Goal: Information Seeking & Learning: Learn about a topic

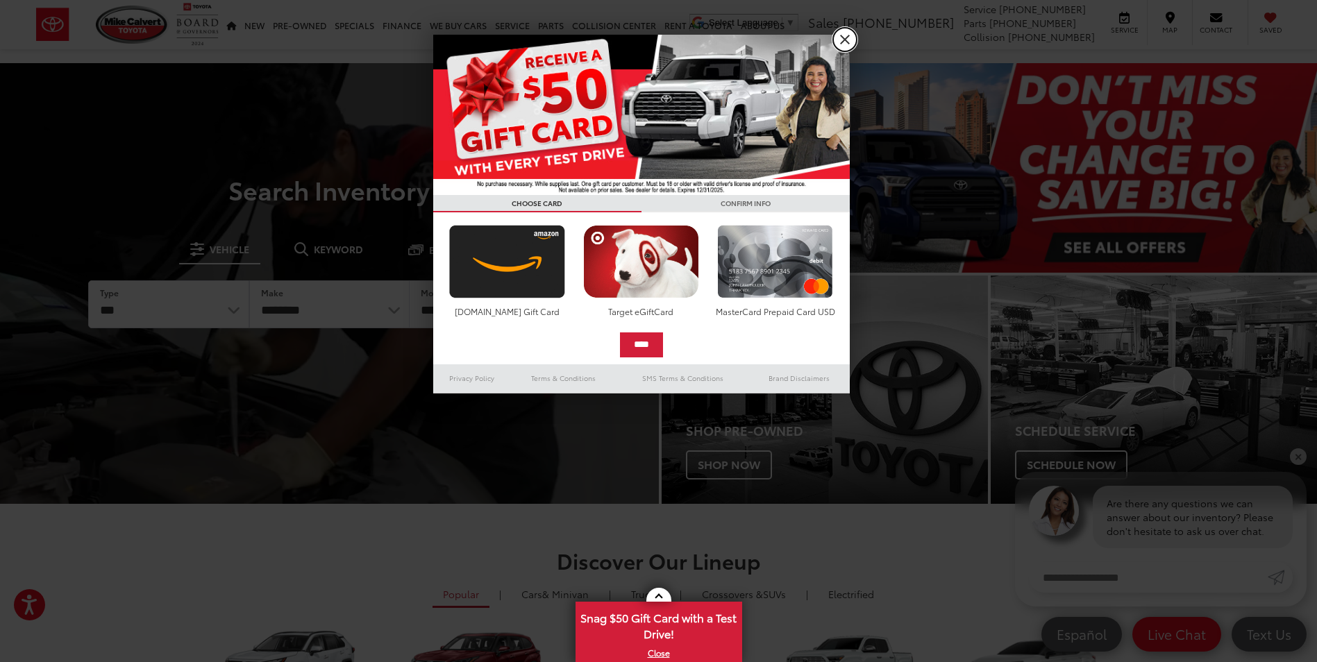
click at [848, 36] on link "X" at bounding box center [845, 40] width 24 height 24
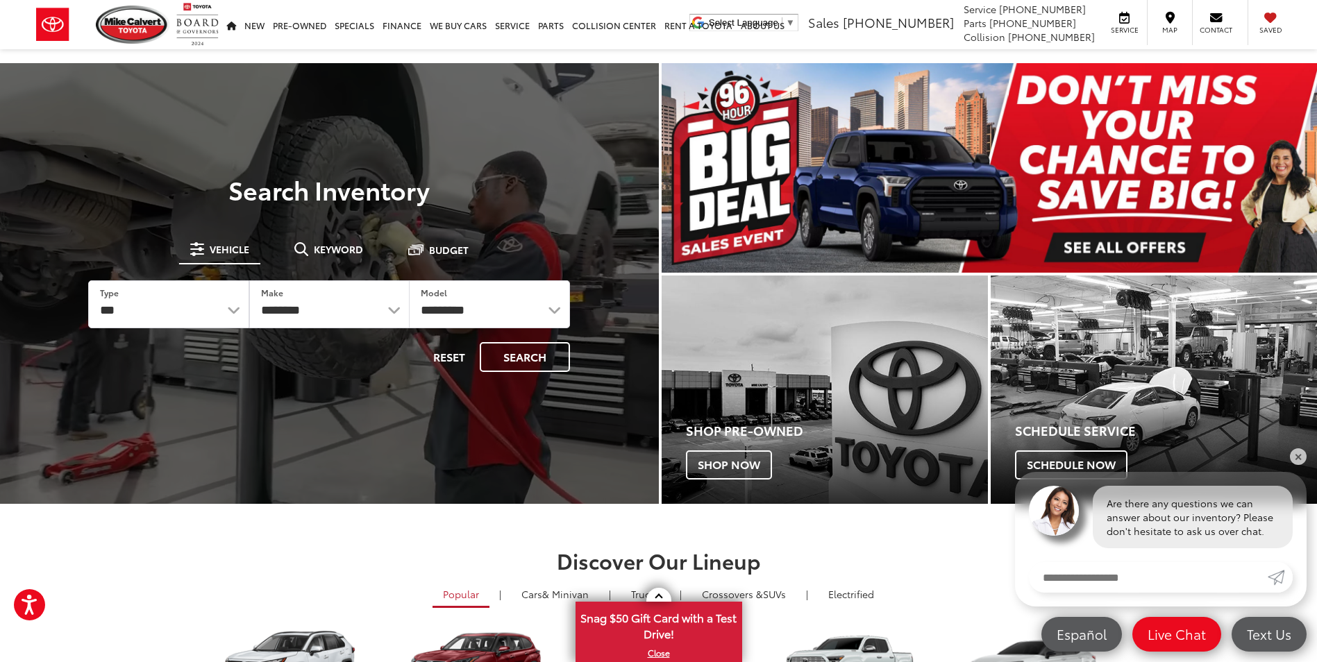
scroll to position [278, 0]
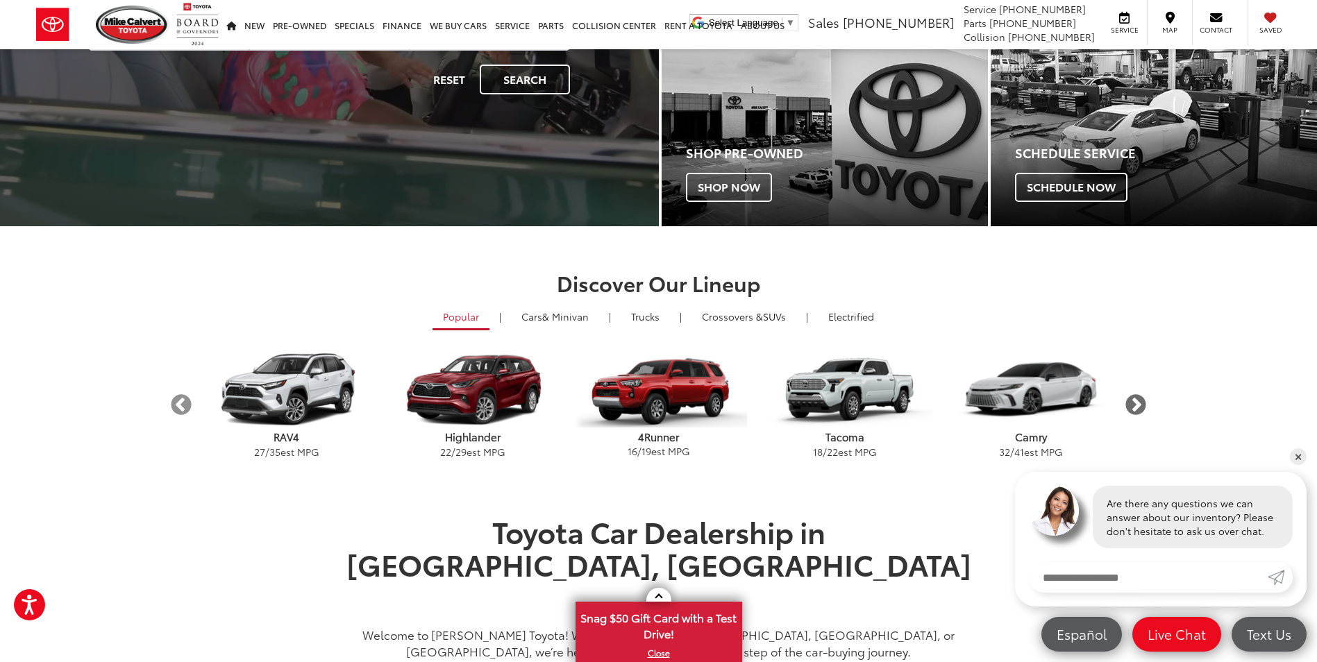
click at [1132, 401] on button "Next" at bounding box center [1136, 405] width 24 height 24
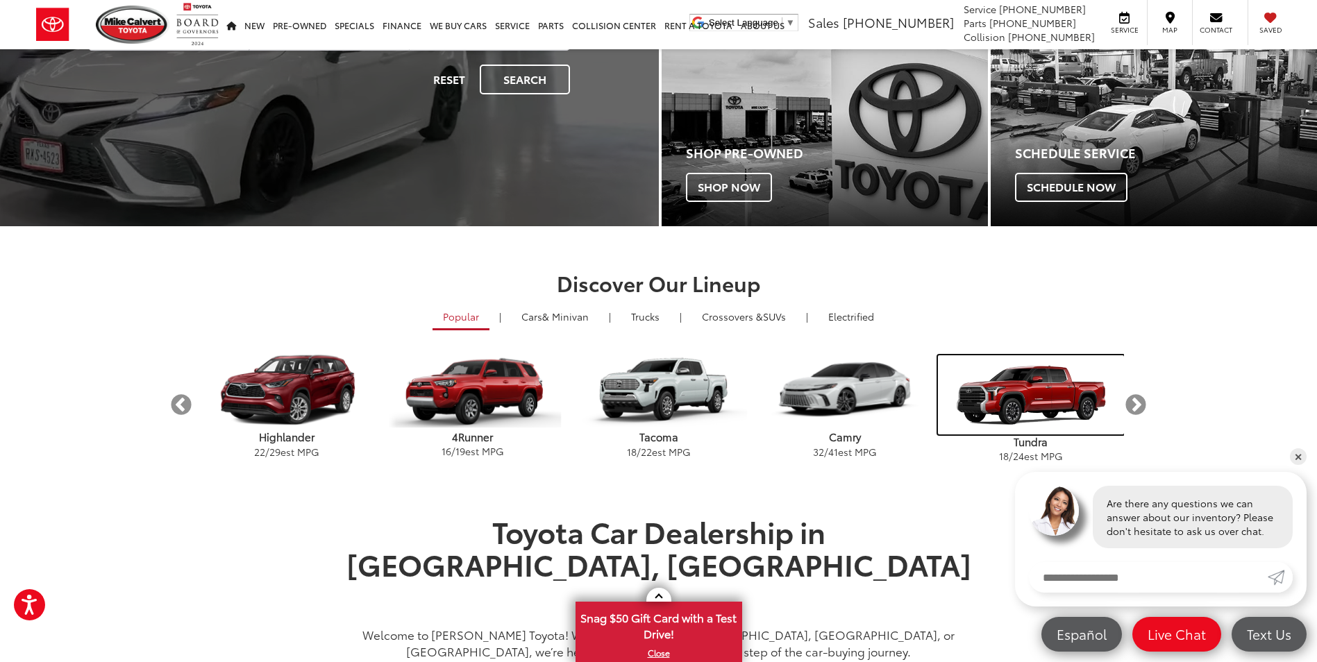
click at [1057, 389] on img "carousel" at bounding box center [1031, 394] width 186 height 79
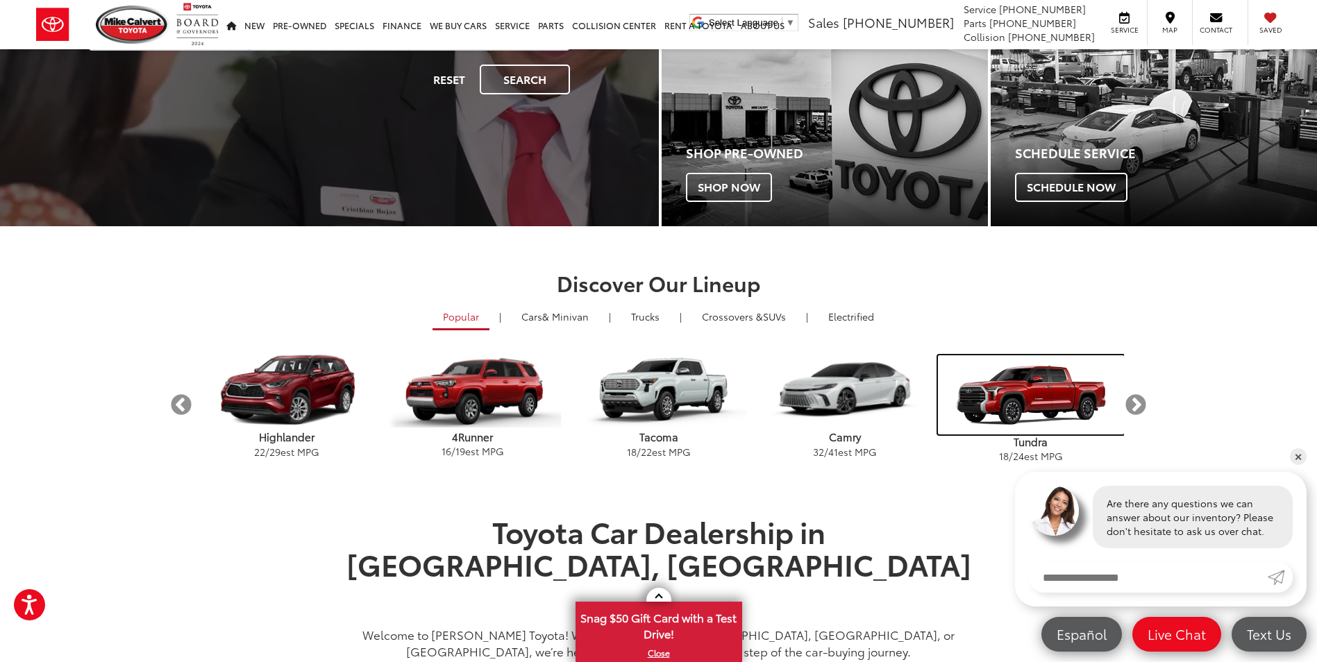
click at [1057, 389] on img "carousel" at bounding box center [1031, 394] width 186 height 79
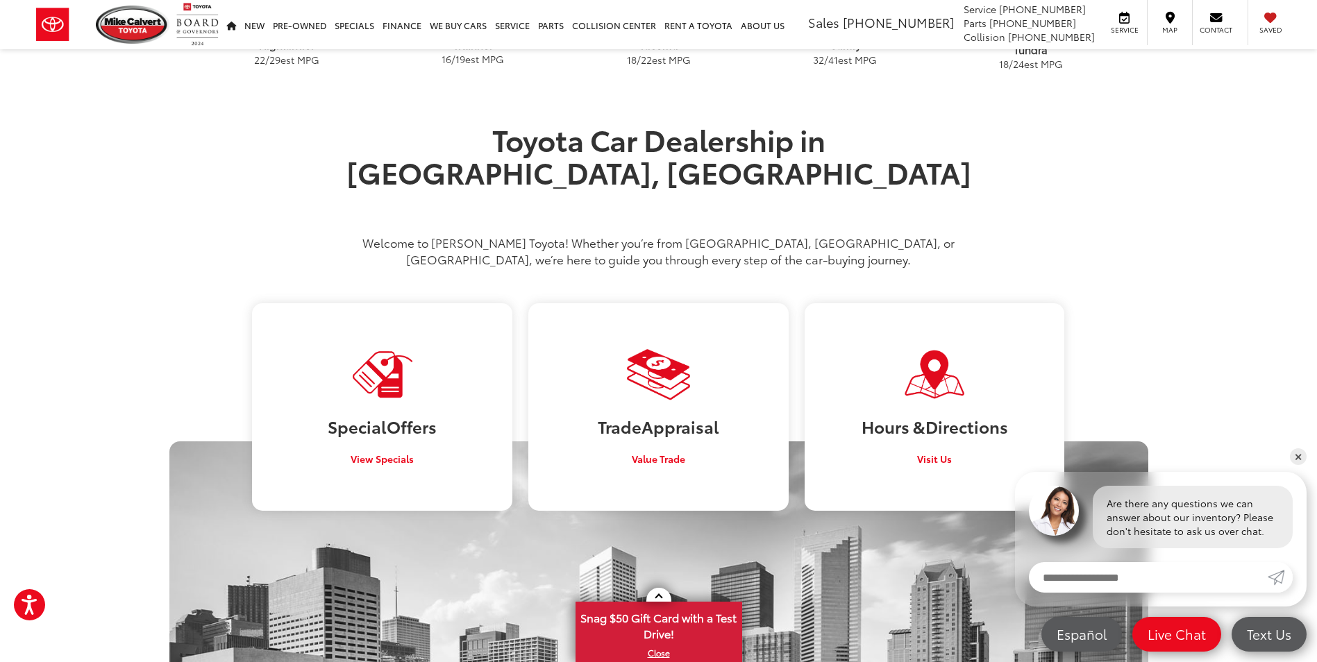
scroll to position [694, 0]
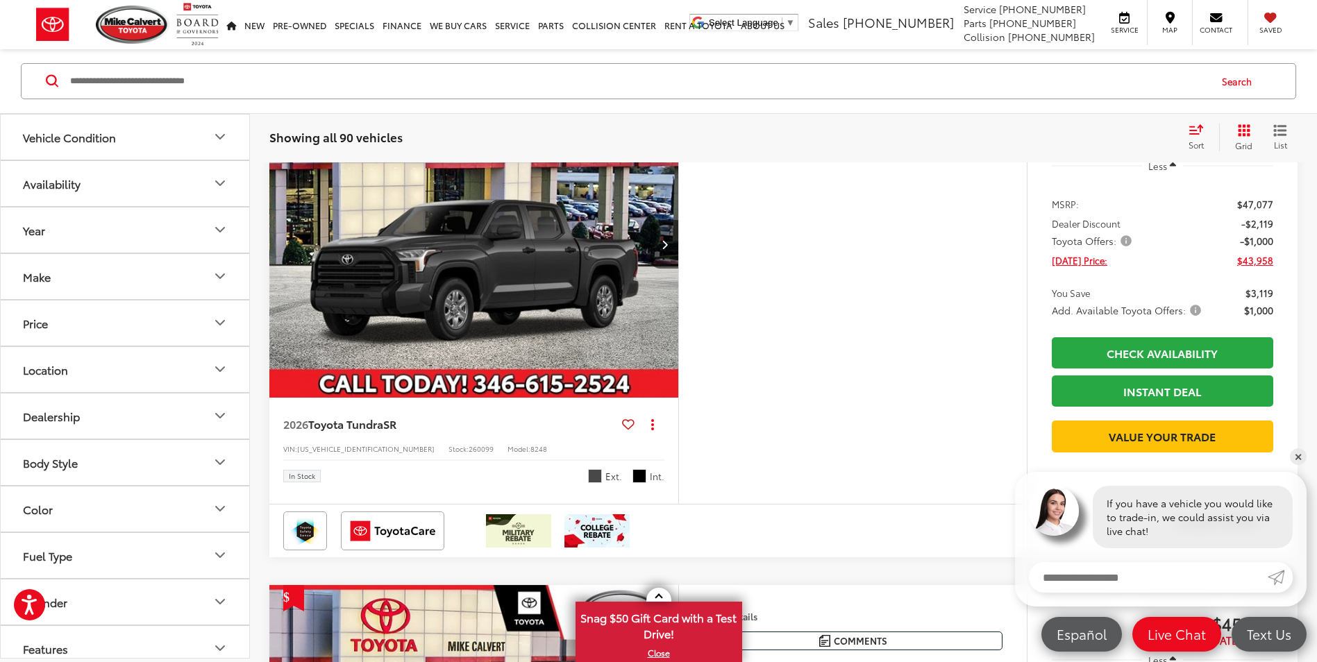
scroll to position [2846, 0]
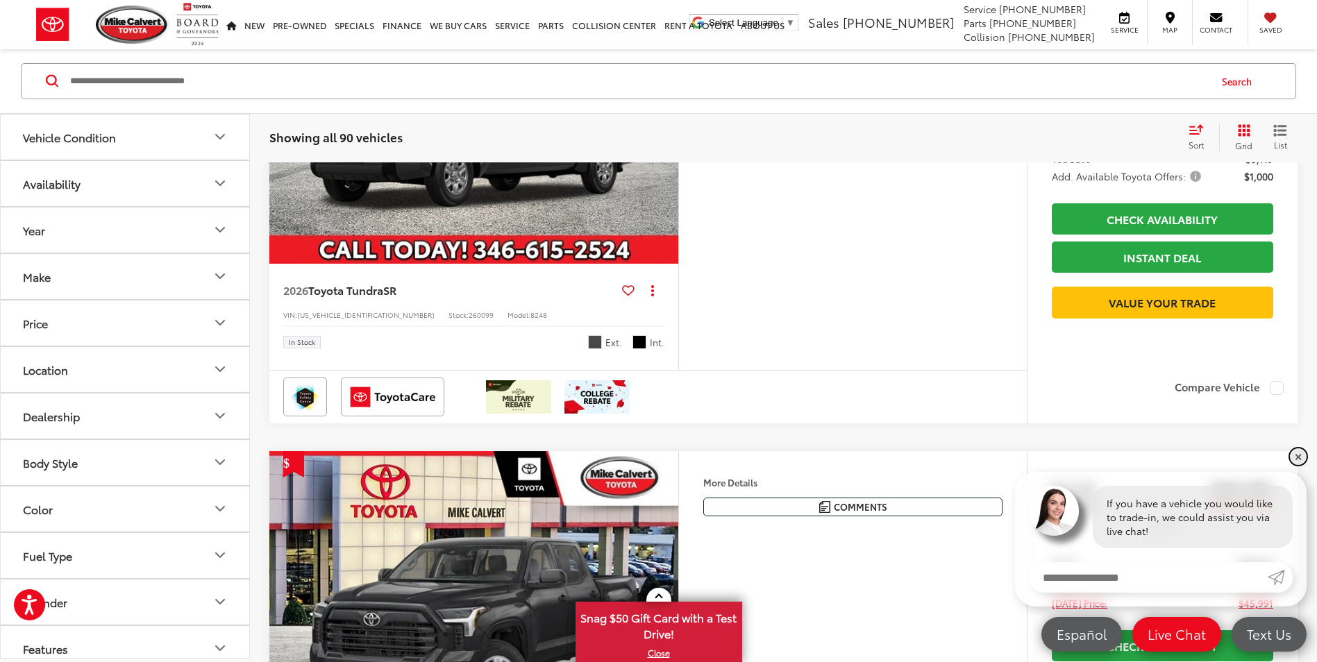
click at [1296, 457] on link "✕" at bounding box center [1298, 456] width 17 height 17
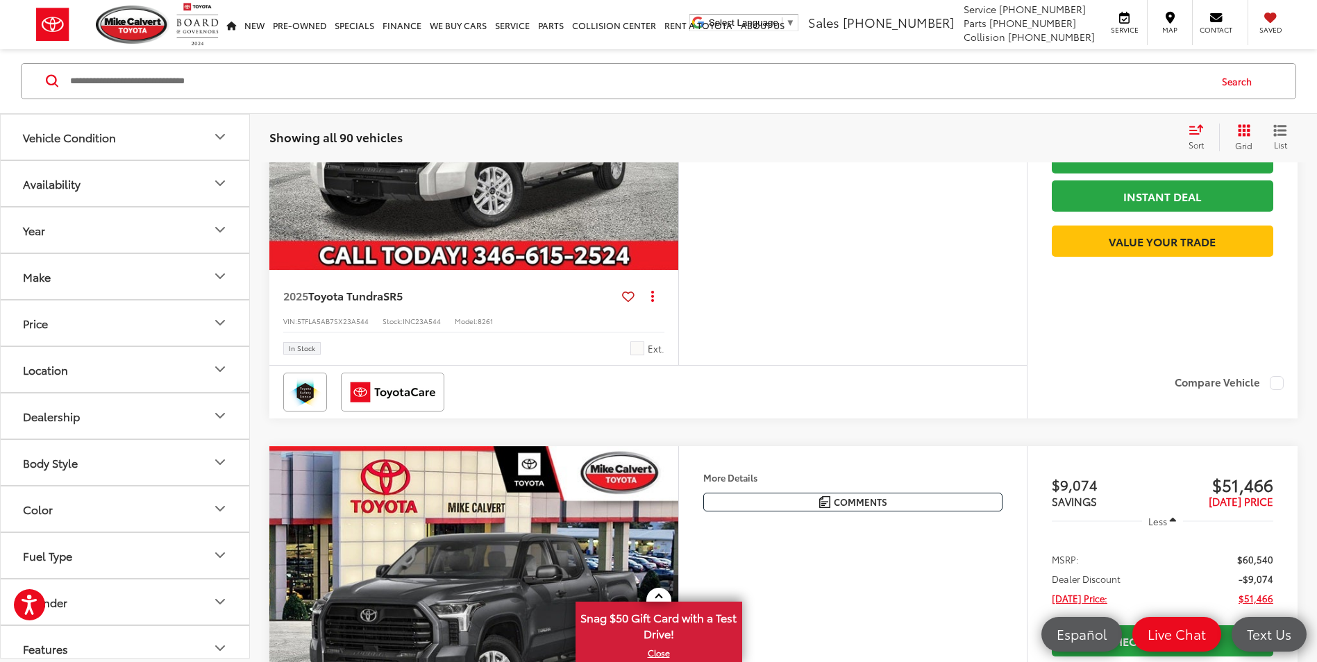
scroll to position [3680, 0]
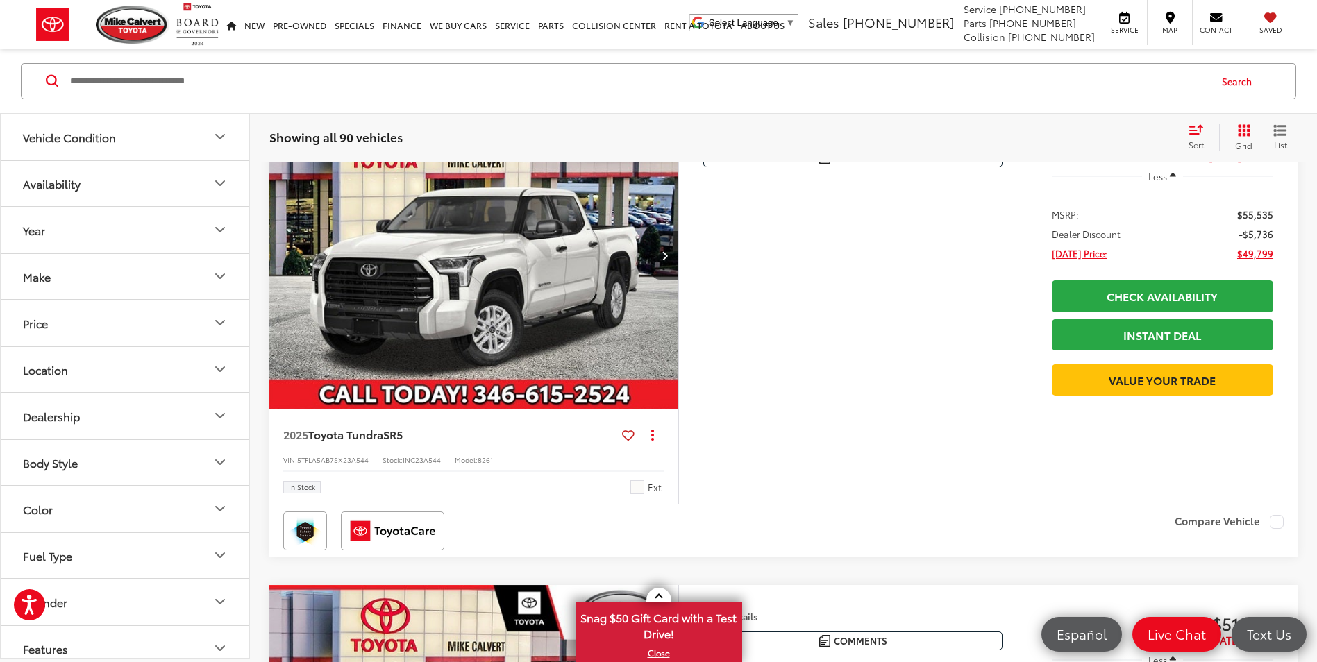
click at [450, 372] on img "2025 Toyota Tundra SR5 0" at bounding box center [474, 255] width 411 height 308
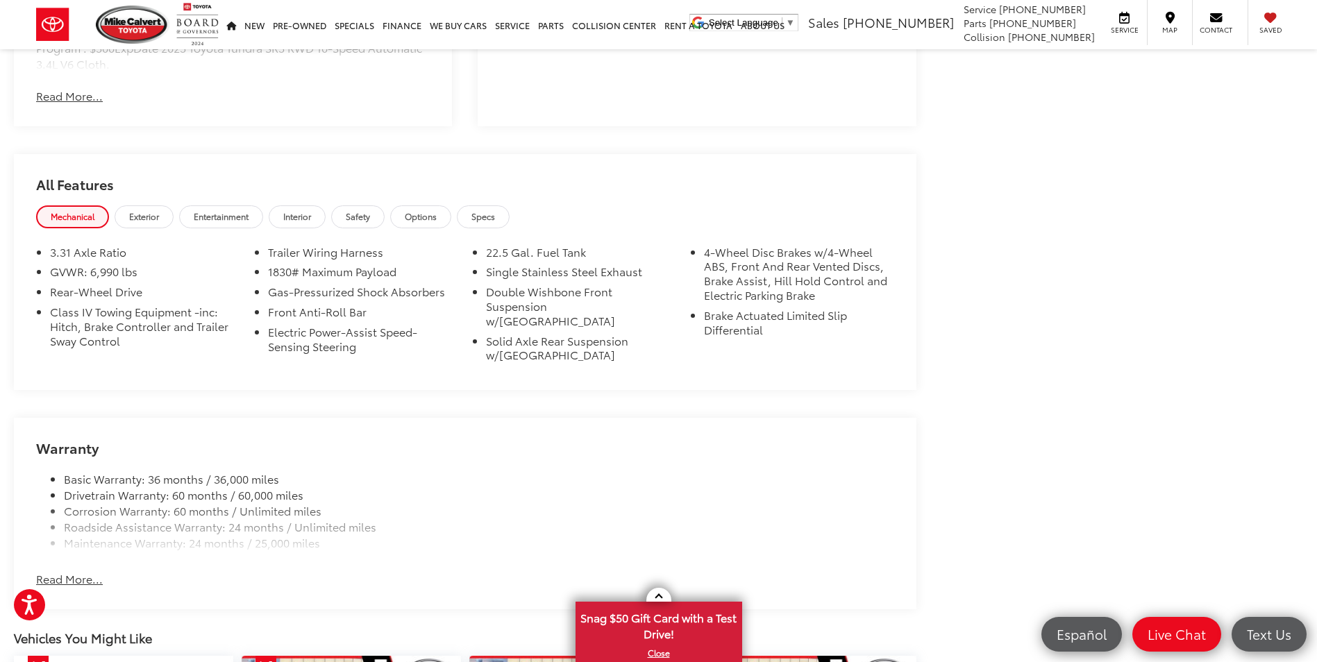
scroll to position [1180, 0]
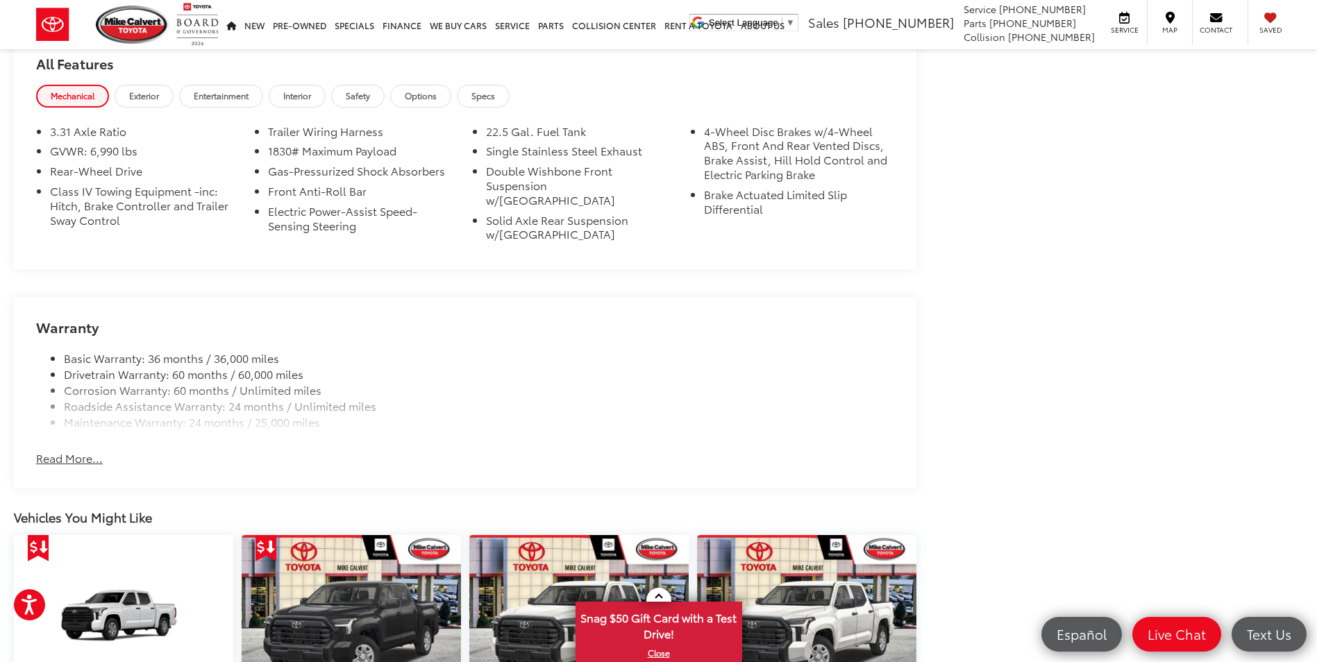
click at [70, 451] on button "Read More..." at bounding box center [69, 459] width 67 height 16
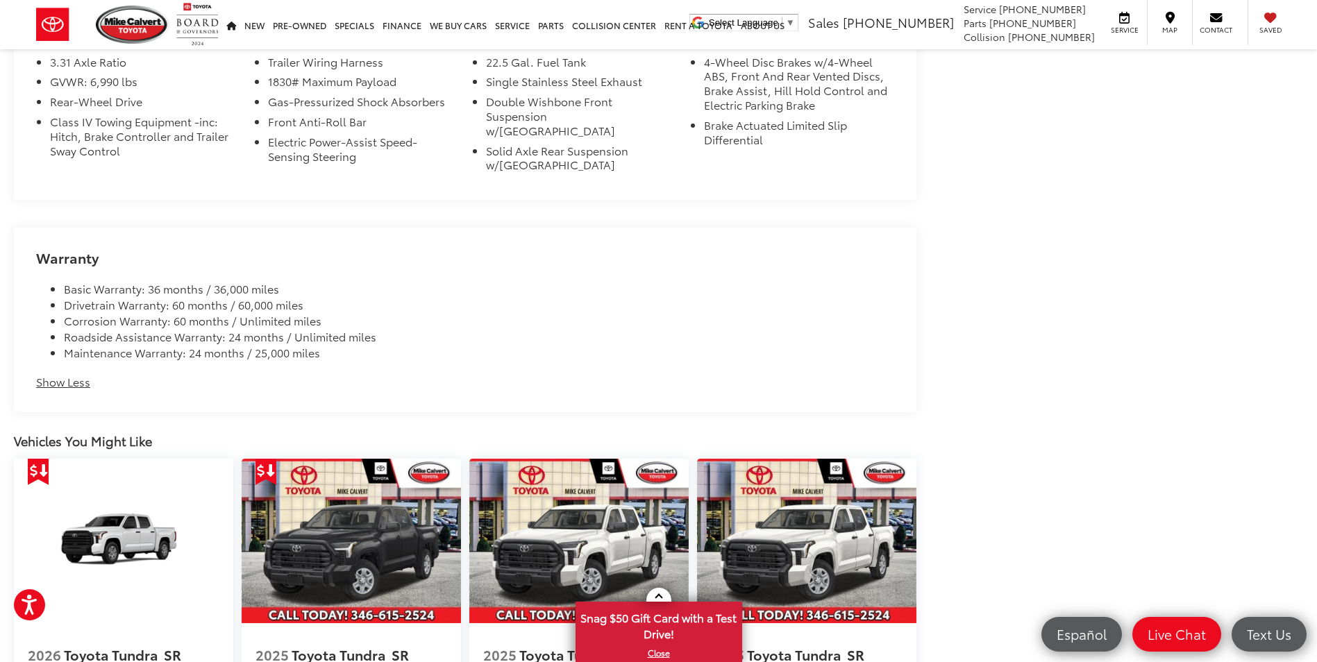
scroll to position [1458, 0]
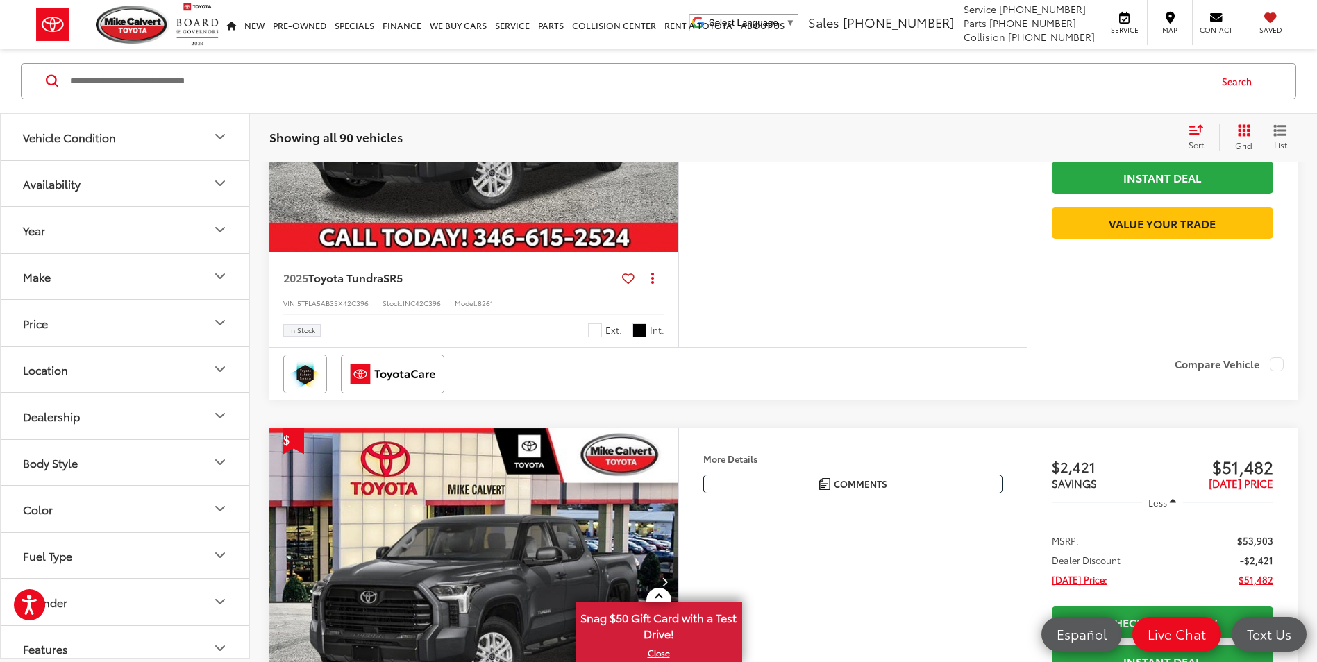
scroll to position [4595, 0]
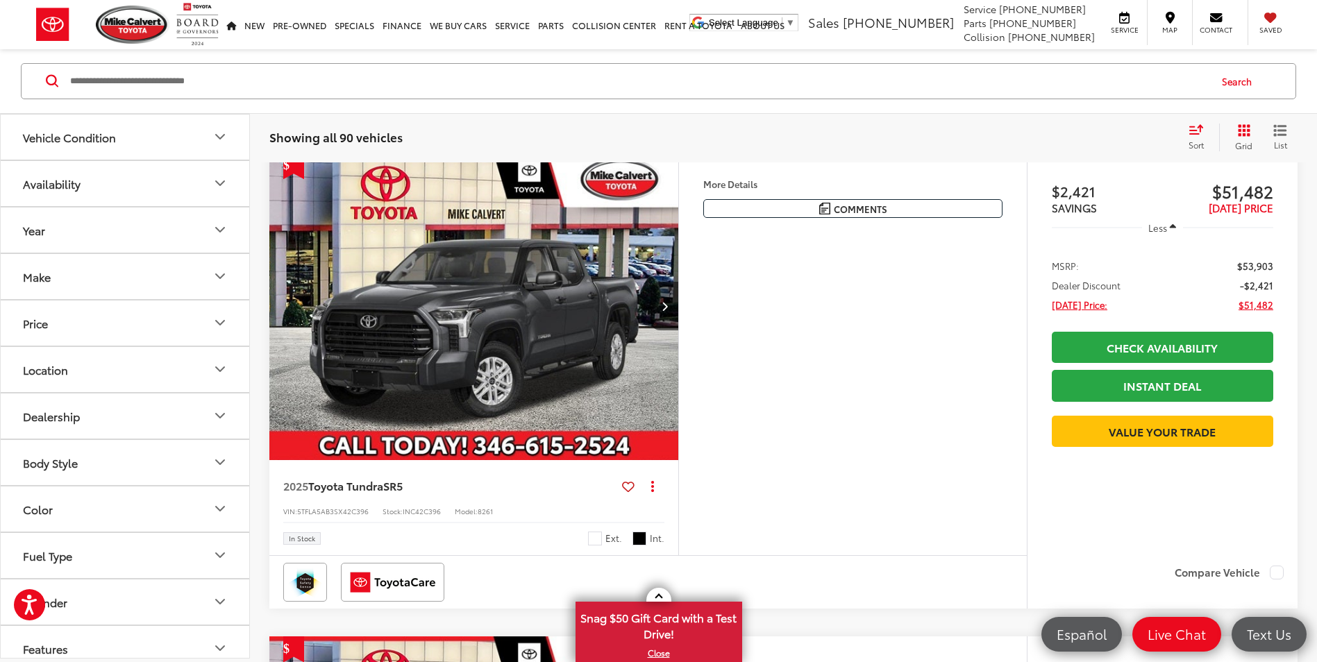
click at [418, 438] on img "2025 Toyota Tundra SR5 0" at bounding box center [474, 307] width 411 height 308
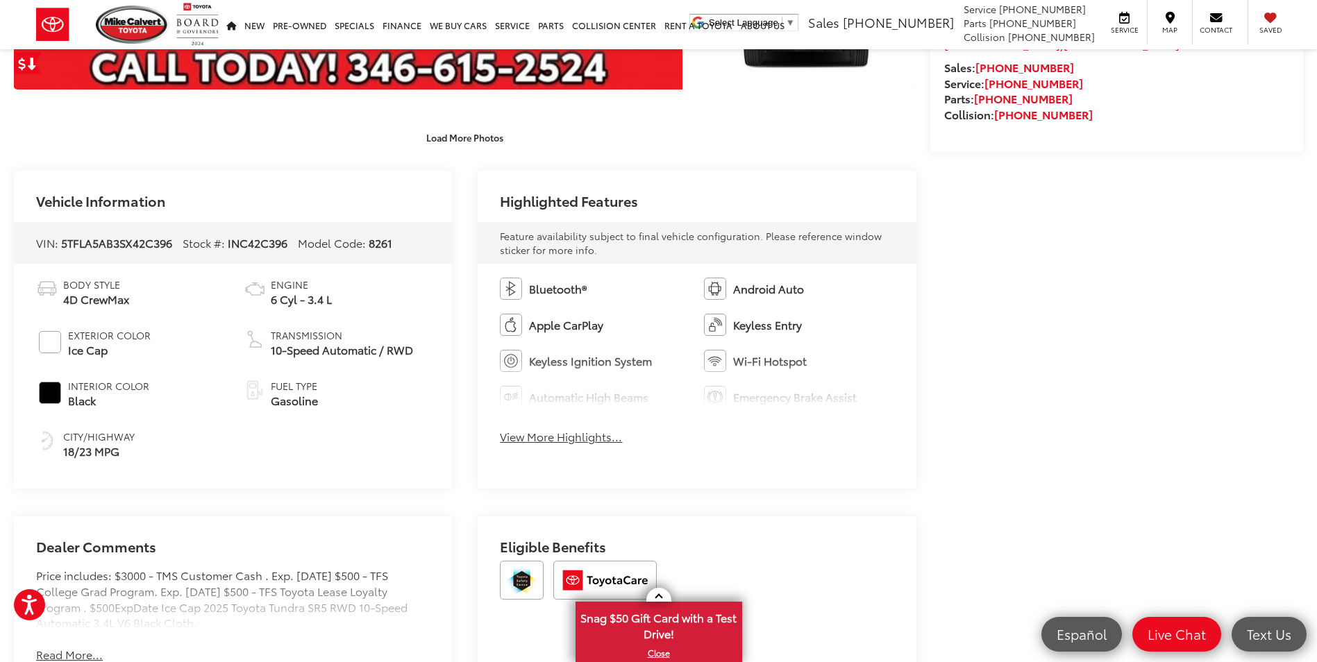
scroll to position [625, 0]
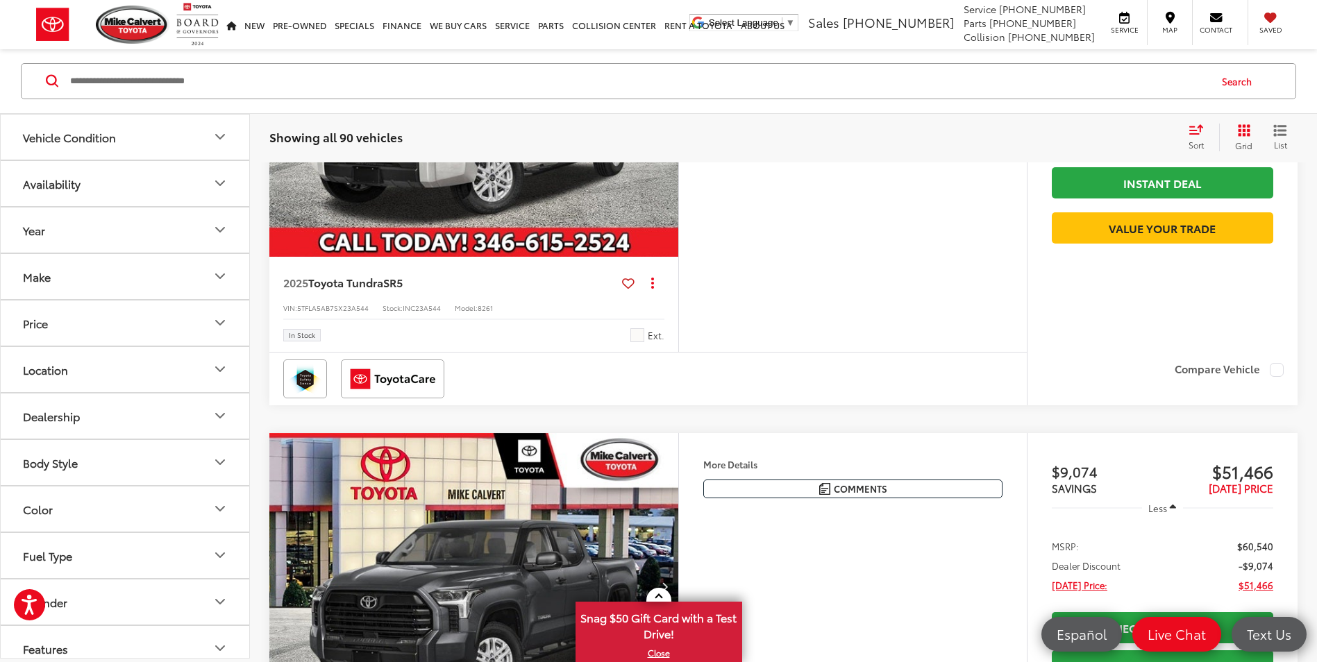
scroll to position [3693, 0]
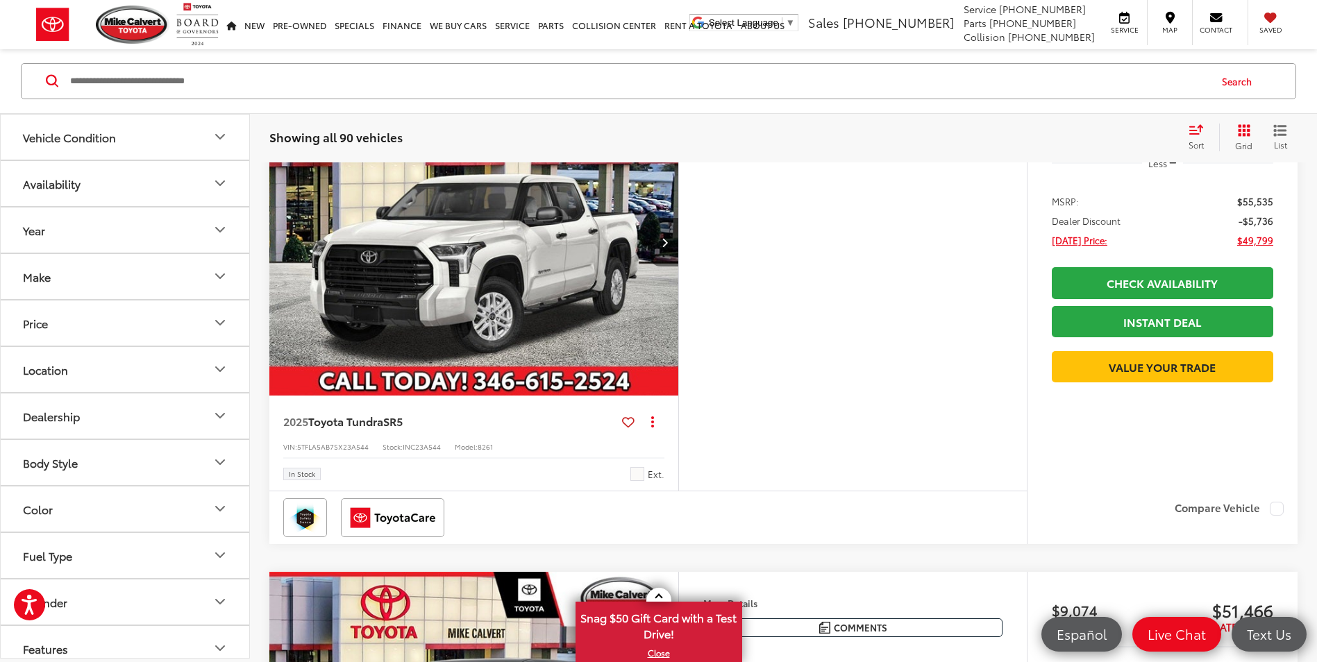
click at [668, 267] on button "Next image" at bounding box center [665, 242] width 28 height 49
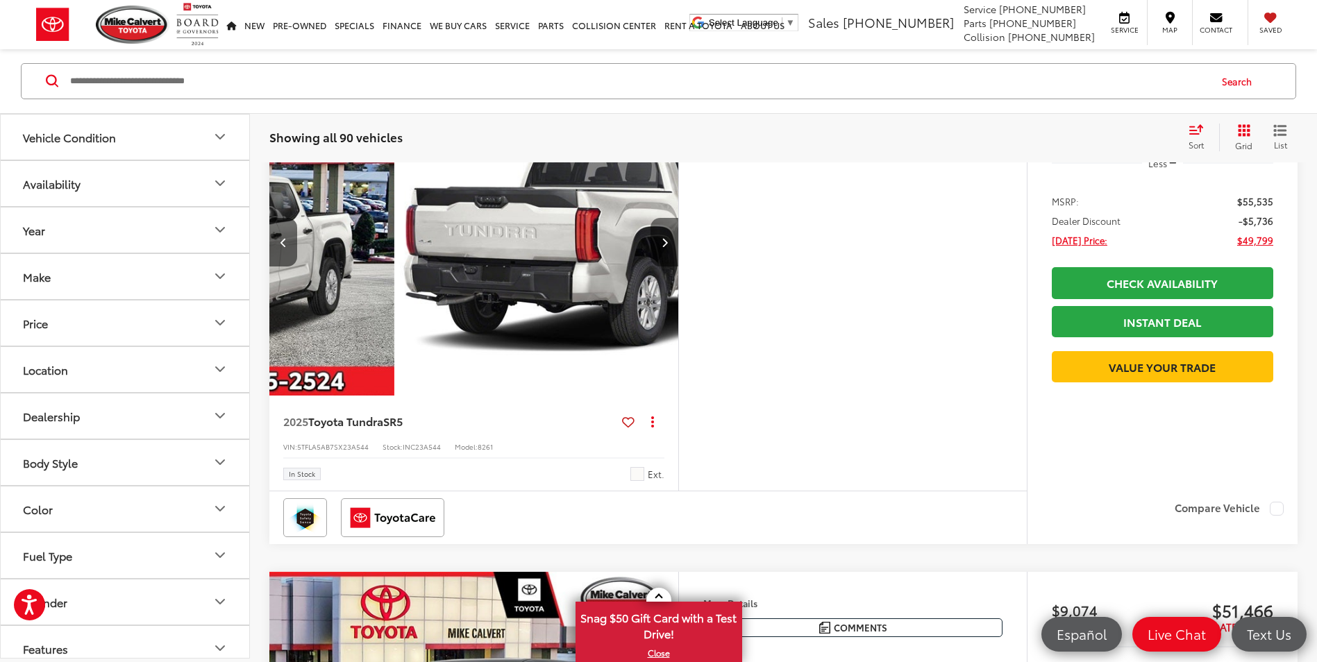
scroll to position [0, 411]
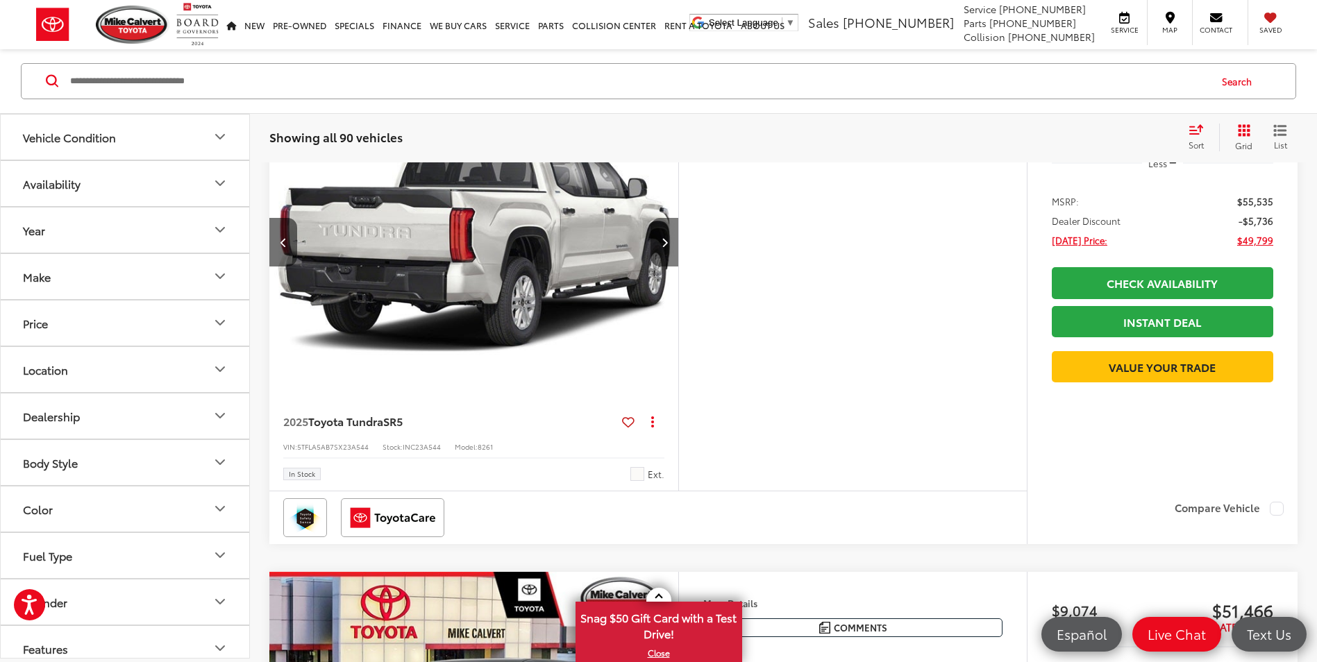
click at [668, 267] on button "Next image" at bounding box center [665, 242] width 28 height 49
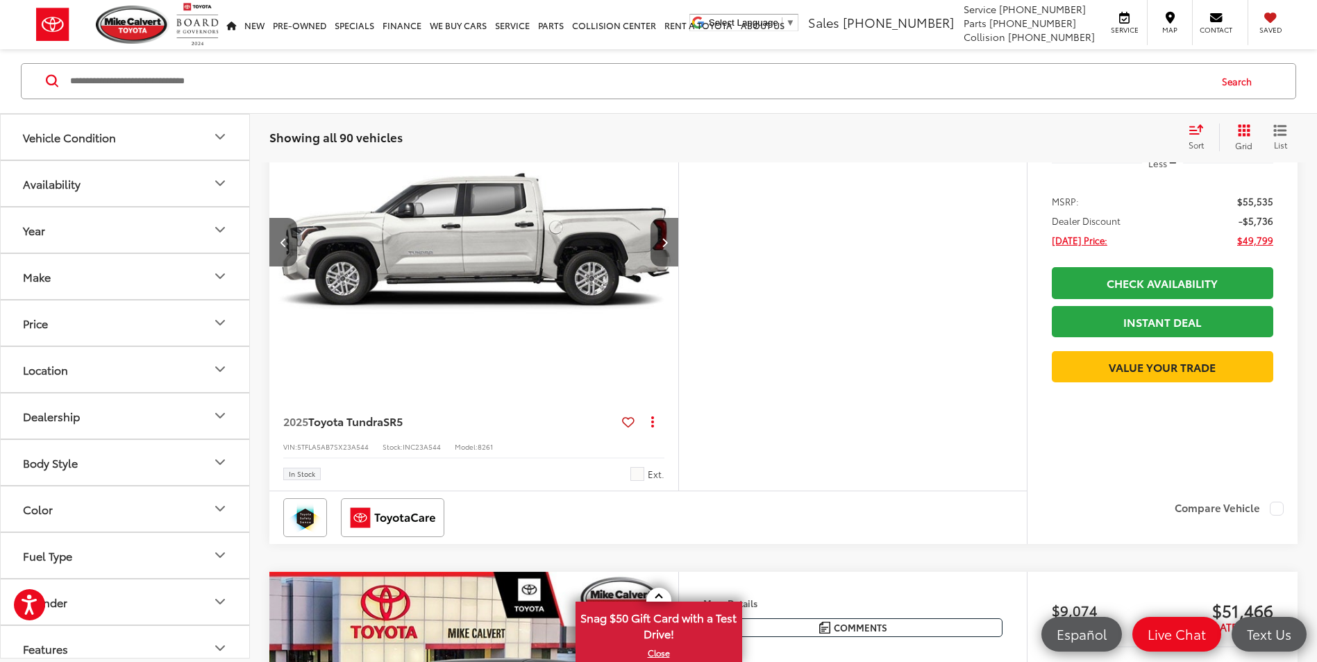
click at [668, 267] on button "Next image" at bounding box center [665, 242] width 28 height 49
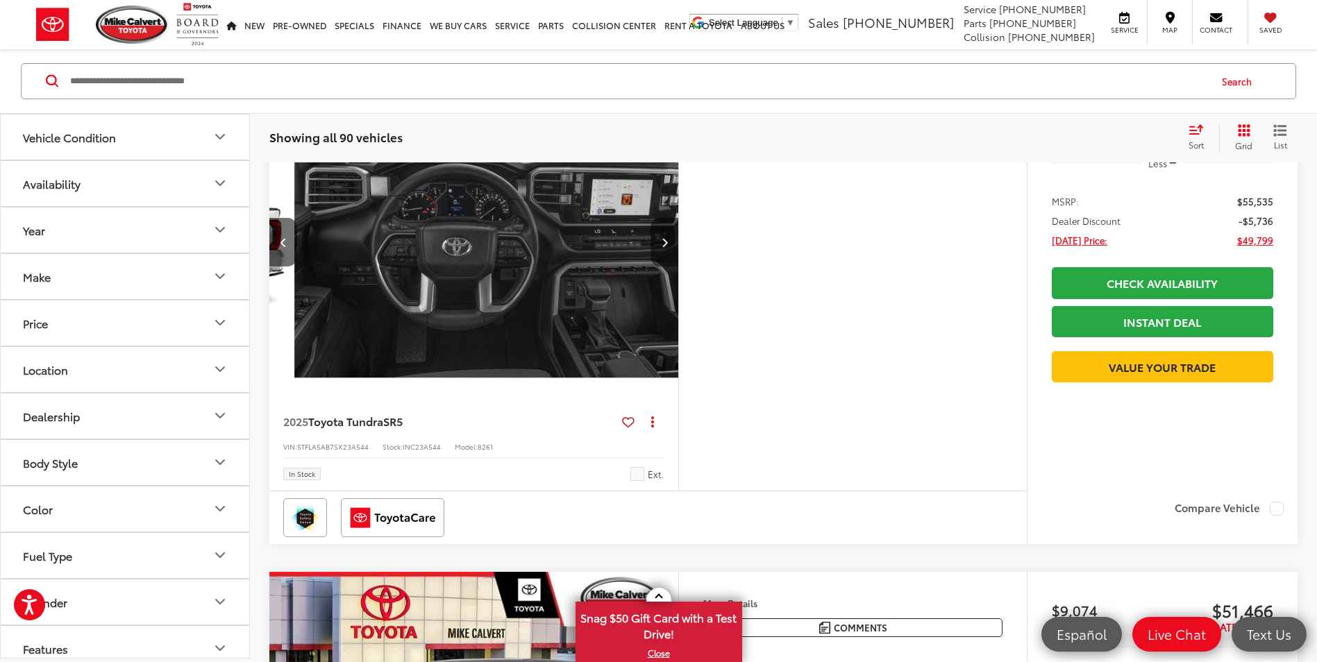
scroll to position [0, 1233]
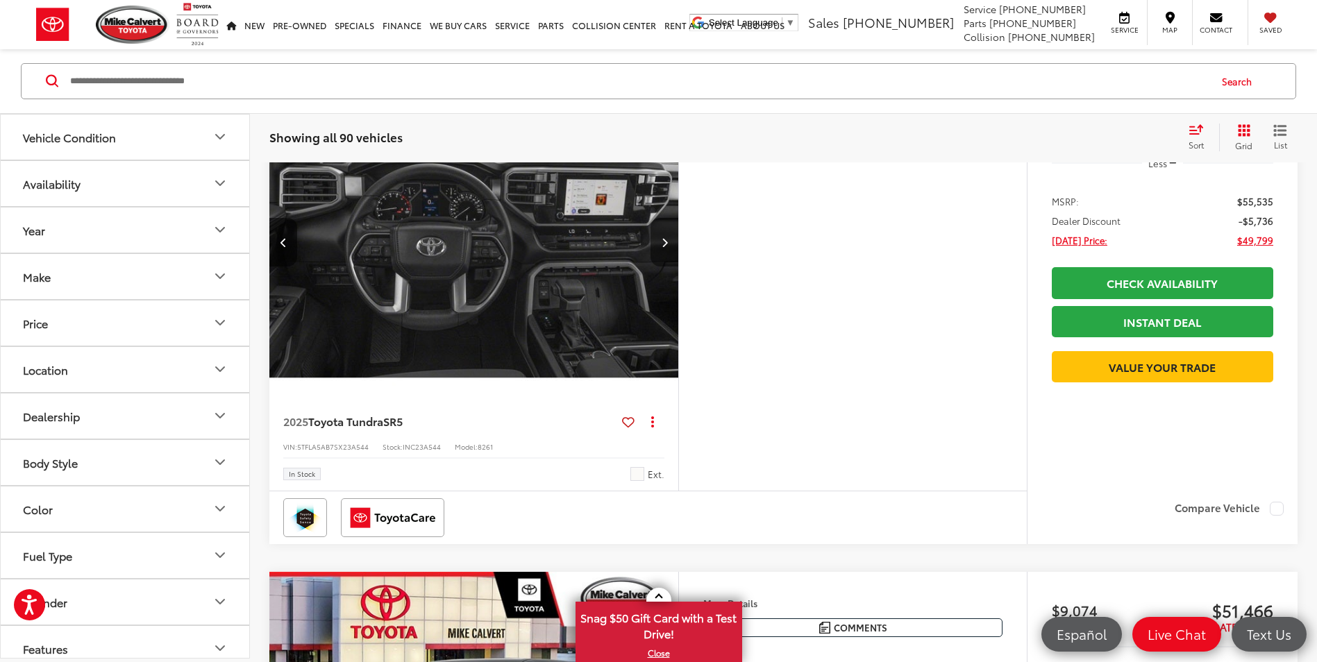
click at [668, 267] on button "Next image" at bounding box center [665, 242] width 28 height 49
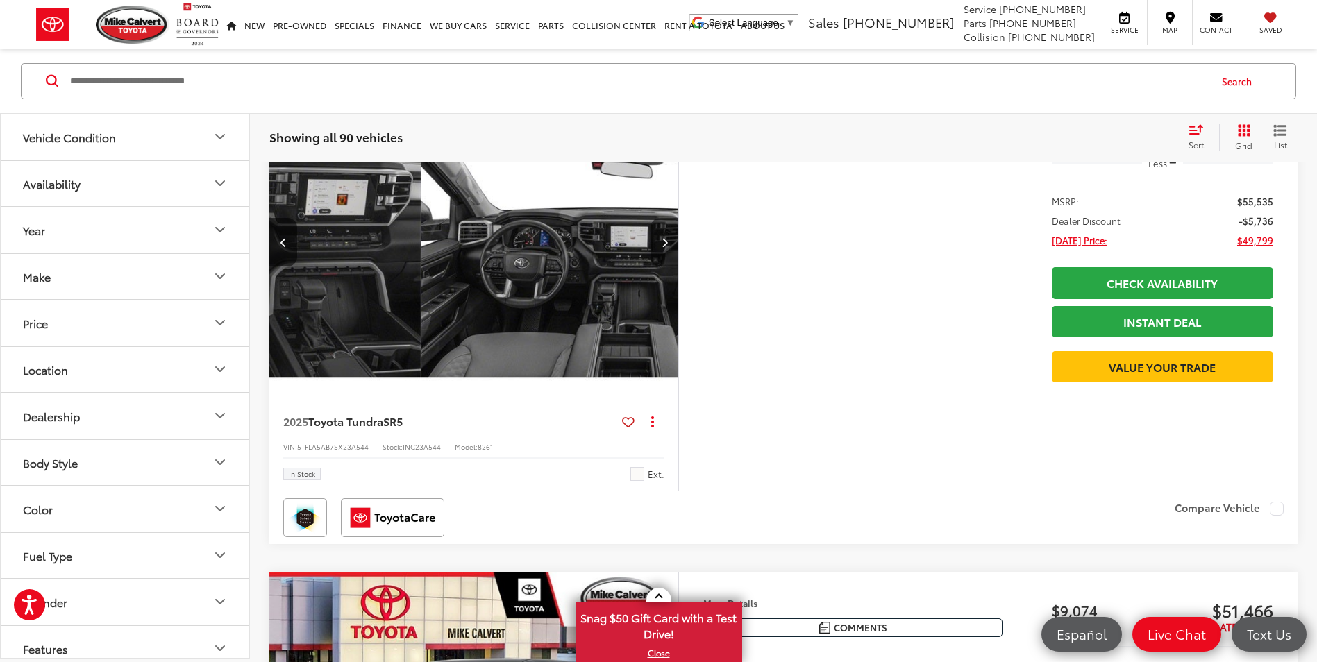
scroll to position [0, 1644]
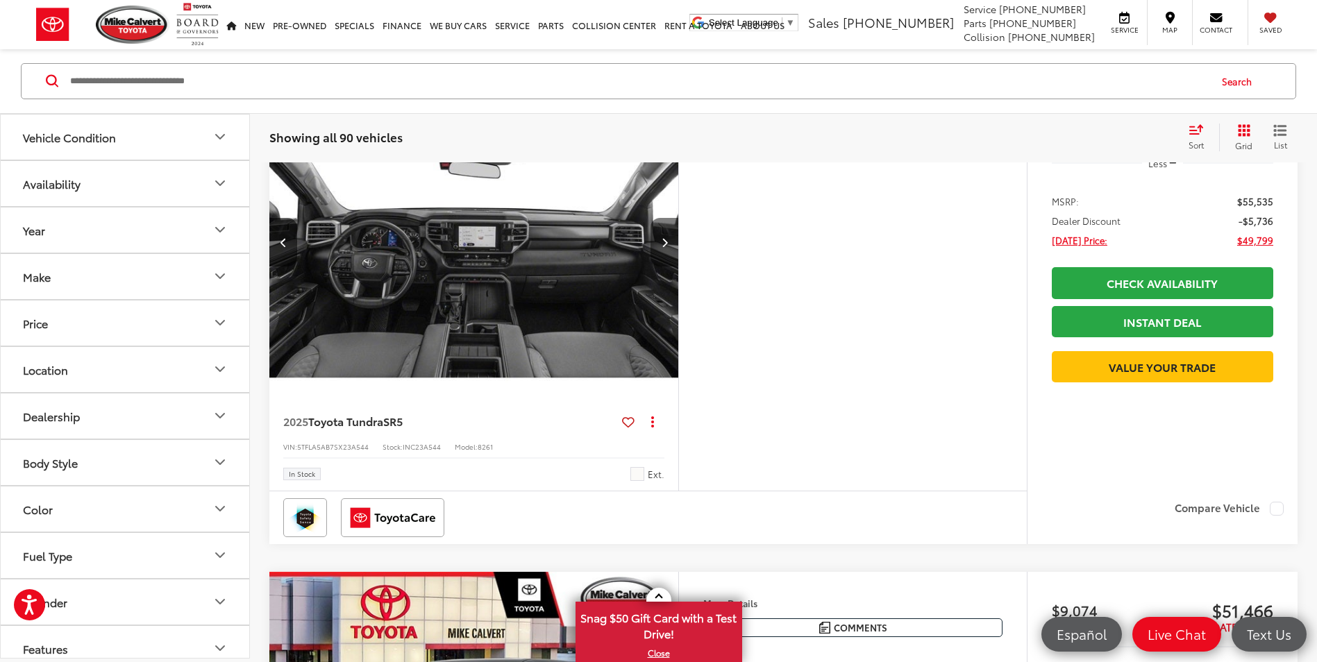
click at [668, 267] on button "Next image" at bounding box center [665, 242] width 28 height 49
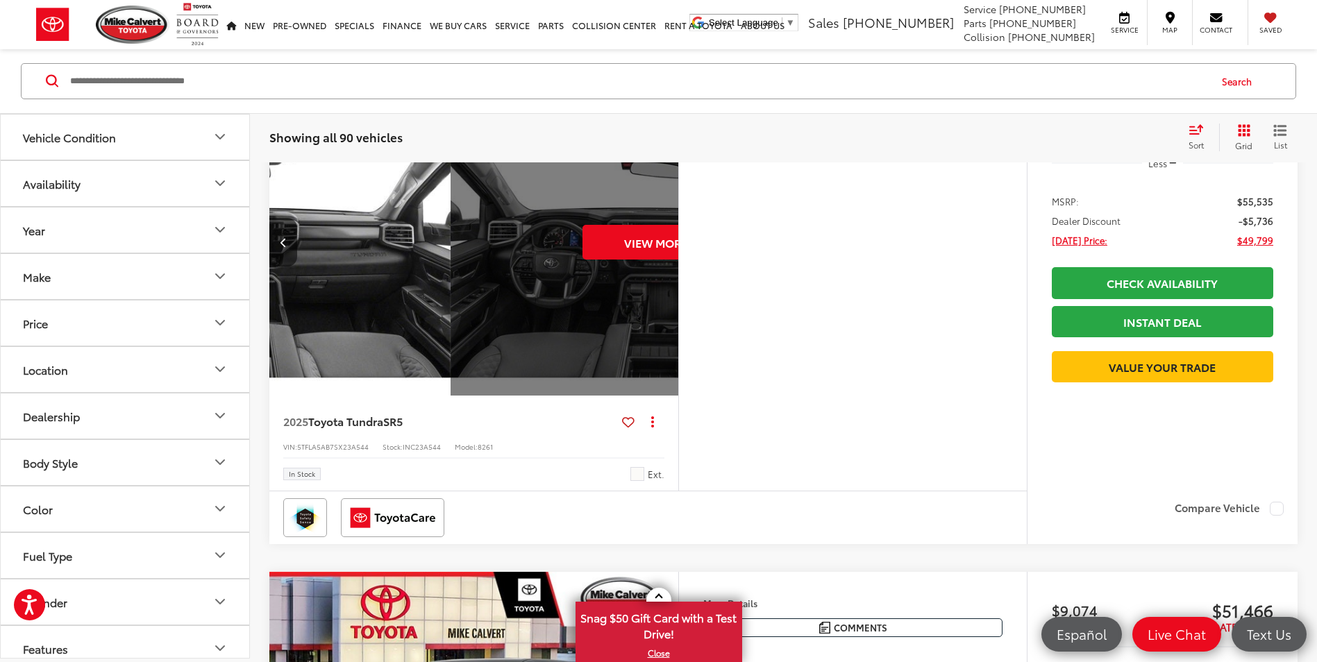
scroll to position [0, 2056]
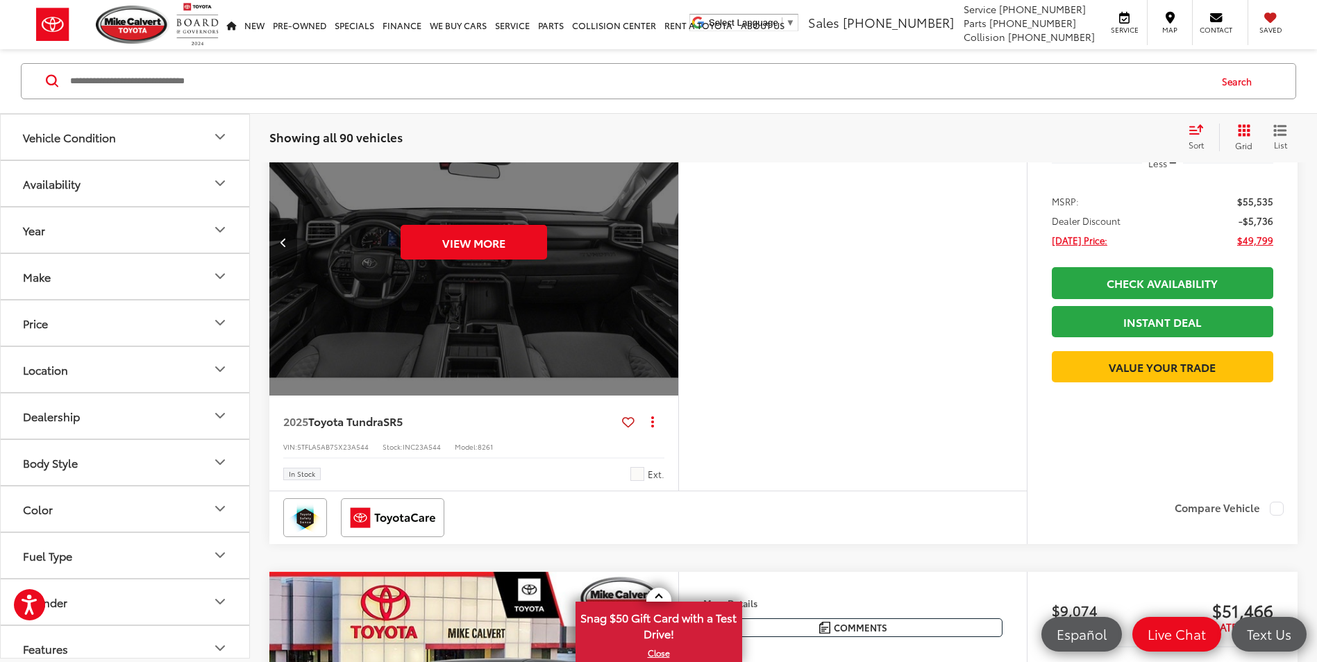
click at [668, 294] on div "View More" at bounding box center [474, 242] width 411 height 308
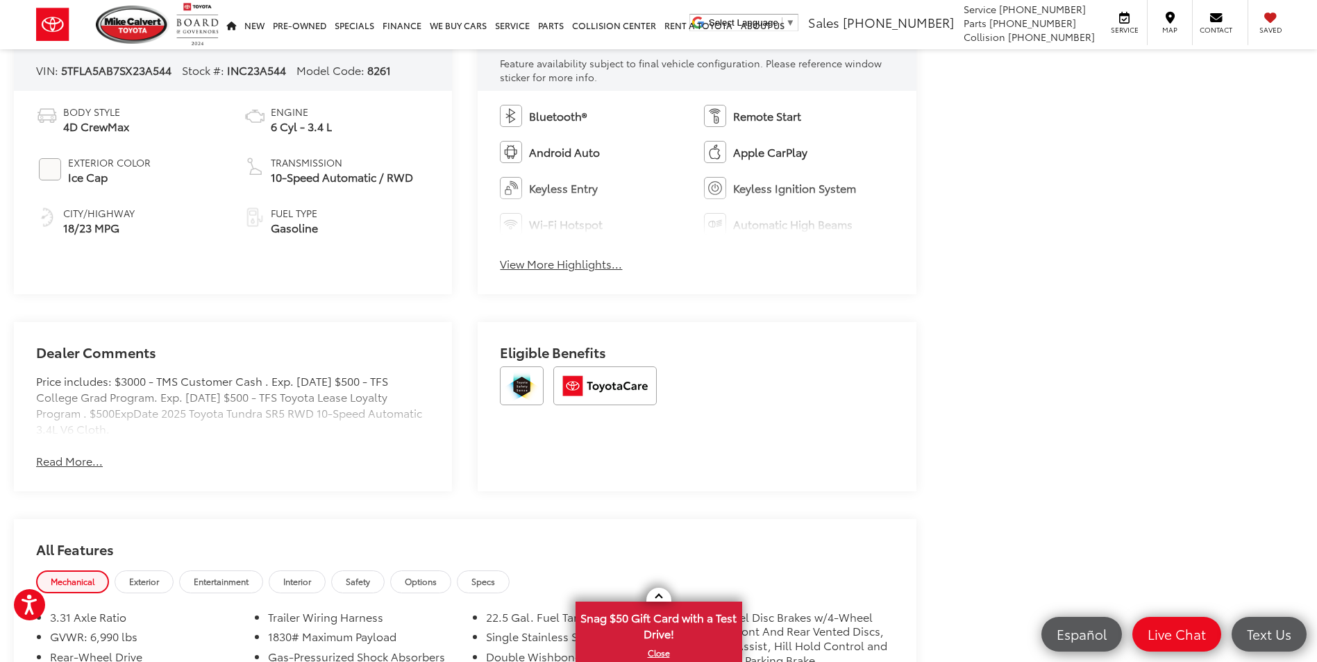
scroll to position [555, 0]
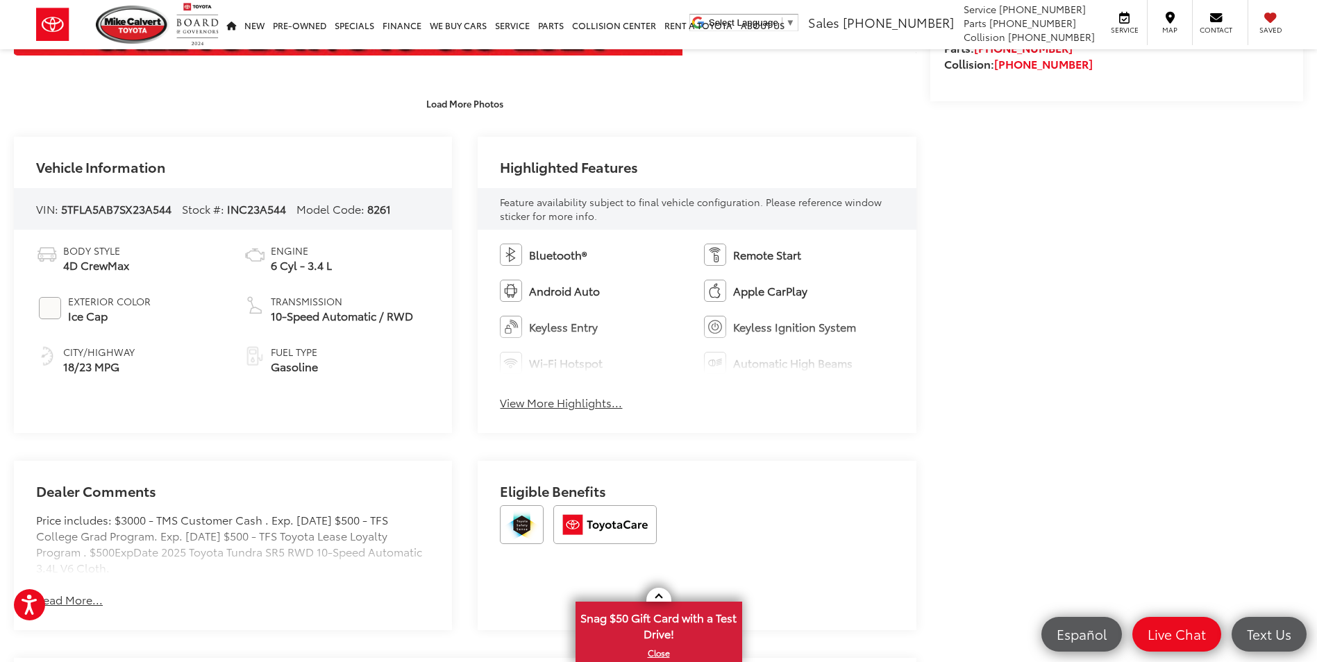
click at [551, 401] on button "View More Highlights..." at bounding box center [561, 403] width 122 height 16
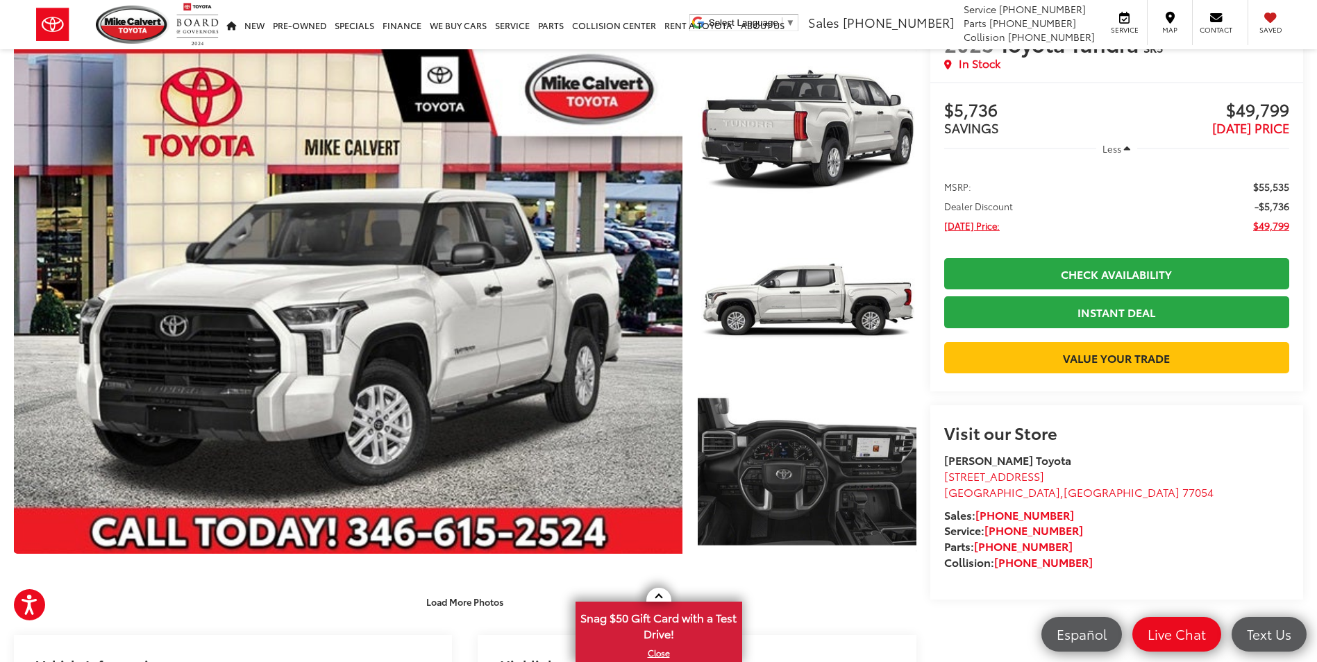
scroll to position [0, 0]
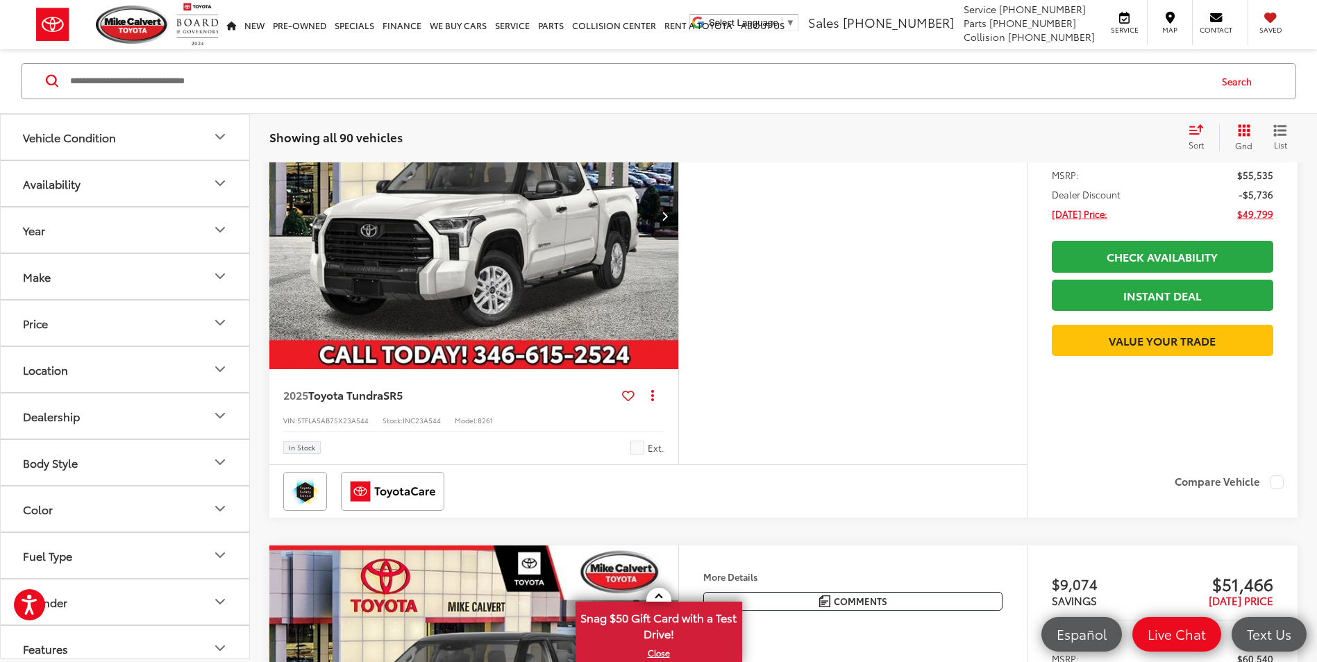
scroll to position [3623, 0]
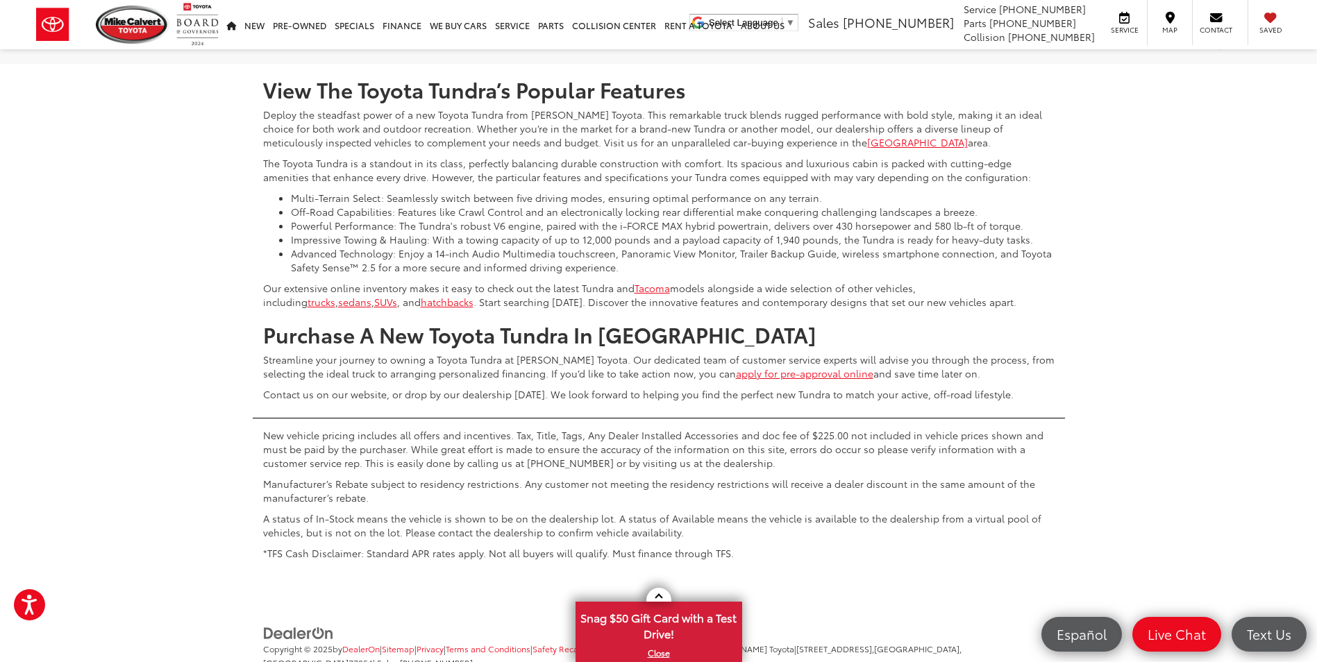
scroll to position [5984, 0]
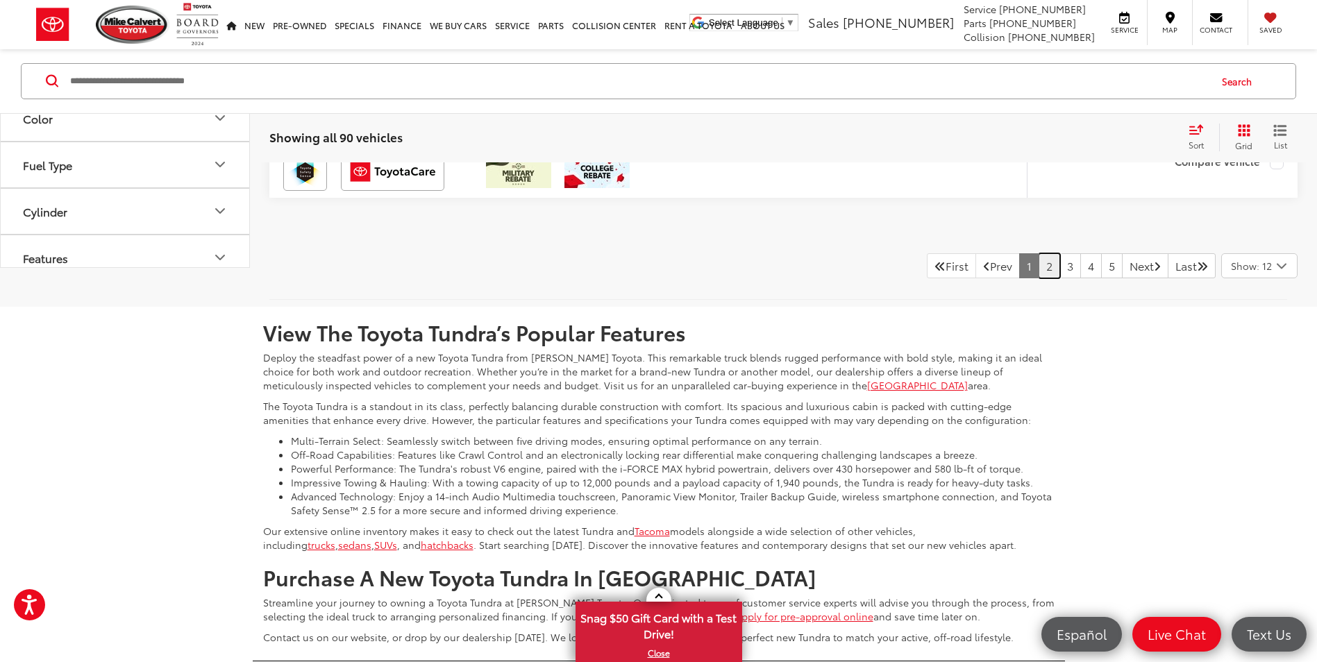
click at [1039, 278] on link "2" at bounding box center [1050, 265] width 22 height 25
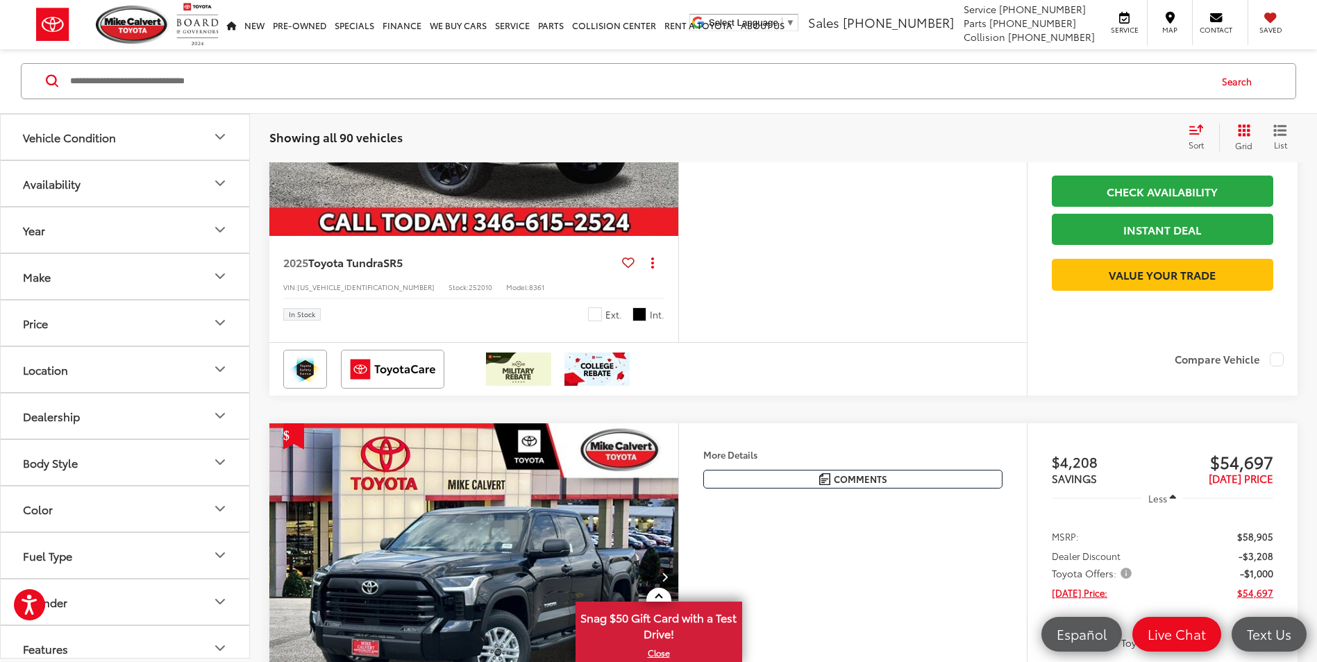
scroll to position [2999, 0]
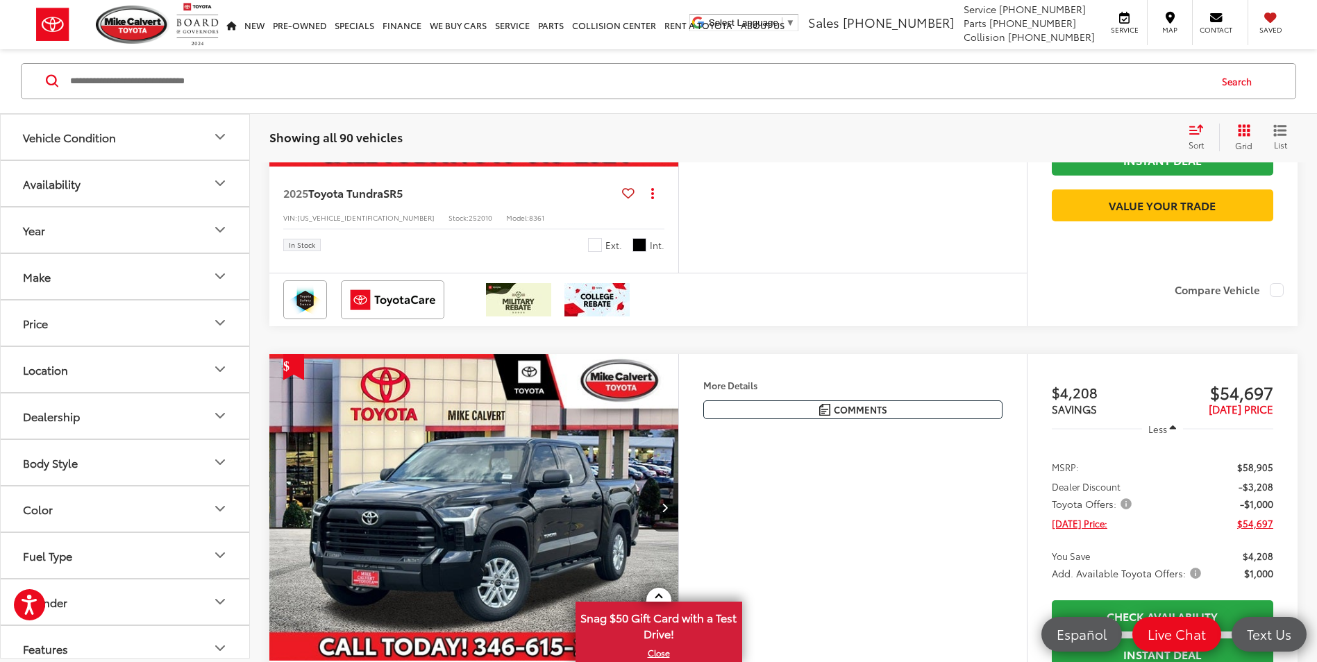
click at [660, 37] on button "Next image" at bounding box center [665, 13] width 28 height 49
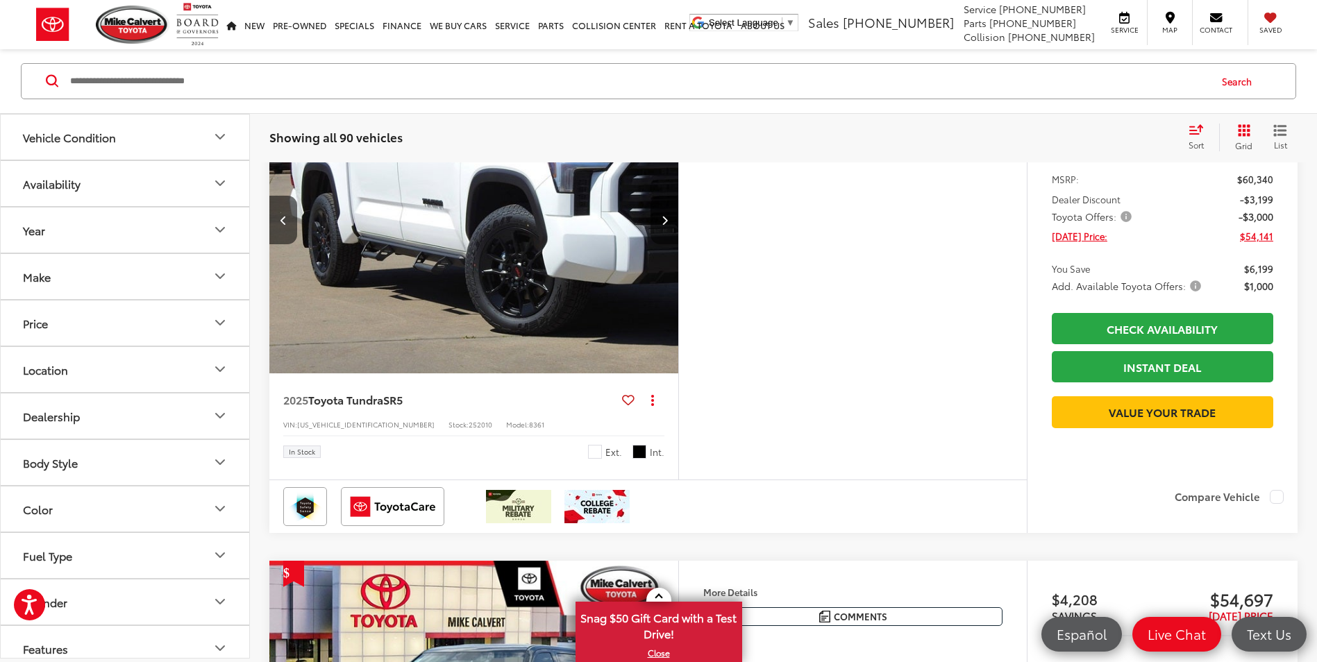
scroll to position [2860, 0]
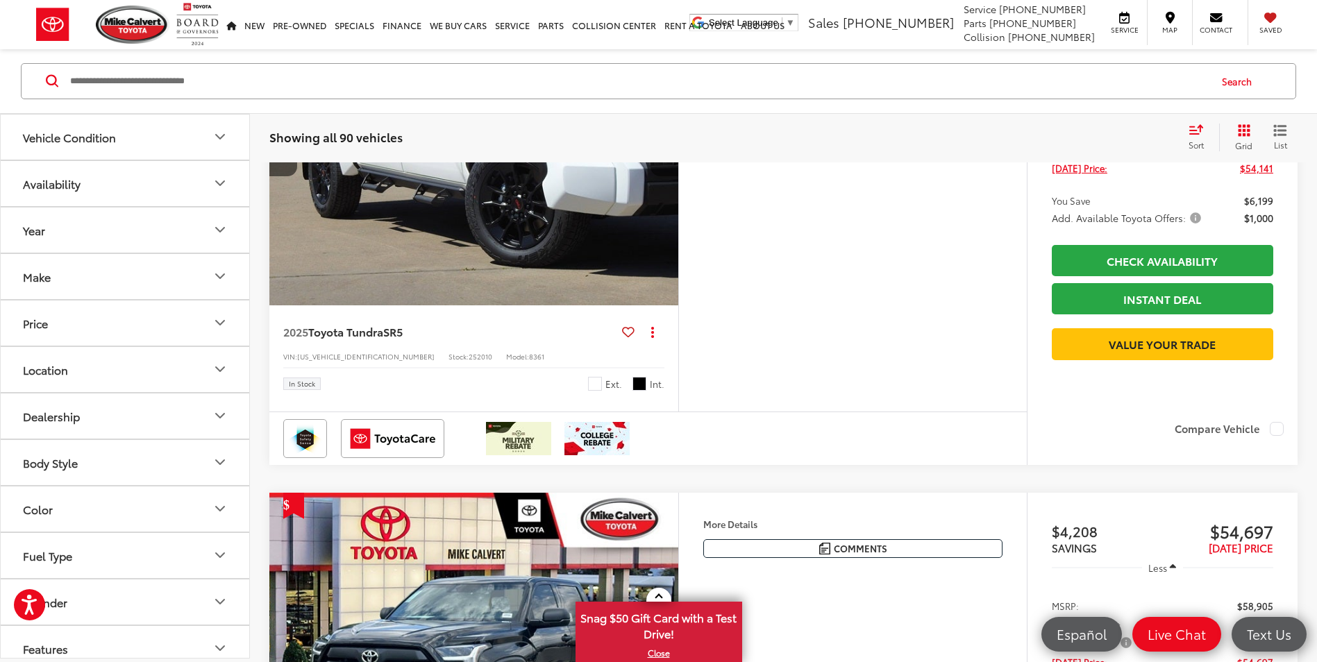
click at [666, 157] on icon "Next image" at bounding box center [665, 152] width 6 height 10
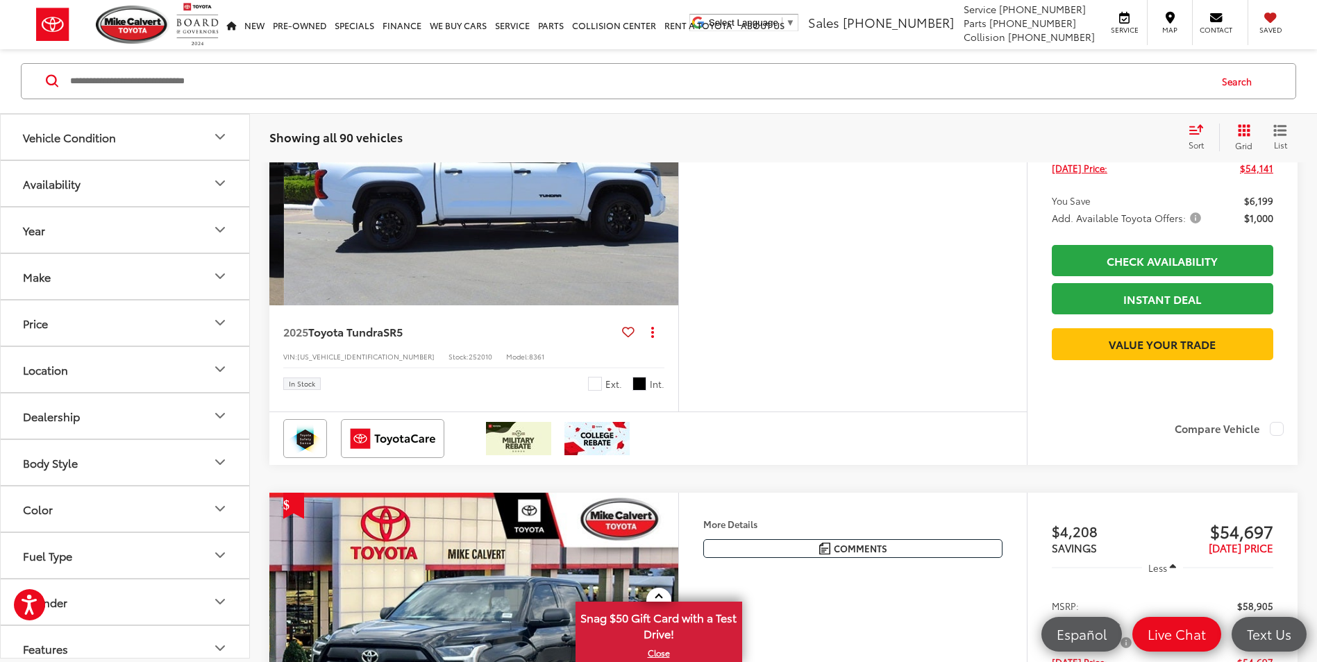
scroll to position [0, 1233]
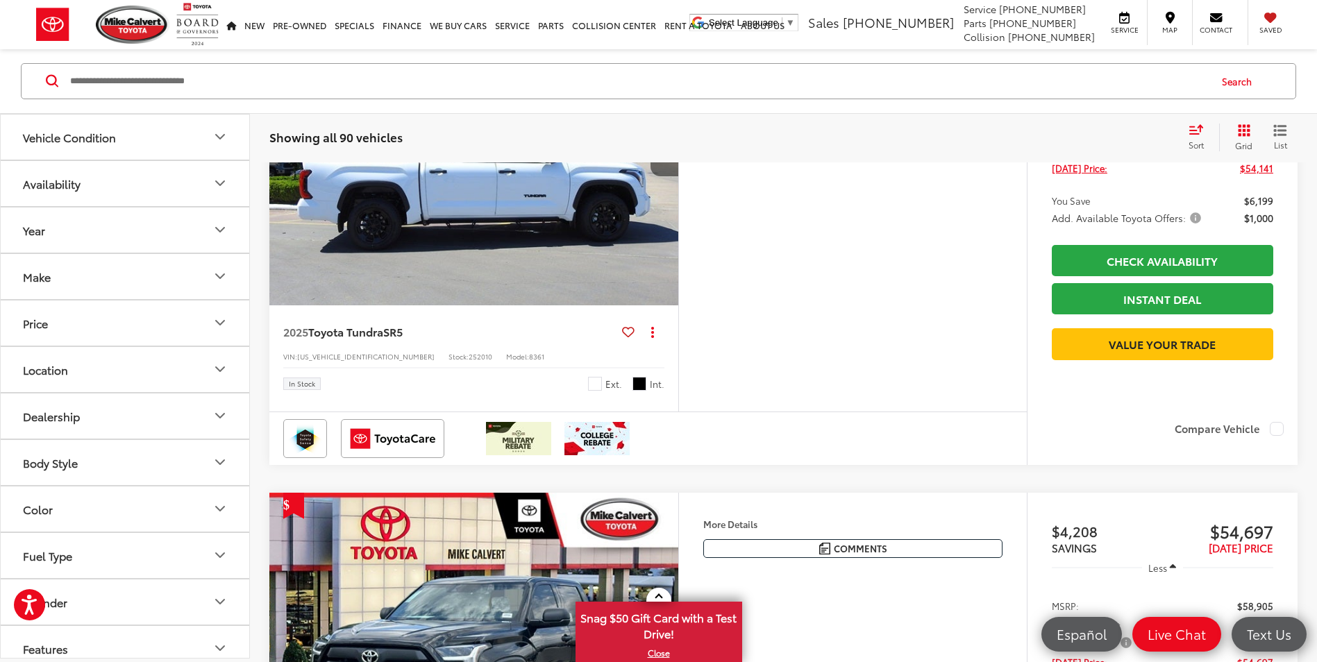
click at [666, 157] on icon "Next image" at bounding box center [665, 152] width 6 height 10
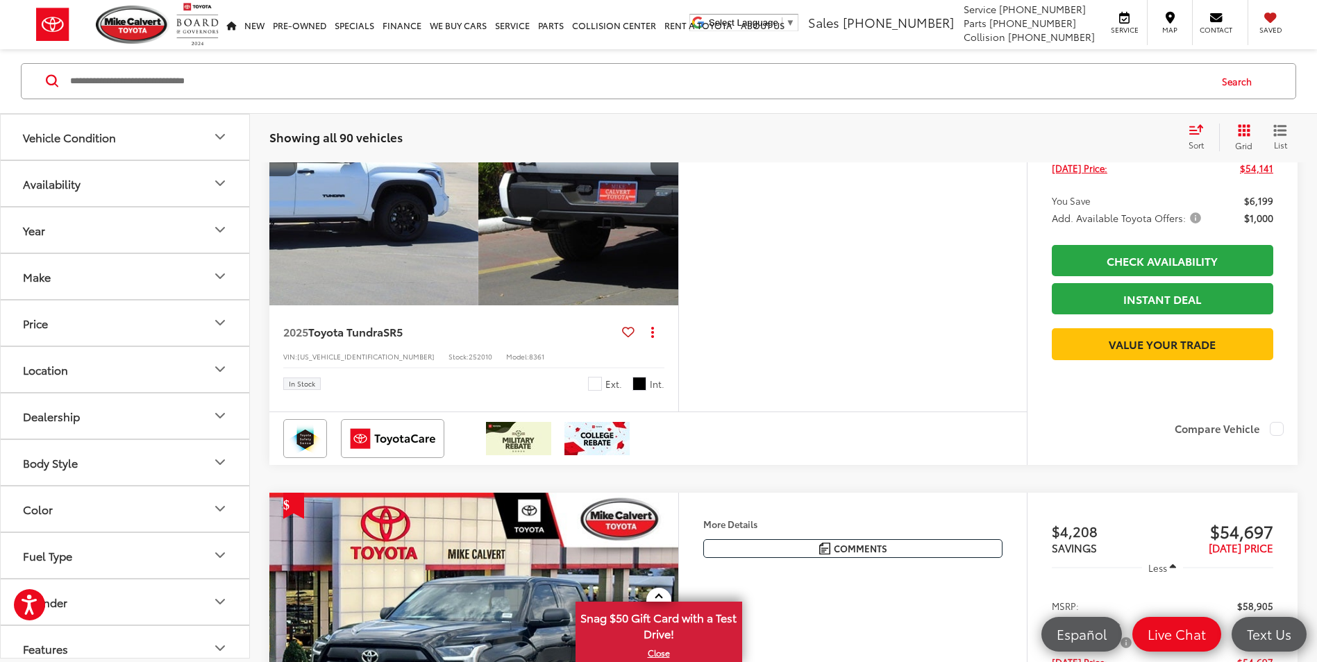
scroll to position [0, 1644]
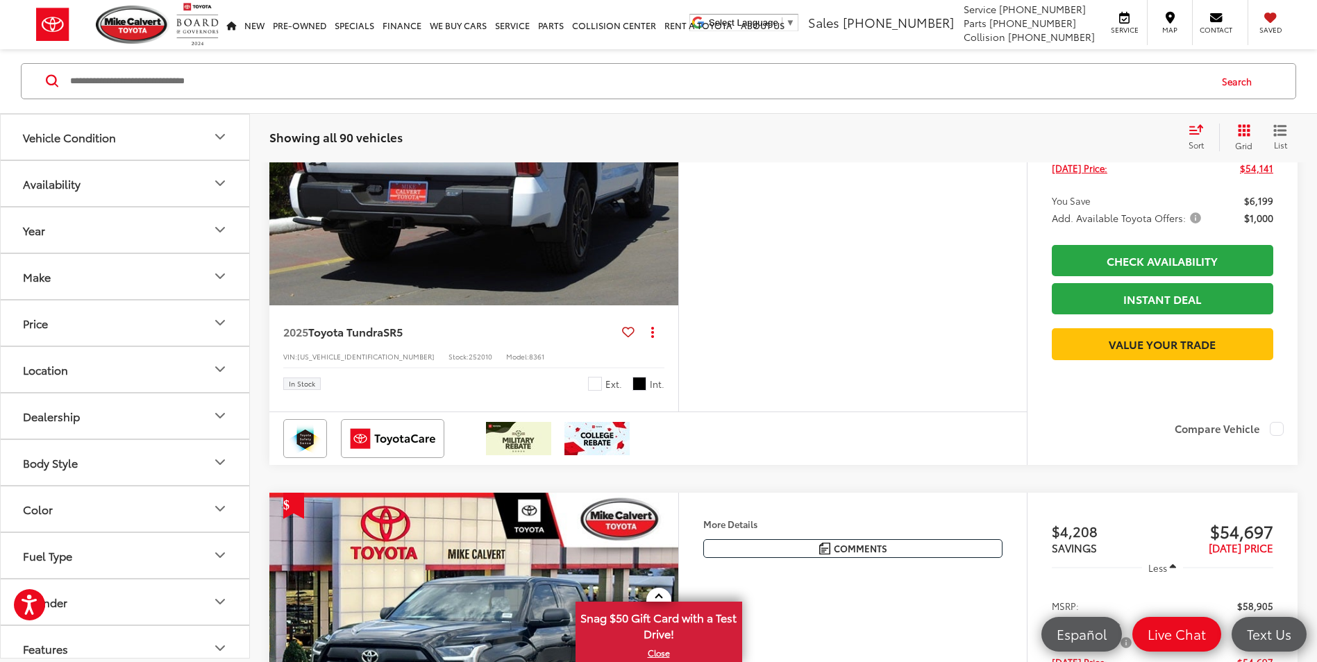
click at [666, 157] on icon "Next image" at bounding box center [665, 152] width 6 height 10
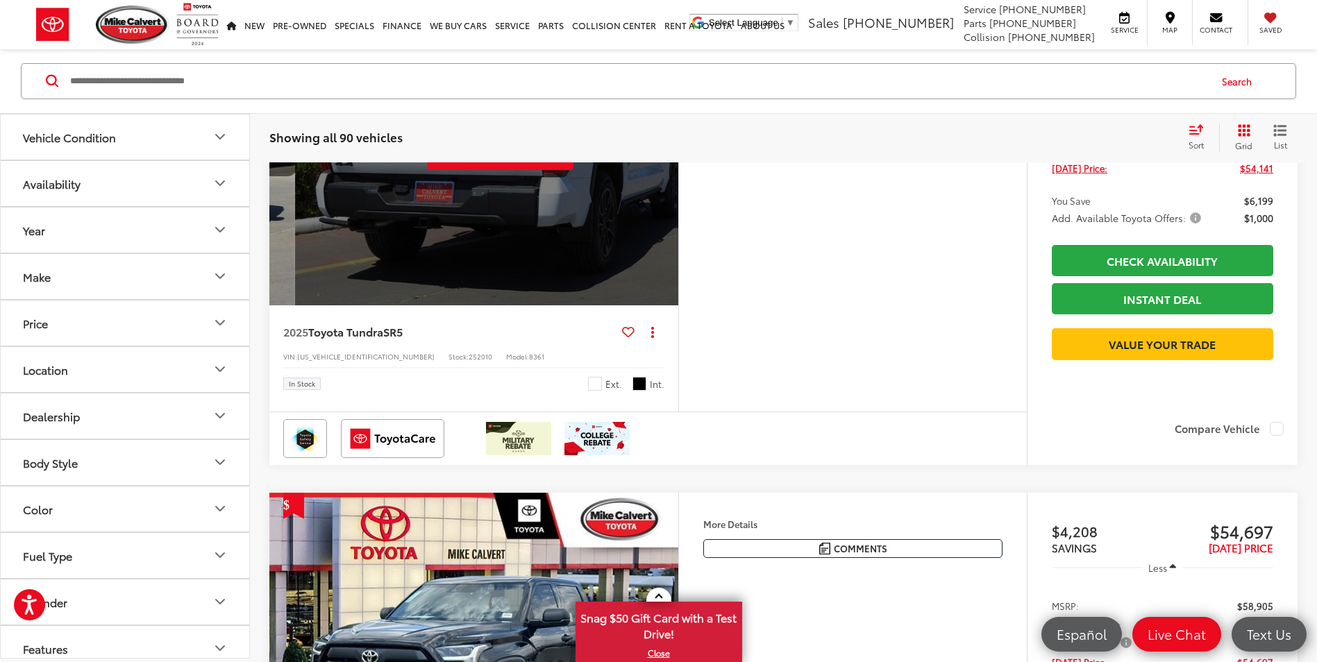
scroll to position [0, 2056]
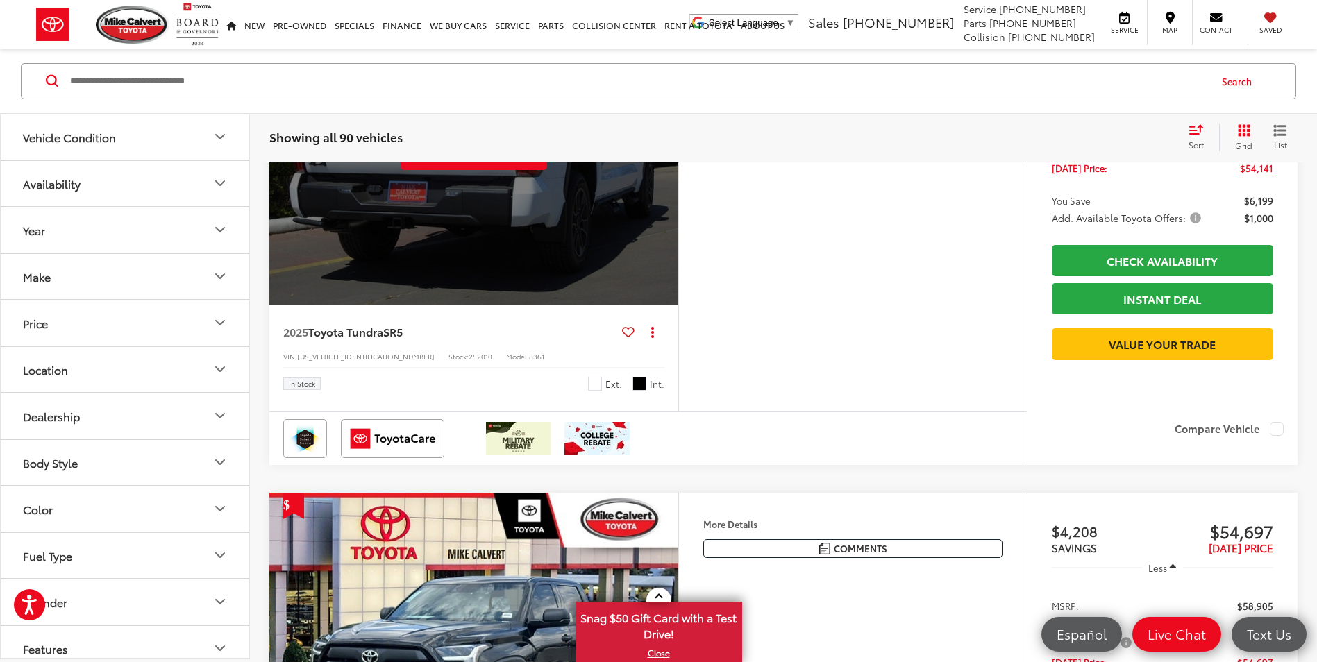
click at [666, 307] on div "View More" at bounding box center [474, 153] width 411 height 308
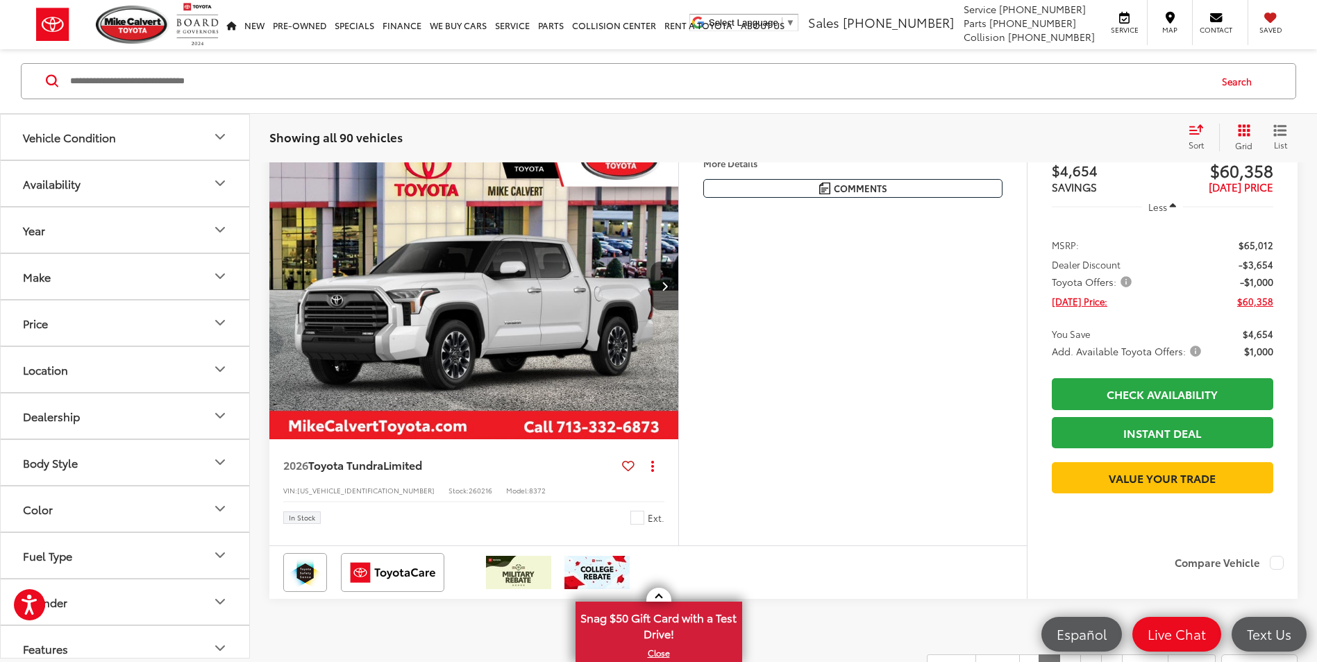
scroll to position [5667, 0]
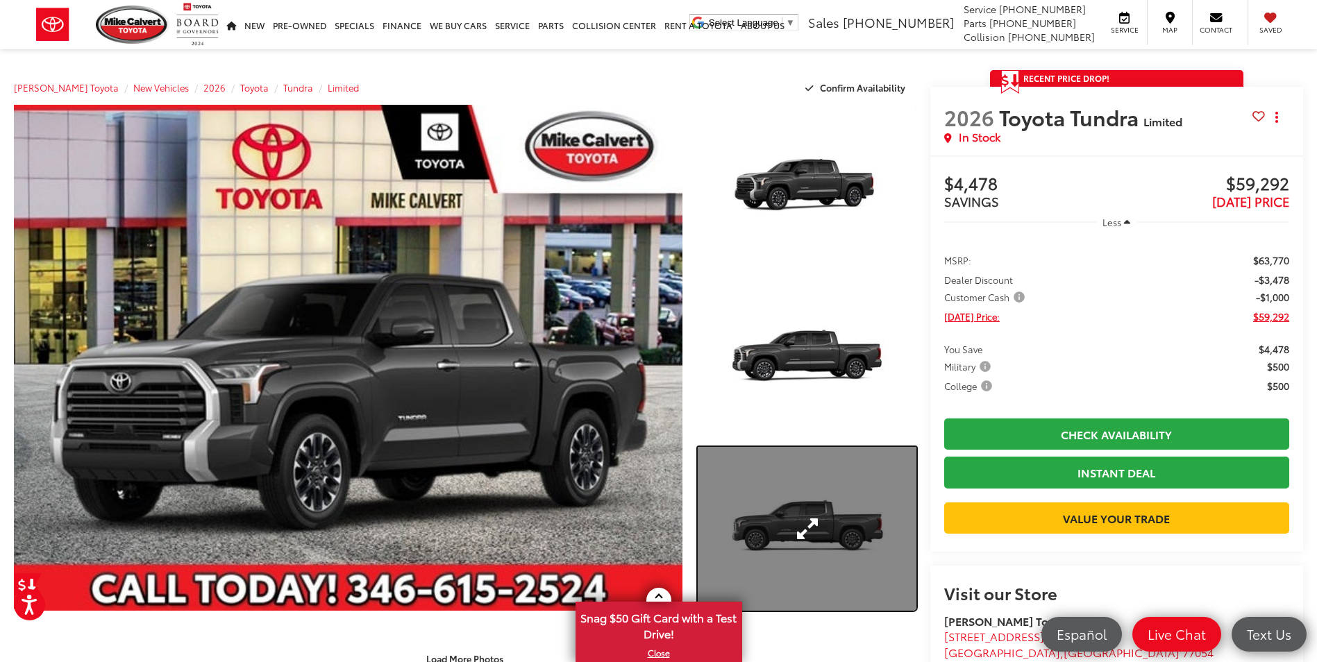
click at [799, 543] on link "Expand Photo 3" at bounding box center [807, 529] width 218 height 164
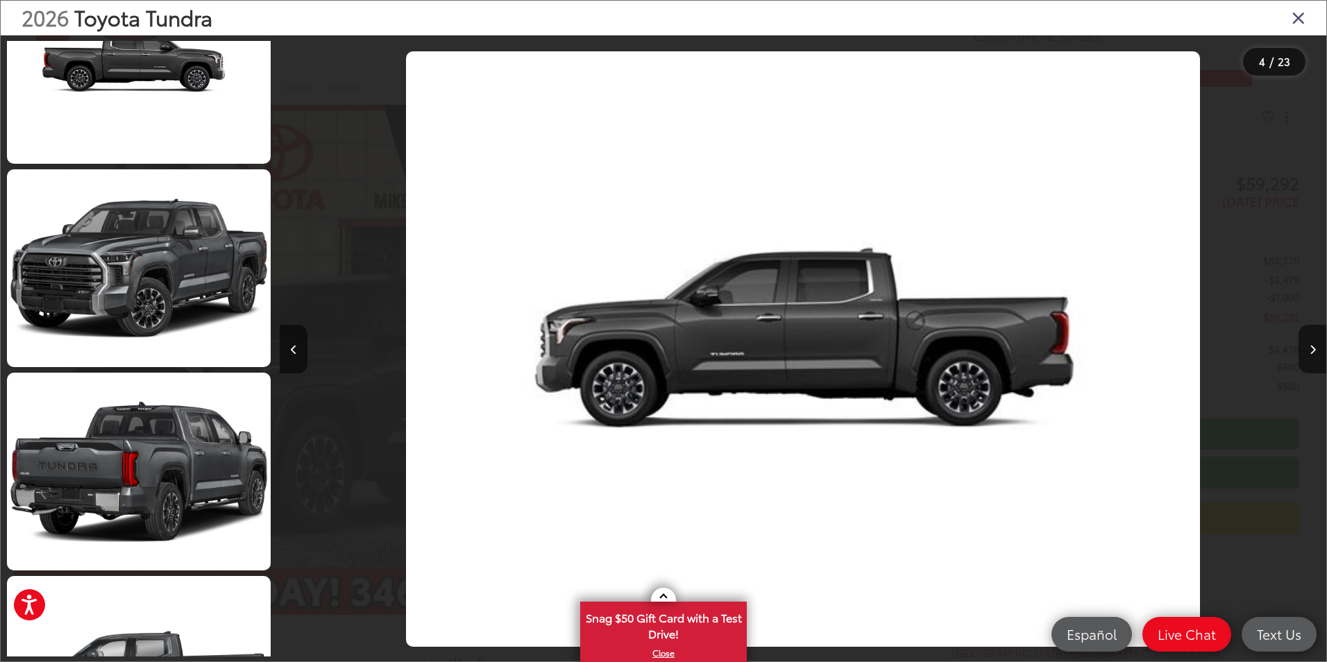
scroll to position [2667, 0]
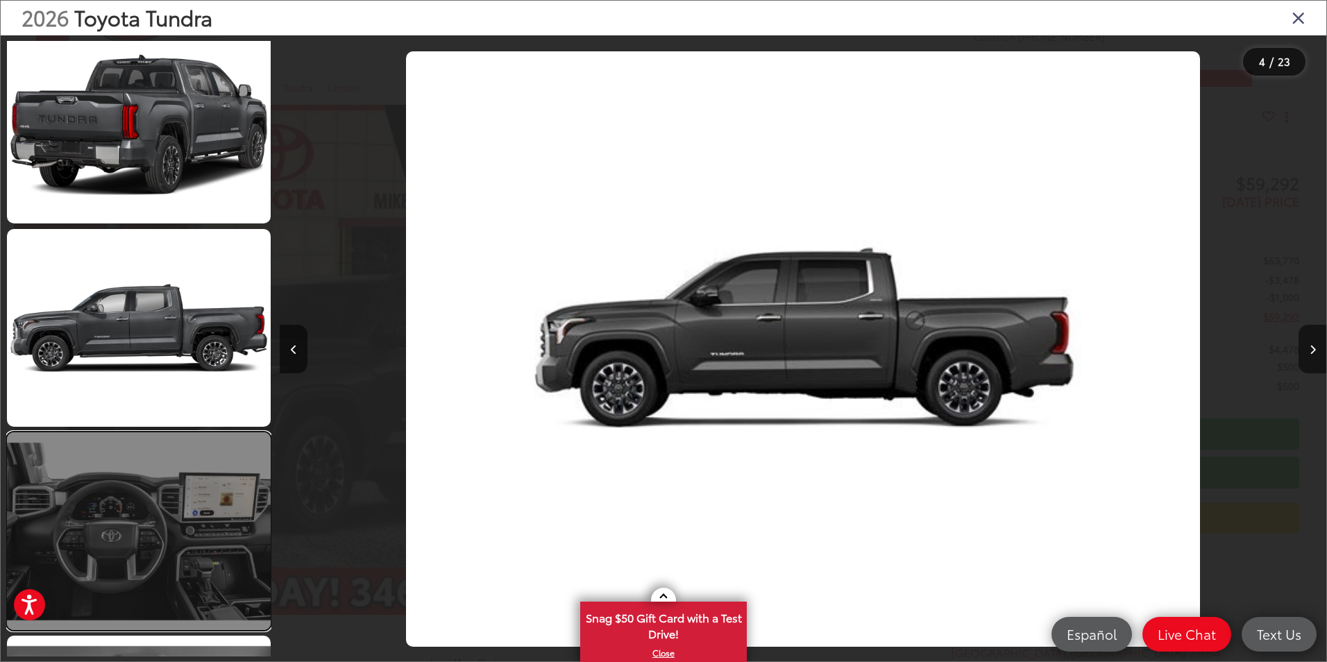
click at [174, 506] on link at bounding box center [139, 532] width 264 height 198
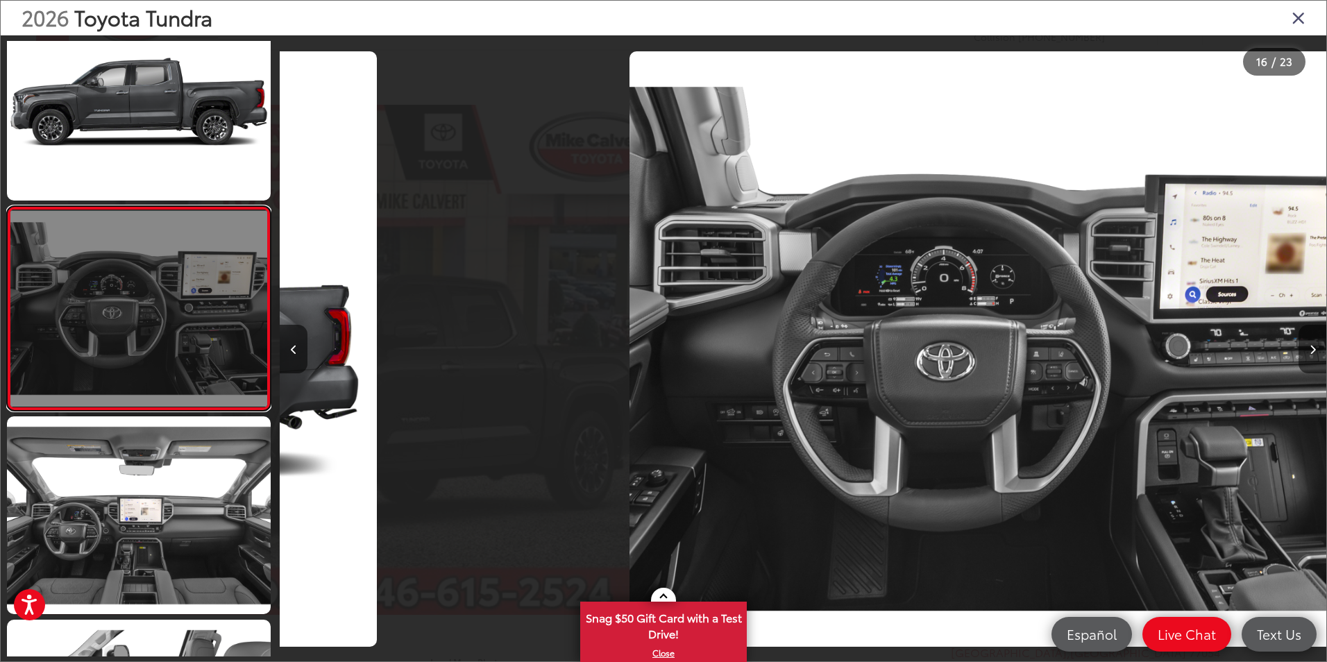
scroll to position [0, 15704]
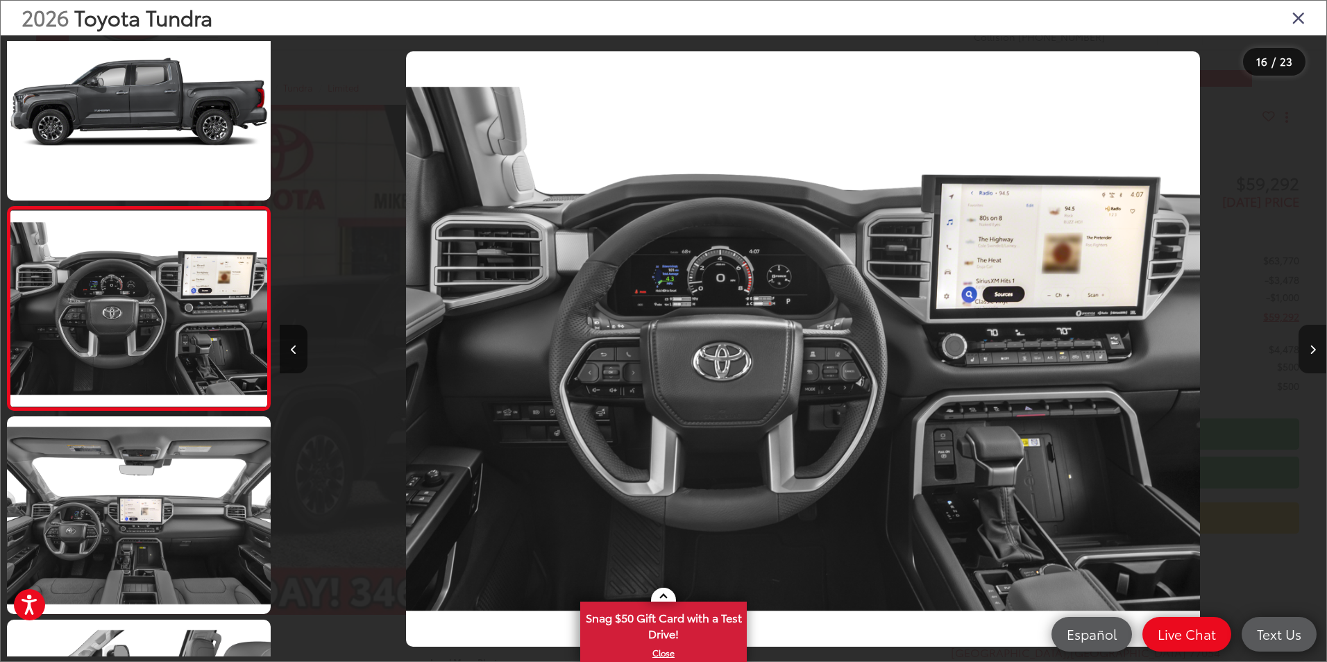
click at [1311, 360] on button "Next image" at bounding box center [1313, 349] width 28 height 49
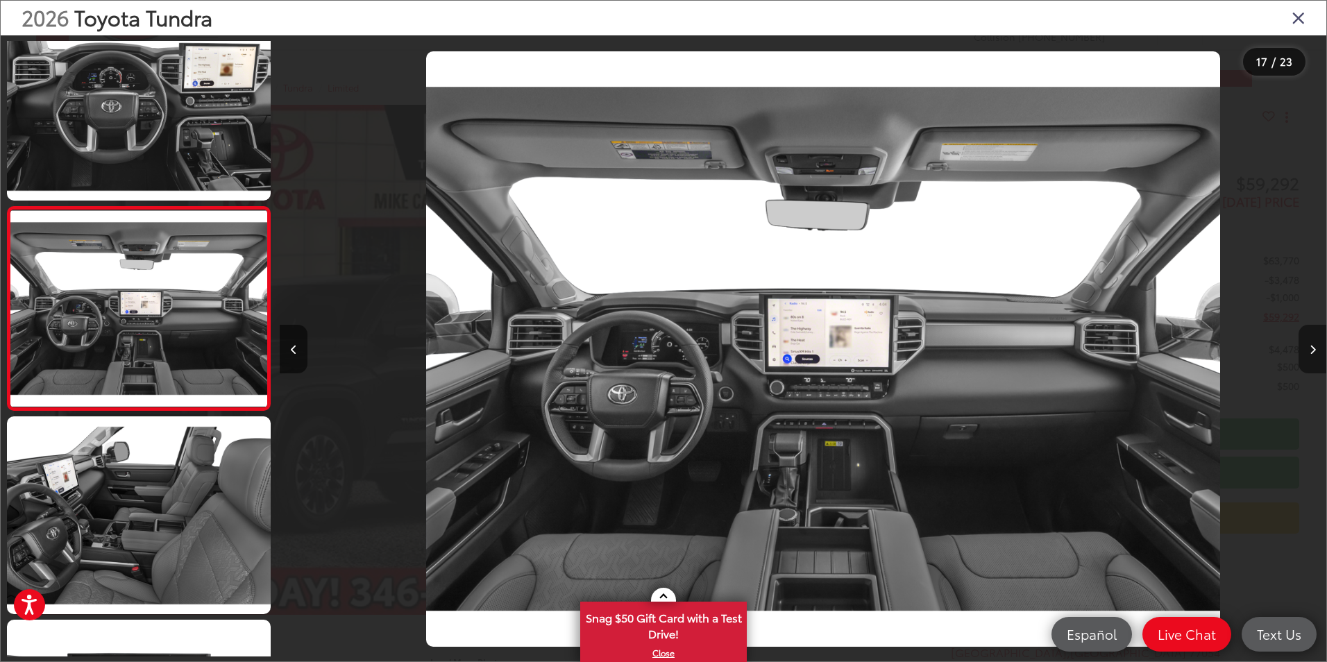
scroll to position [0, 16751]
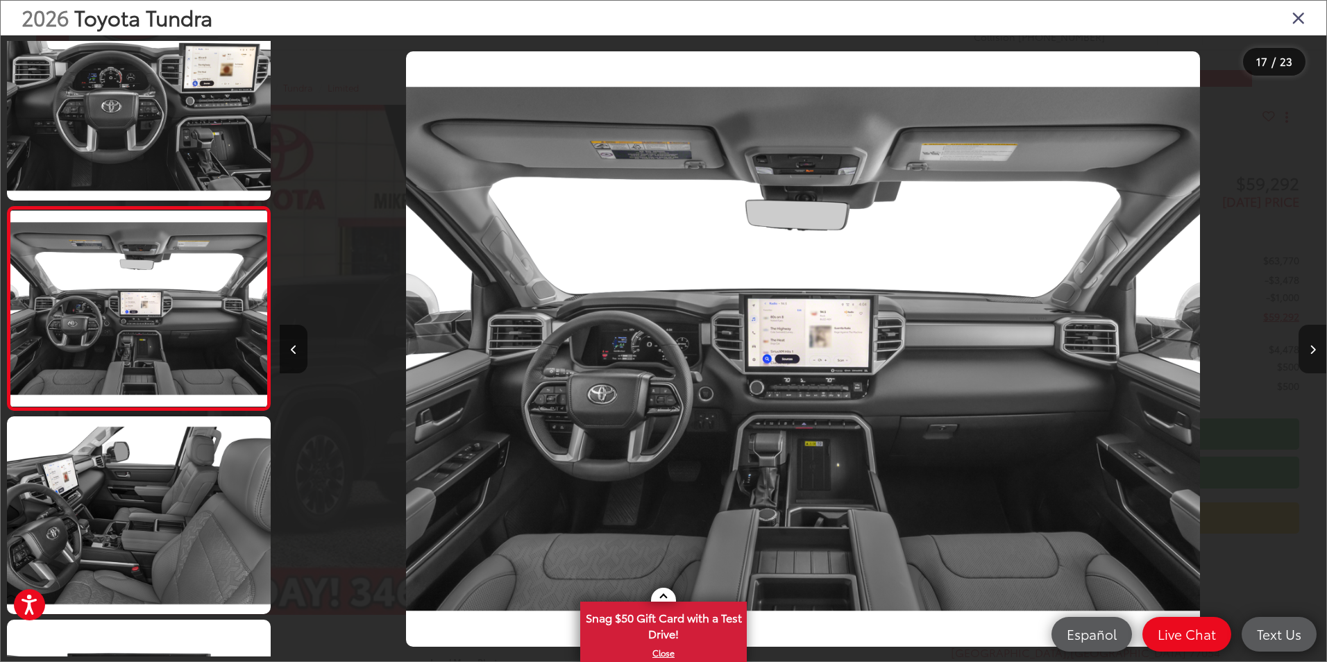
click at [1311, 360] on button "Next image" at bounding box center [1313, 349] width 28 height 49
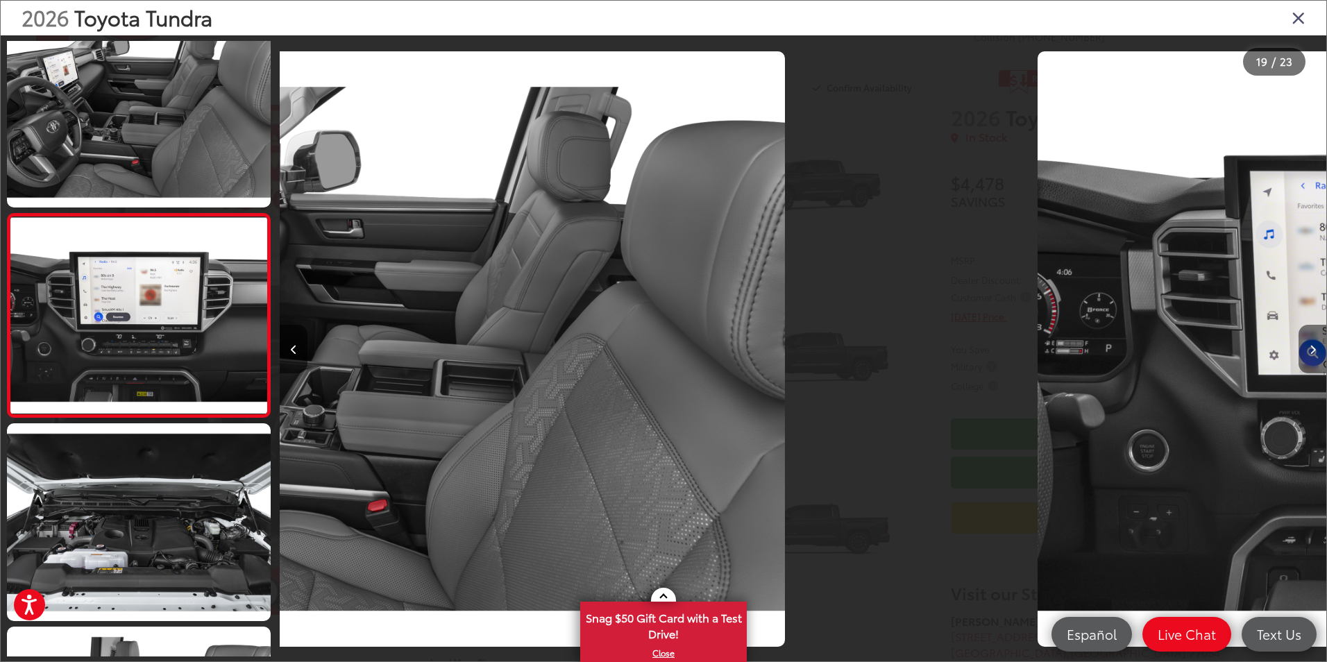
scroll to position [3497, 0]
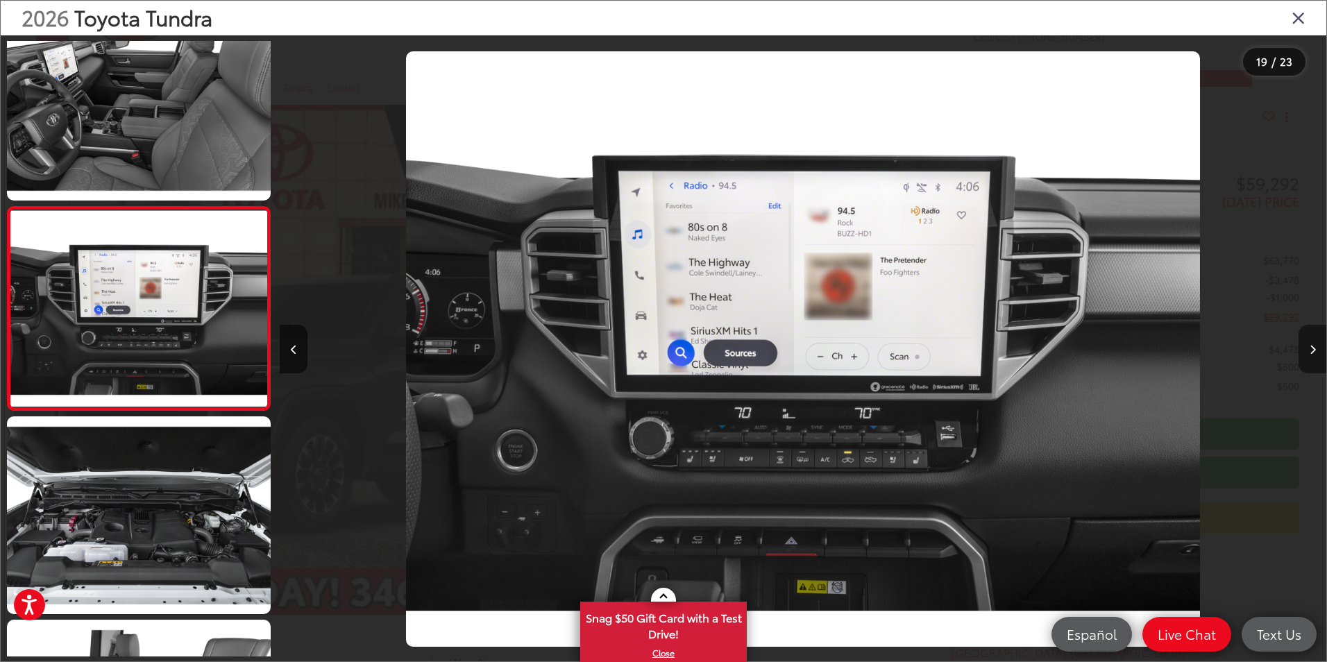
click at [1311, 360] on button "Next image" at bounding box center [1313, 349] width 28 height 49
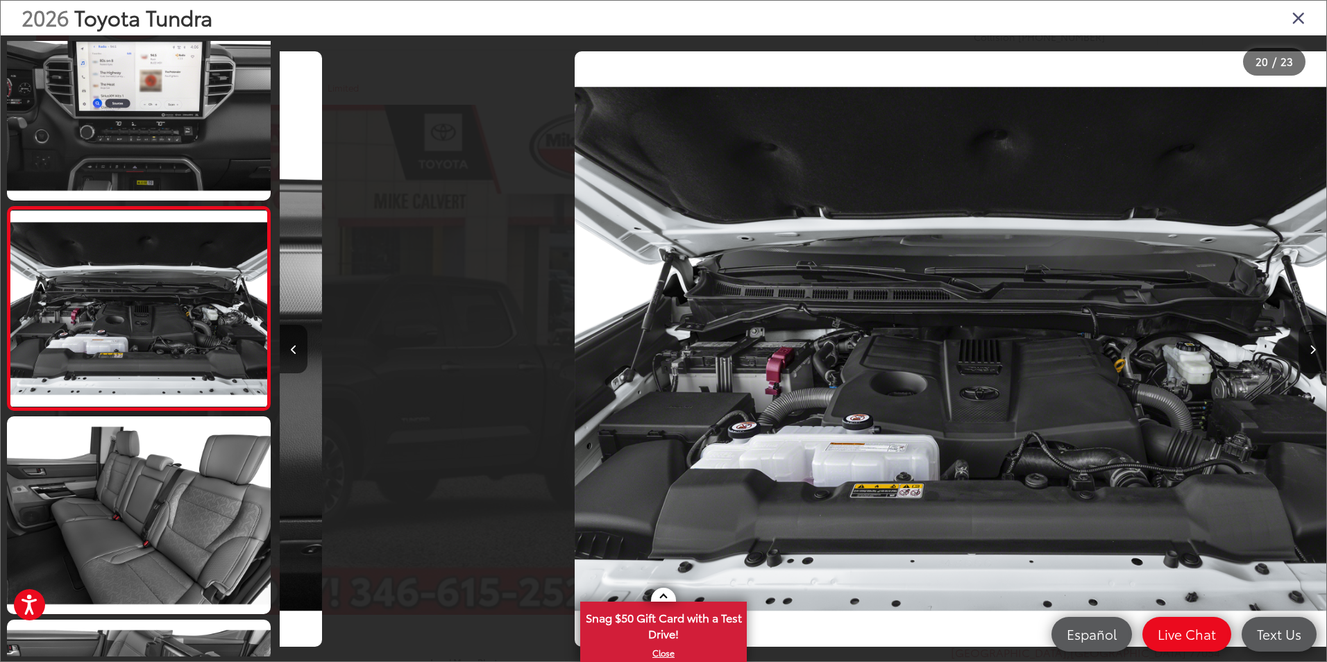
scroll to position [0, 19892]
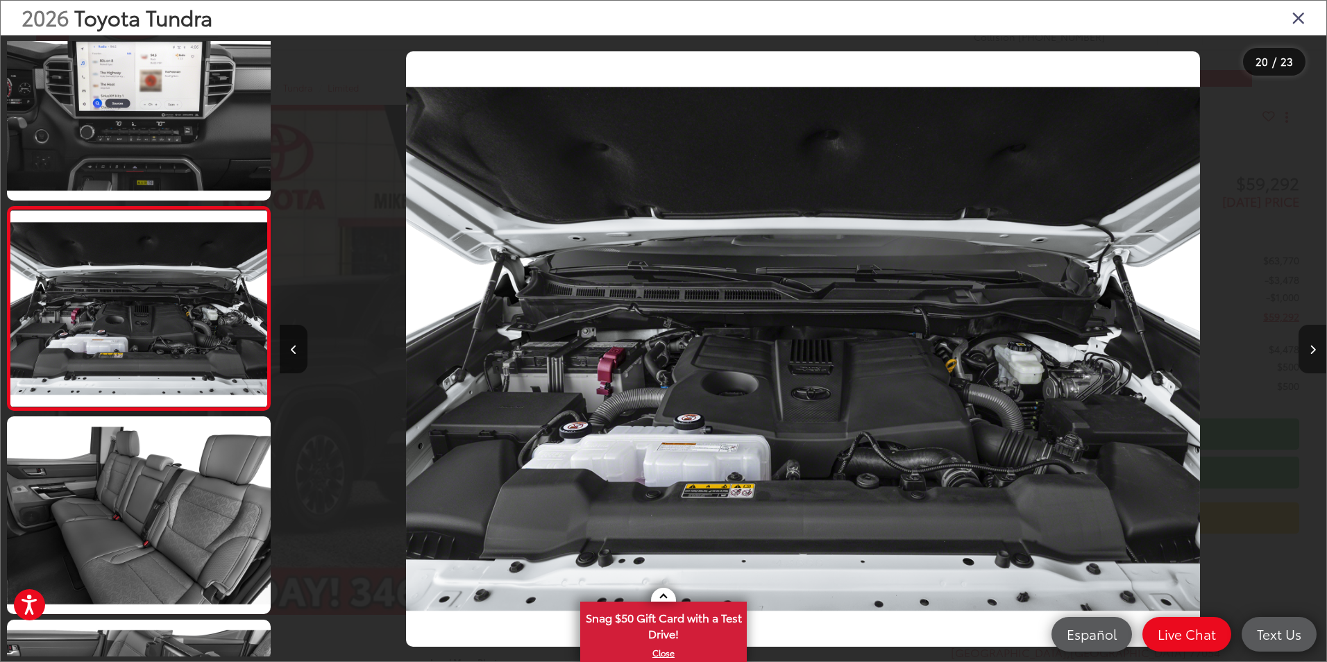
click at [1311, 360] on button "Next image" at bounding box center [1313, 349] width 28 height 49
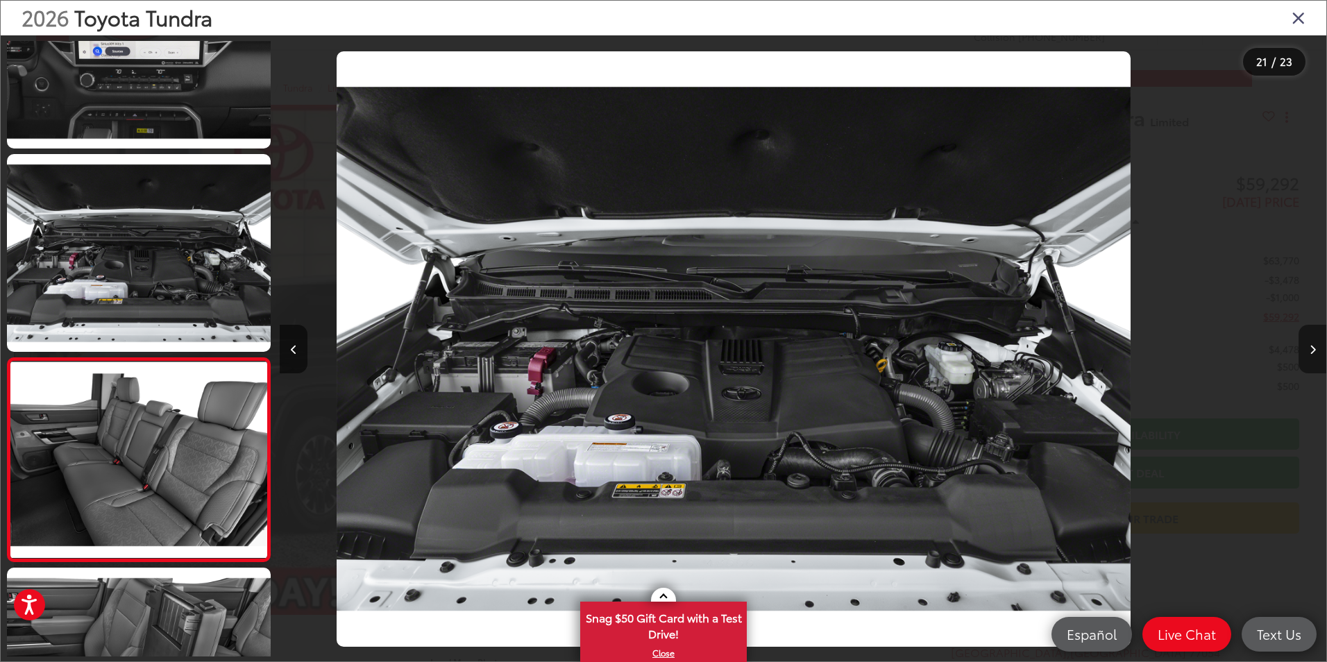
scroll to position [0, 0]
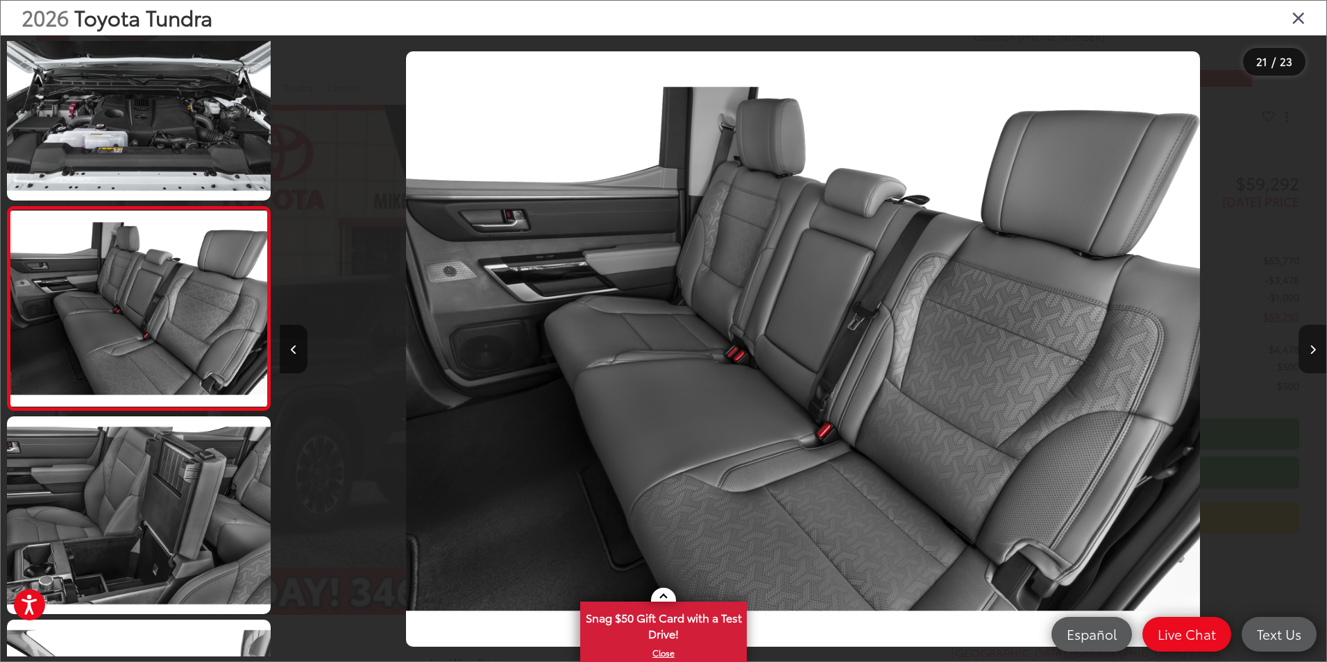
click at [1311, 360] on button "Next image" at bounding box center [1313, 349] width 28 height 49
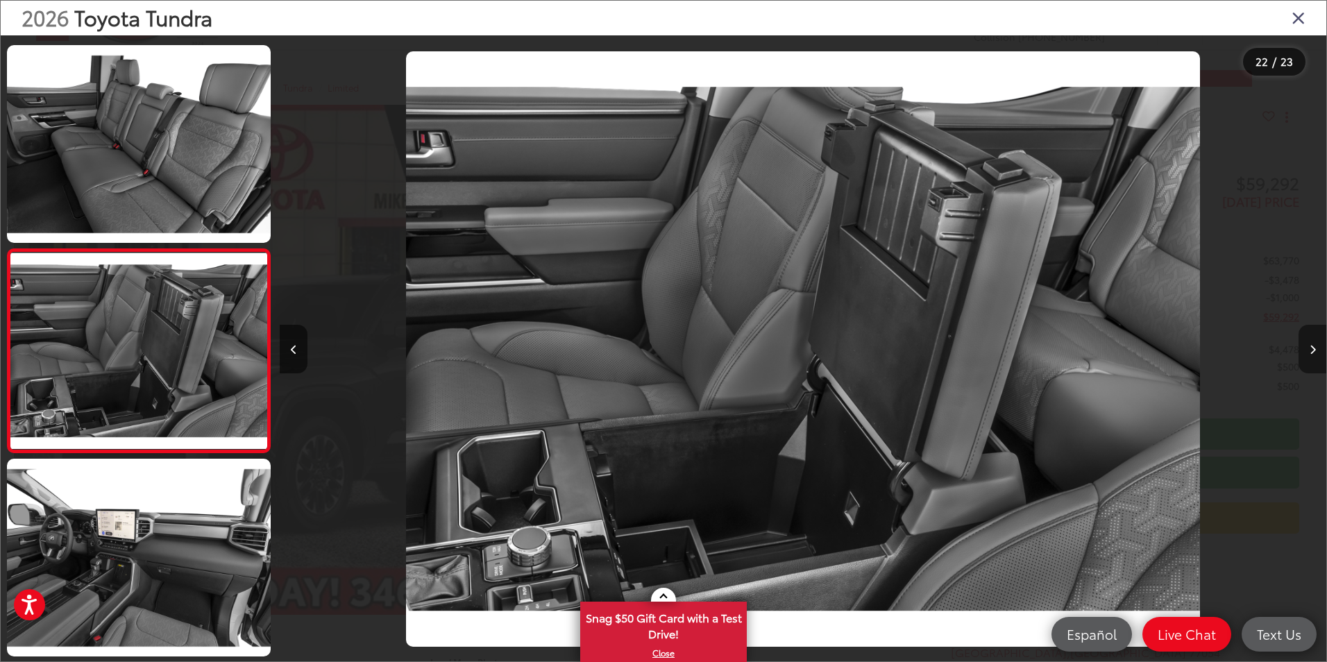
click at [1311, 360] on button "Next image" at bounding box center [1313, 349] width 28 height 49
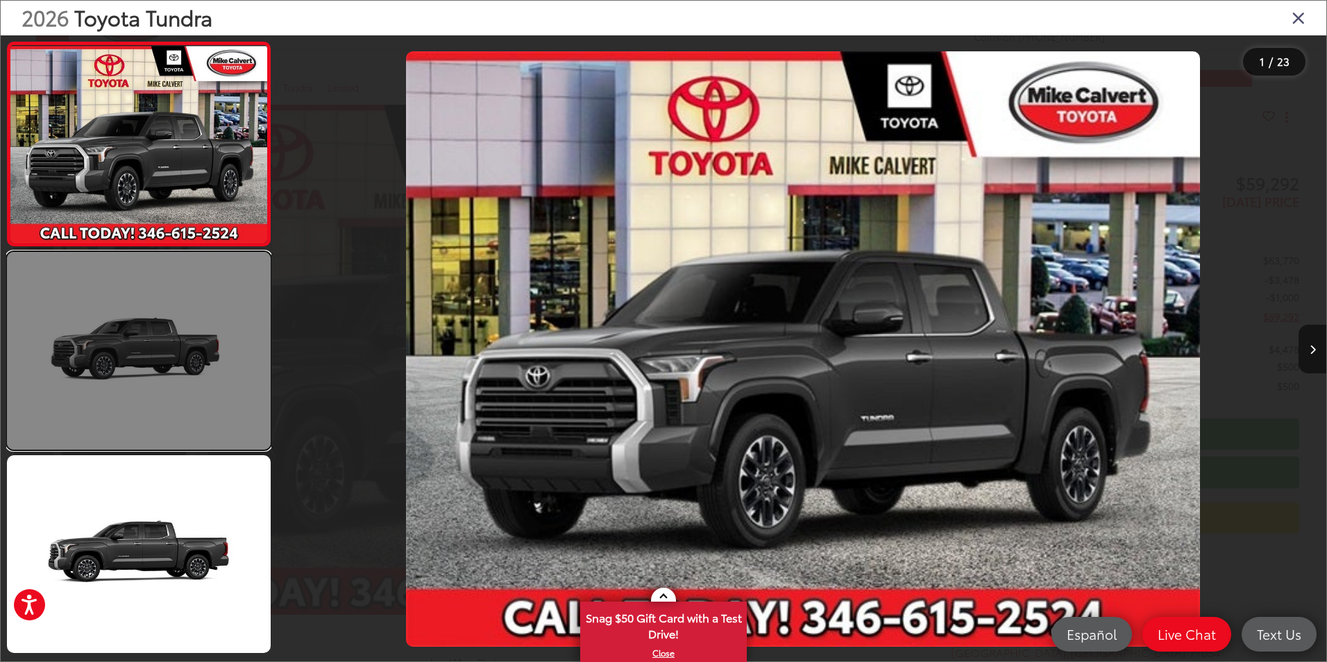
click at [186, 337] on link at bounding box center [139, 351] width 264 height 198
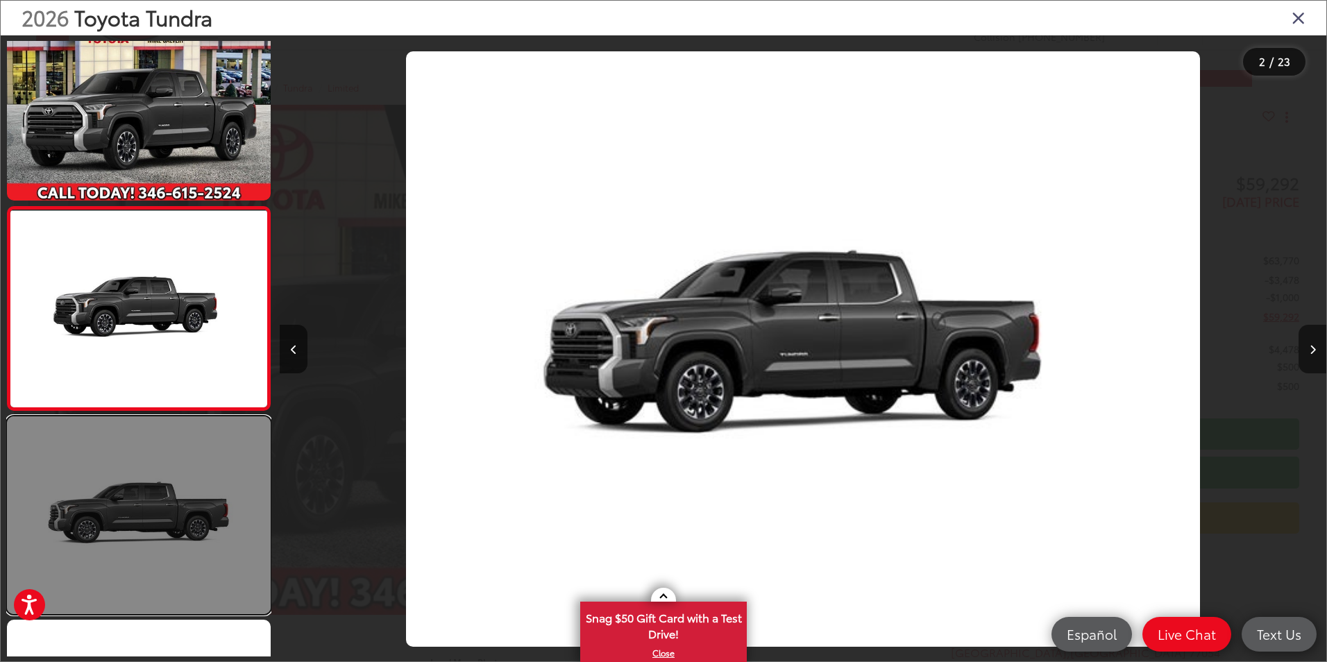
click at [153, 524] on link at bounding box center [139, 516] width 264 height 198
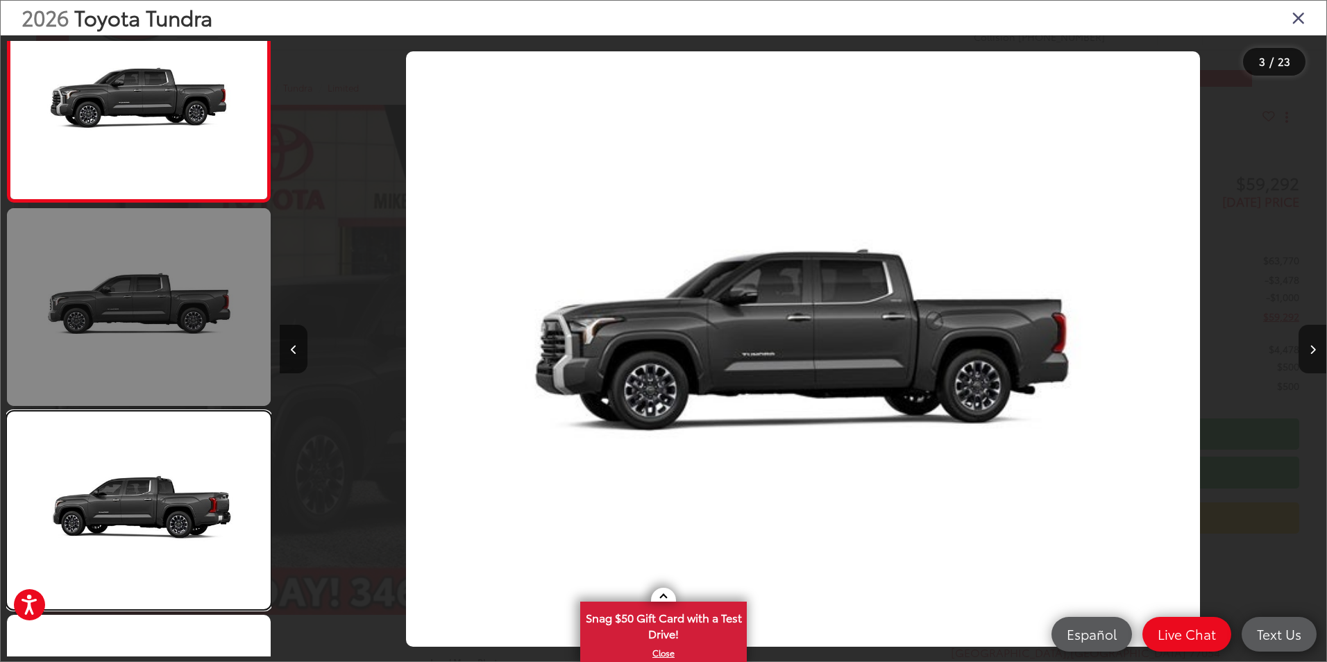
click at [156, 512] on link at bounding box center [139, 511] width 264 height 198
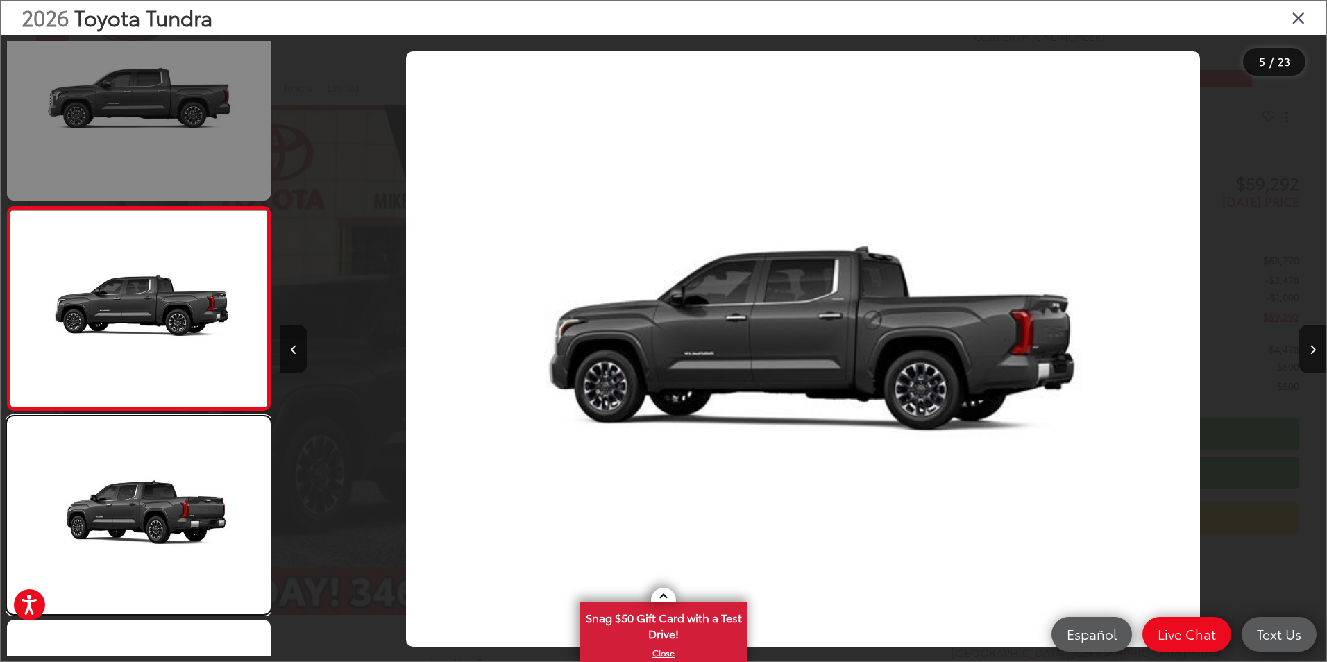
click at [156, 512] on link at bounding box center [139, 516] width 264 height 198
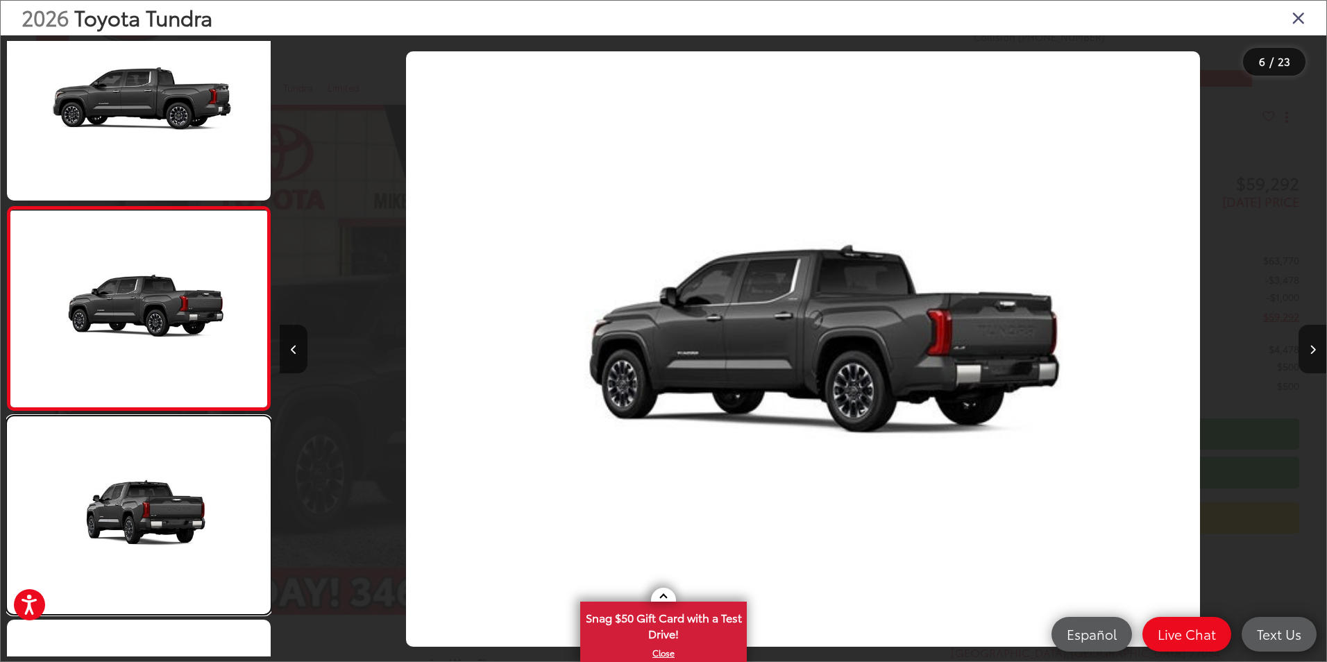
click at [156, 512] on link at bounding box center [139, 516] width 264 height 198
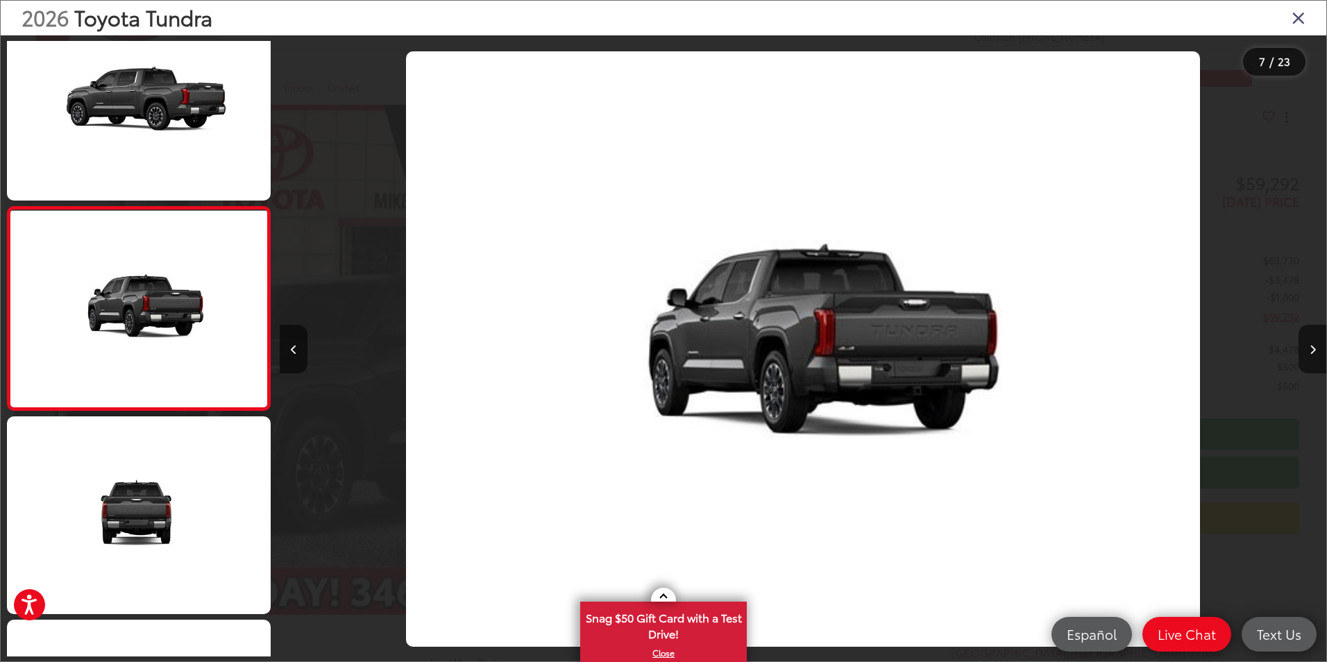
click at [1297, 15] on icon "Close gallery" at bounding box center [1299, 17] width 14 height 18
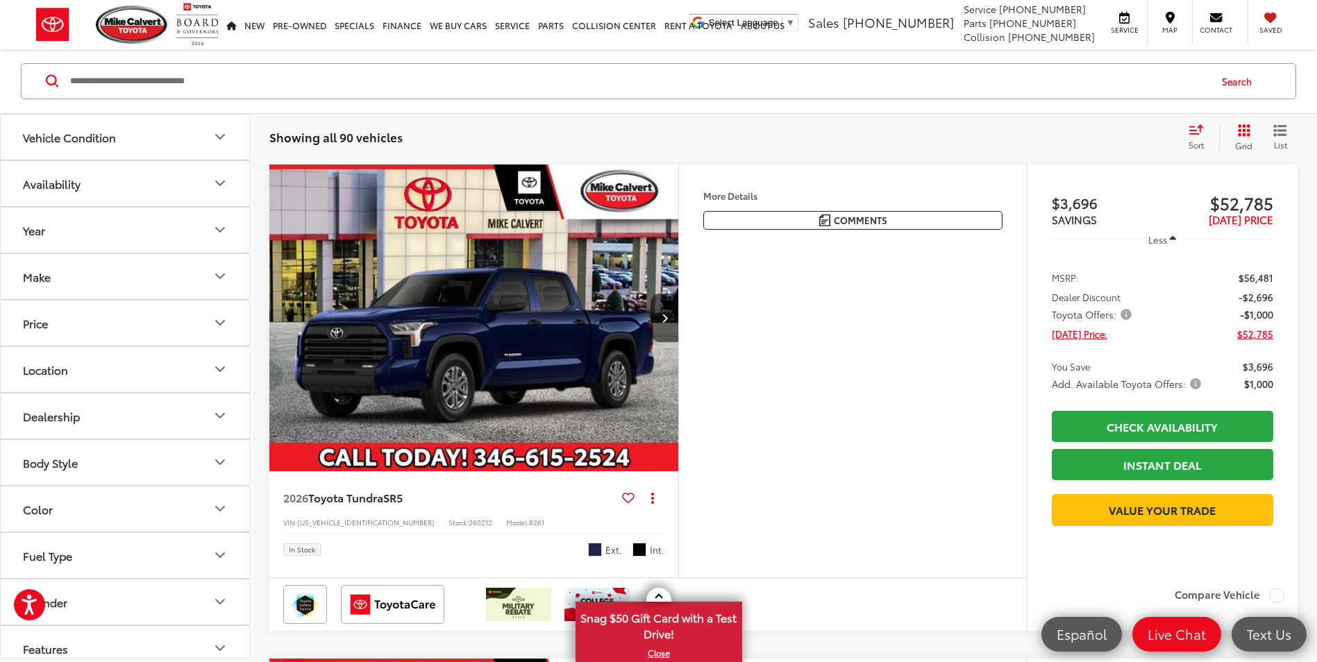
scroll to position [569, 0]
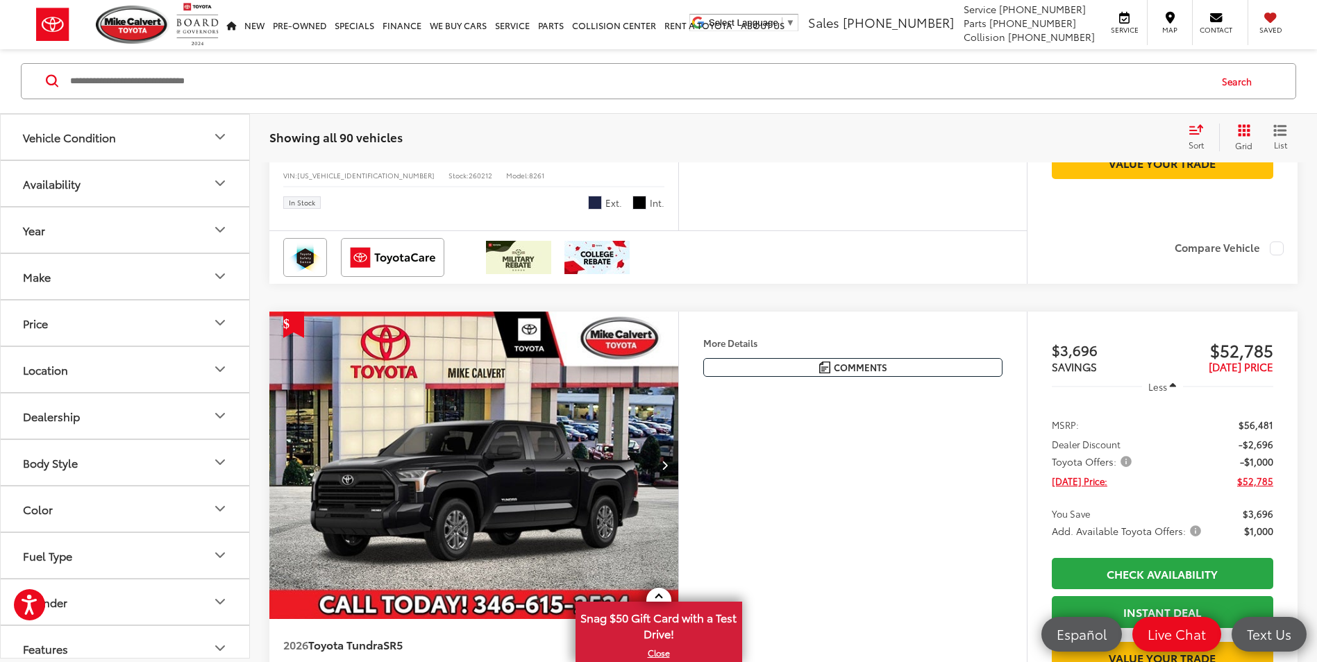
click at [217, 555] on icon "Fuel Type" at bounding box center [220, 556] width 8 height 4
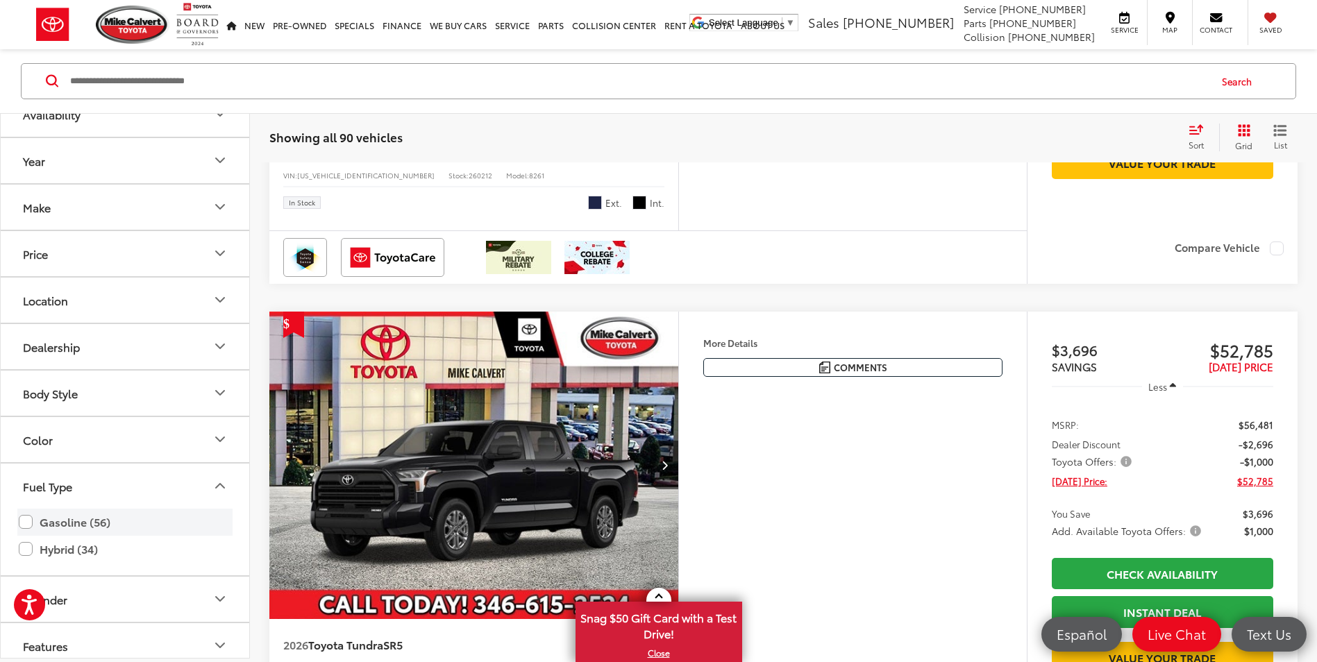
click at [26, 521] on label "Gasoline (56)" at bounding box center [125, 522] width 212 height 24
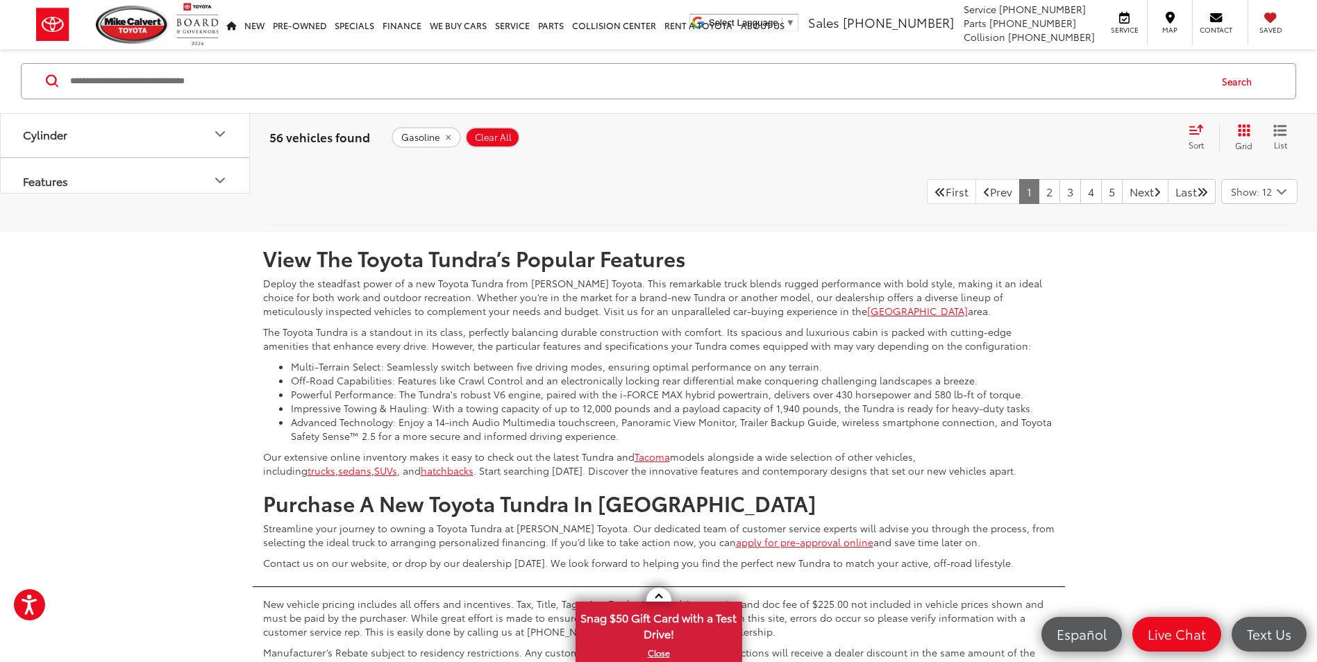
scroll to position [5914, 0]
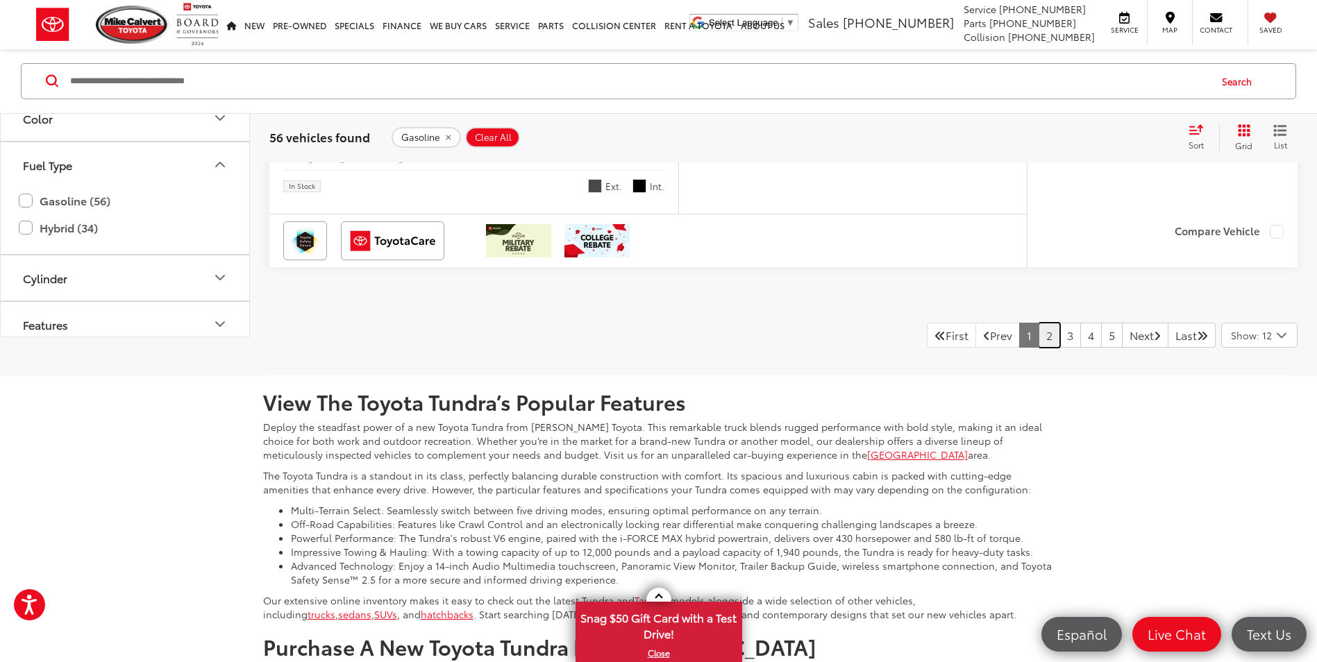
click at [1039, 348] on link "2" at bounding box center [1050, 335] width 22 height 25
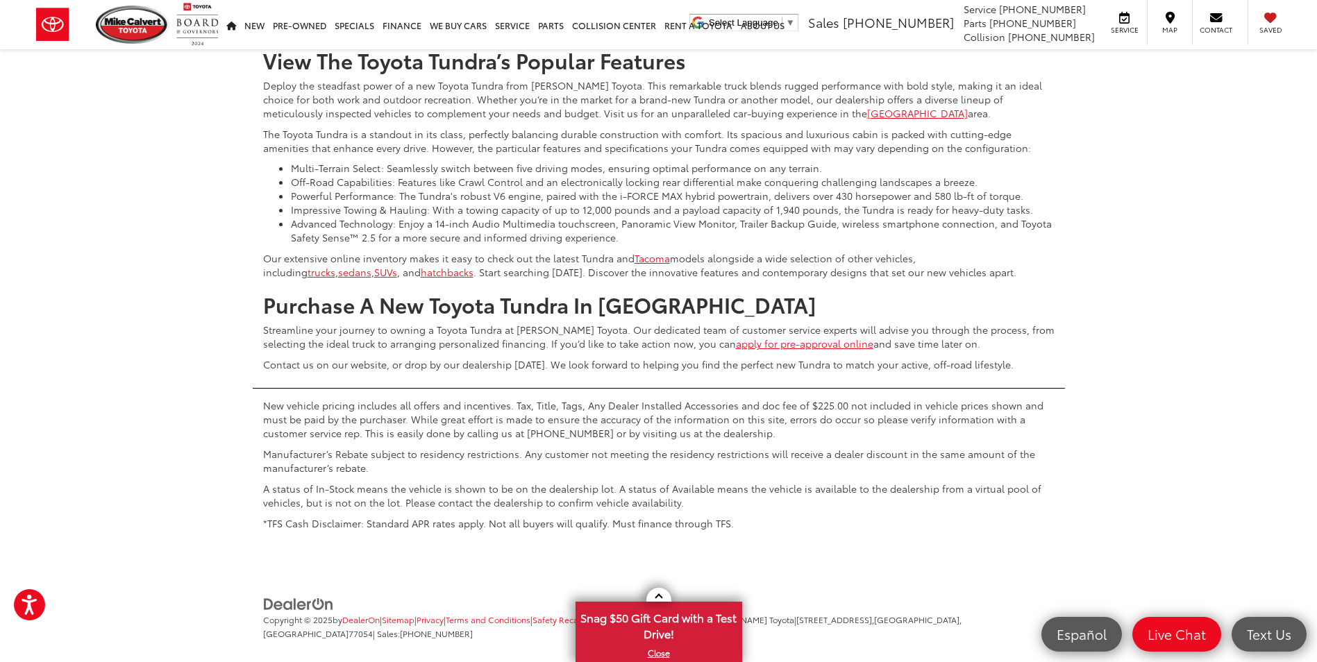
scroll to position [6470, 0]
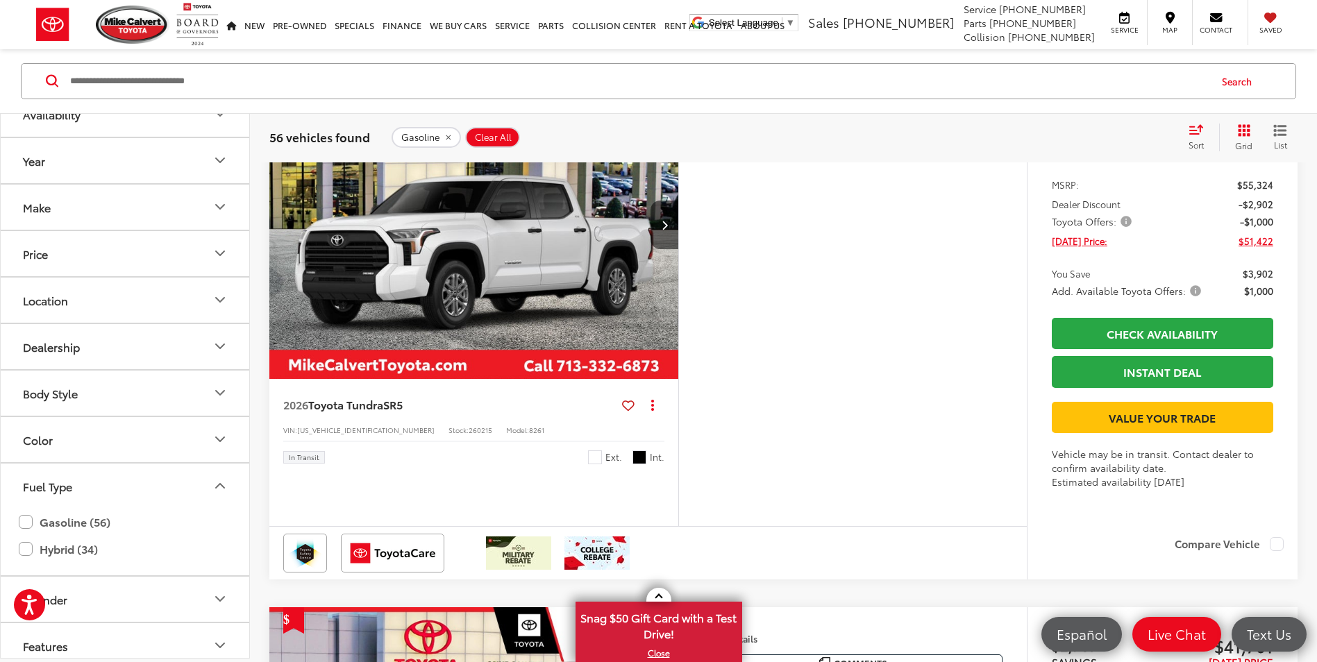
scroll to position [2235, 0]
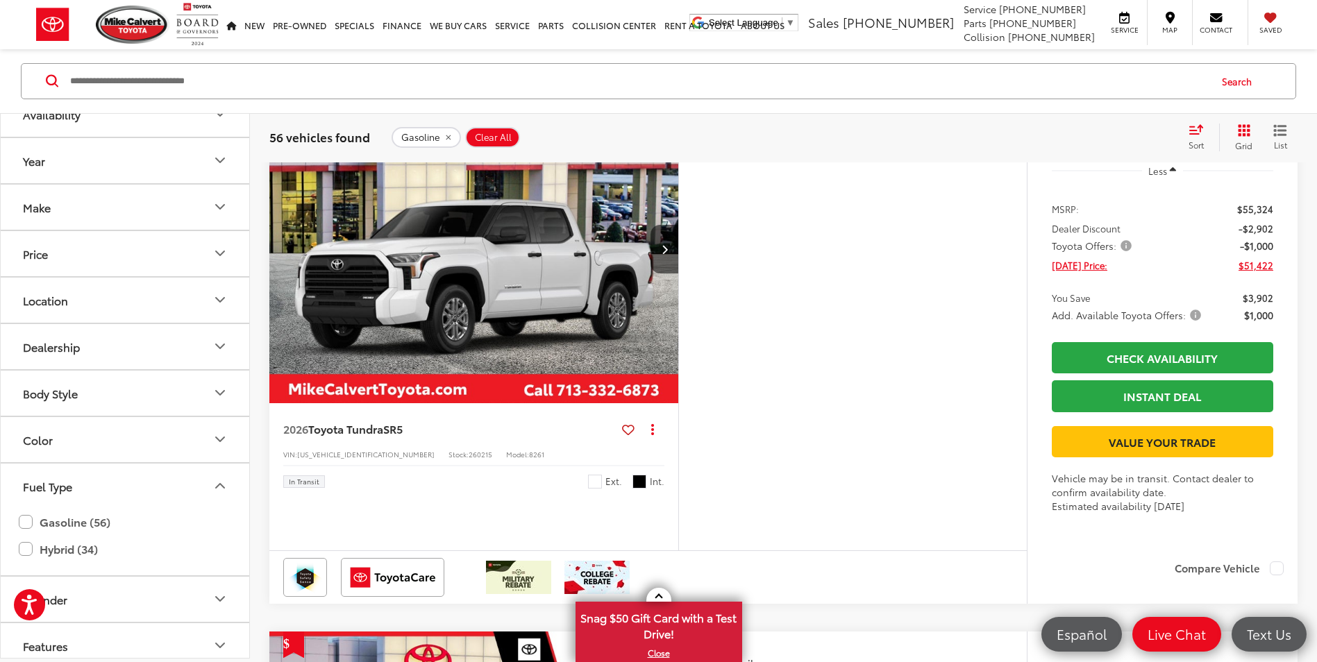
click at [1129, 253] on span "Toyota Offers:" at bounding box center [1093, 246] width 83 height 14
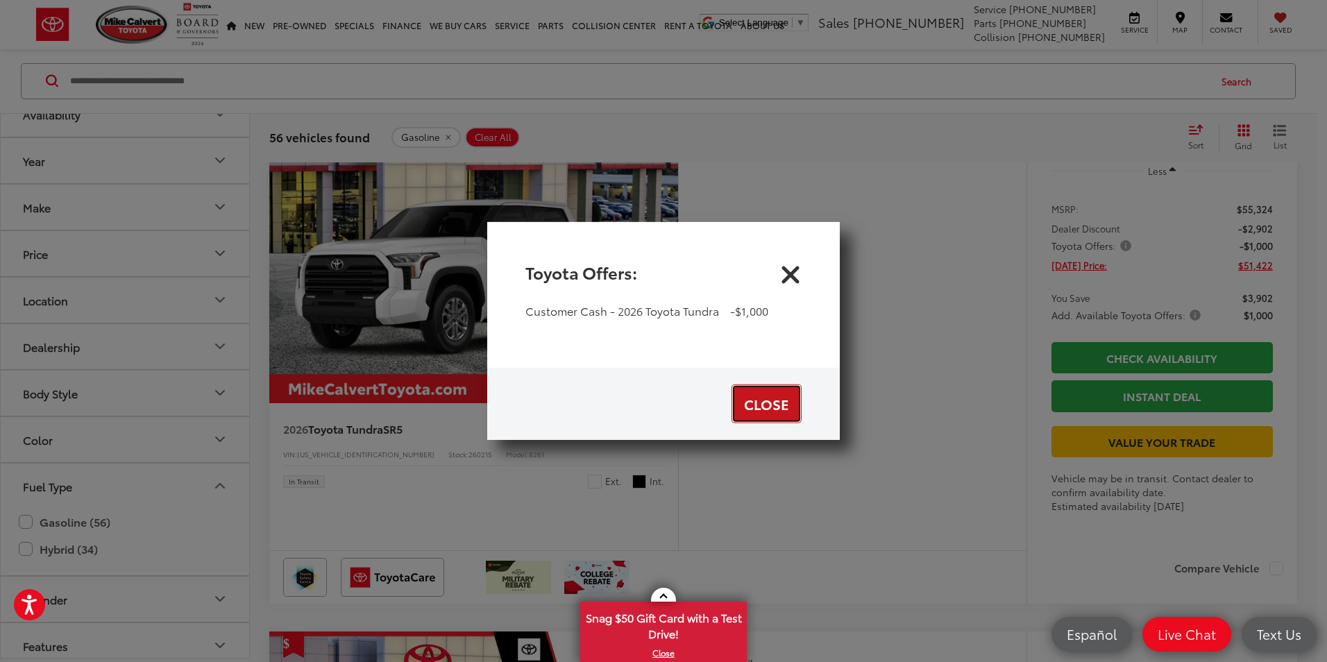
click at [780, 402] on button "Close" at bounding box center [767, 404] width 70 height 39
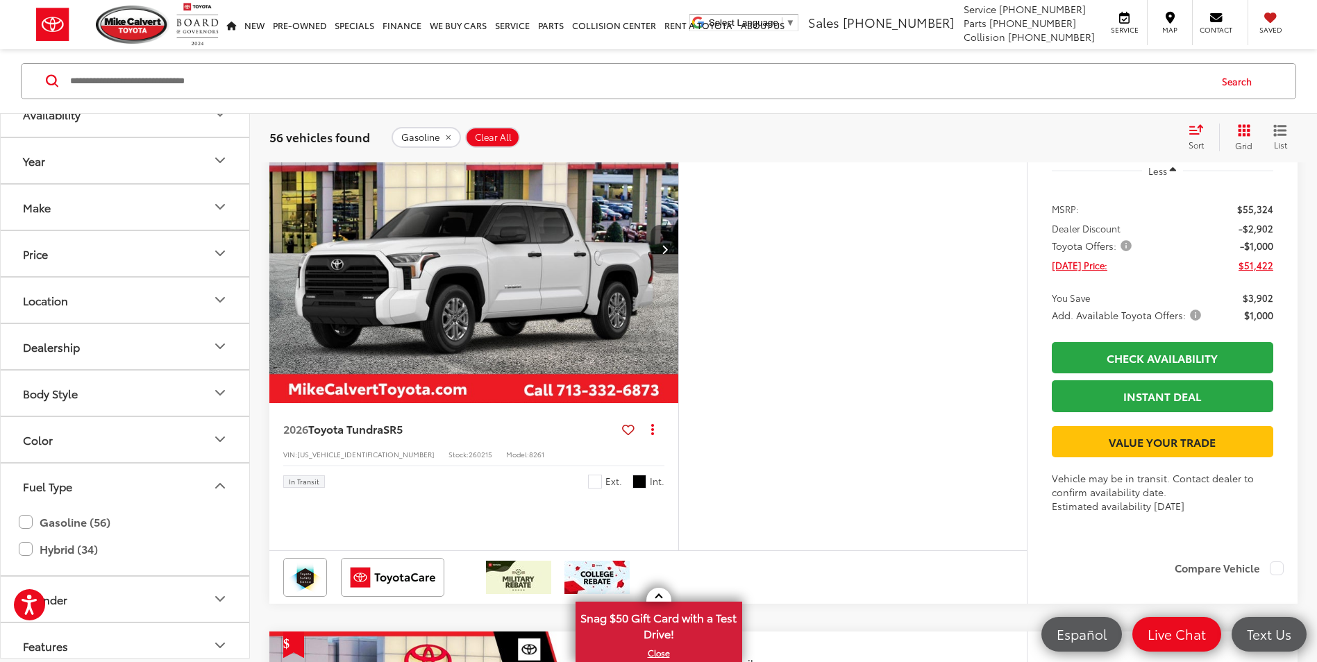
click at [662, 254] on icon "Next image" at bounding box center [665, 249] width 6 height 10
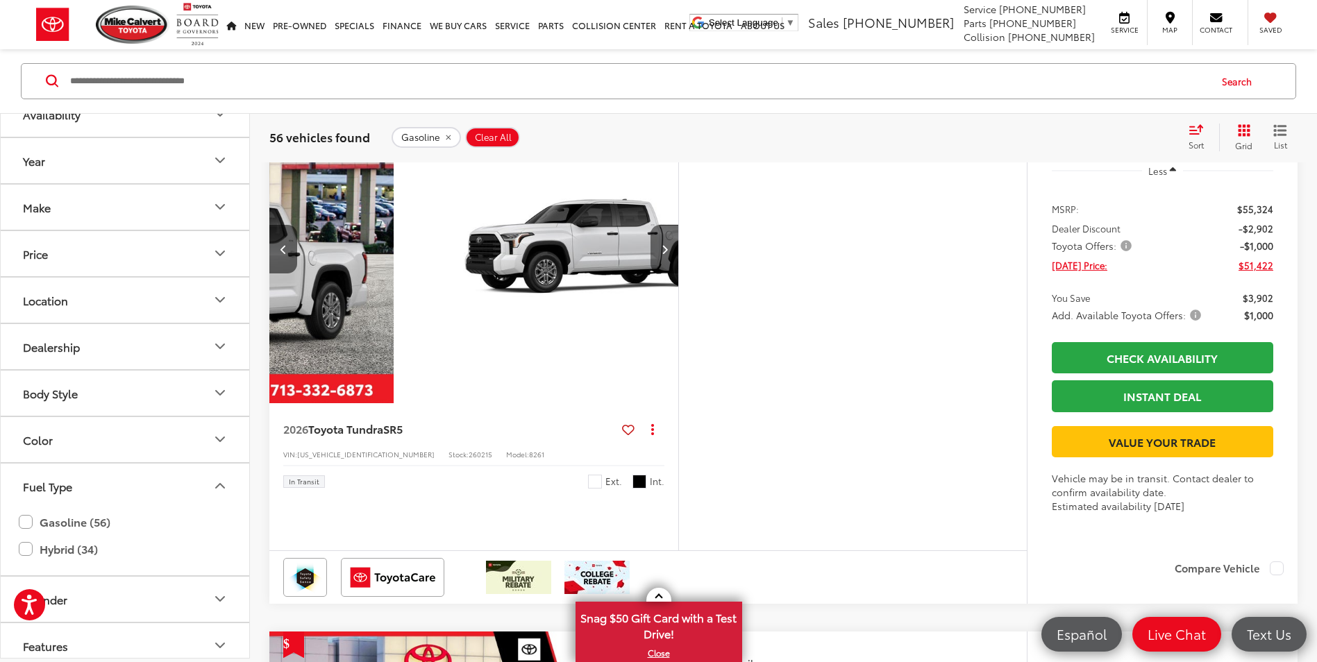
scroll to position [0, 411]
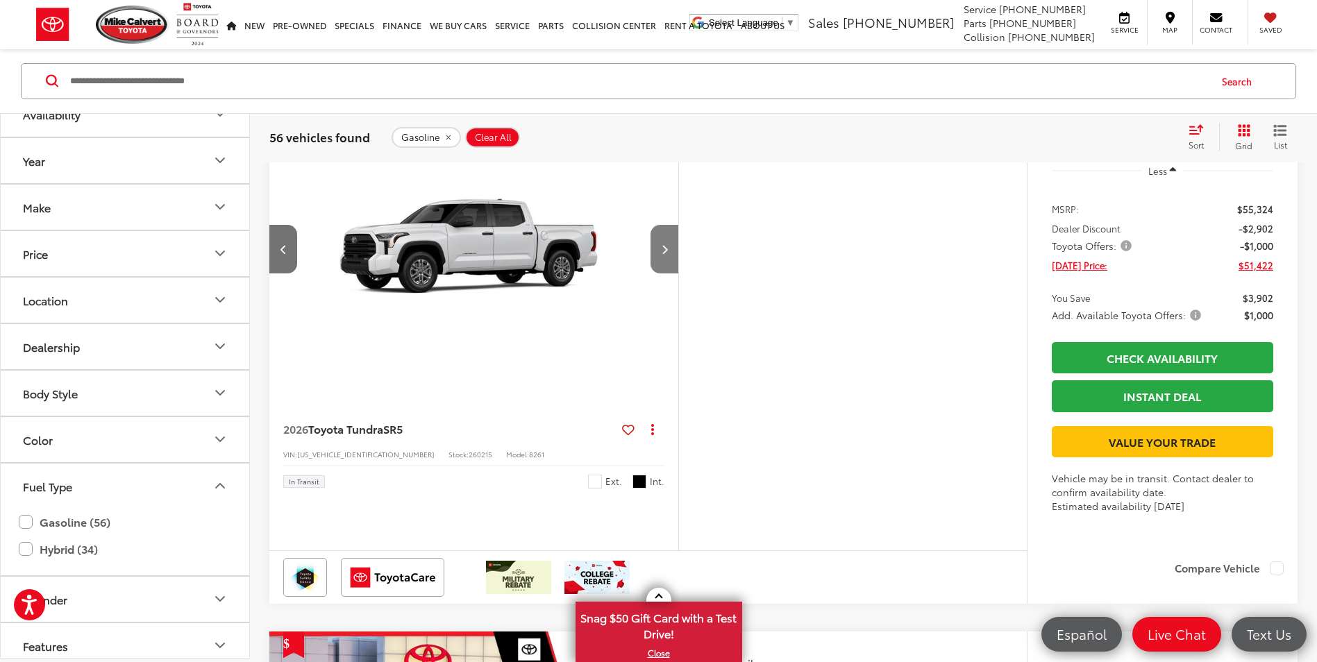
click at [662, 254] on icon "Next image" at bounding box center [665, 249] width 6 height 10
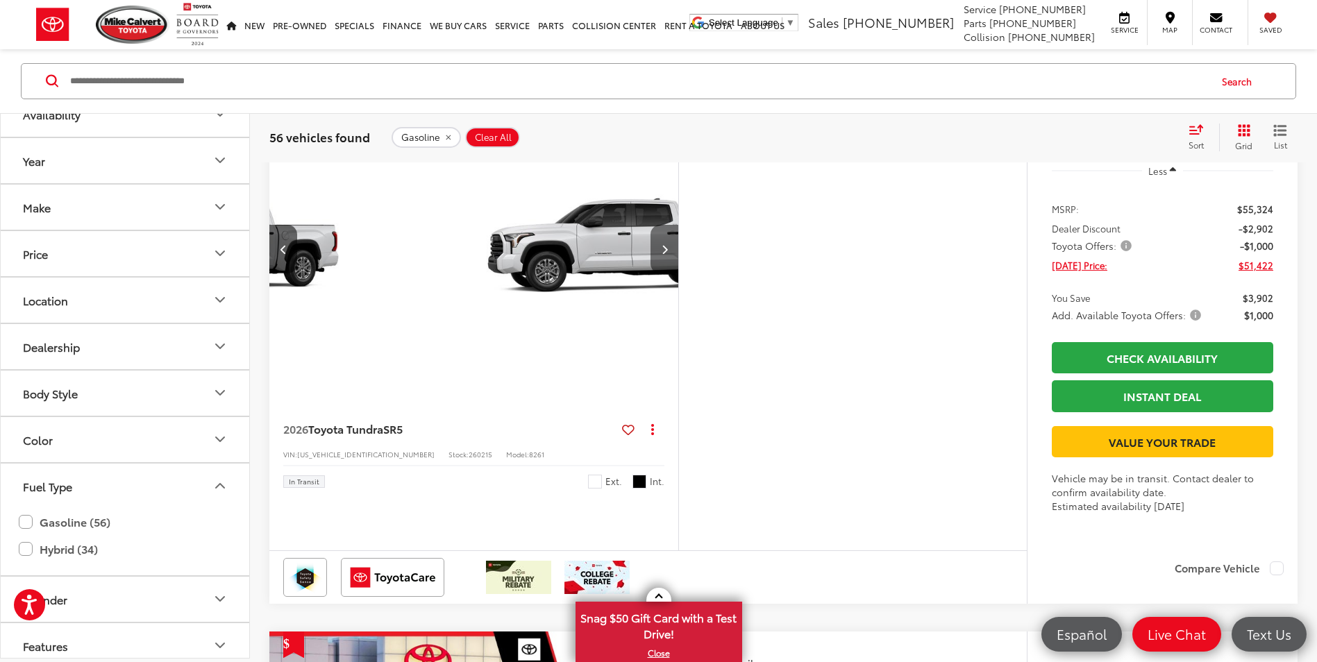
scroll to position [0, 822]
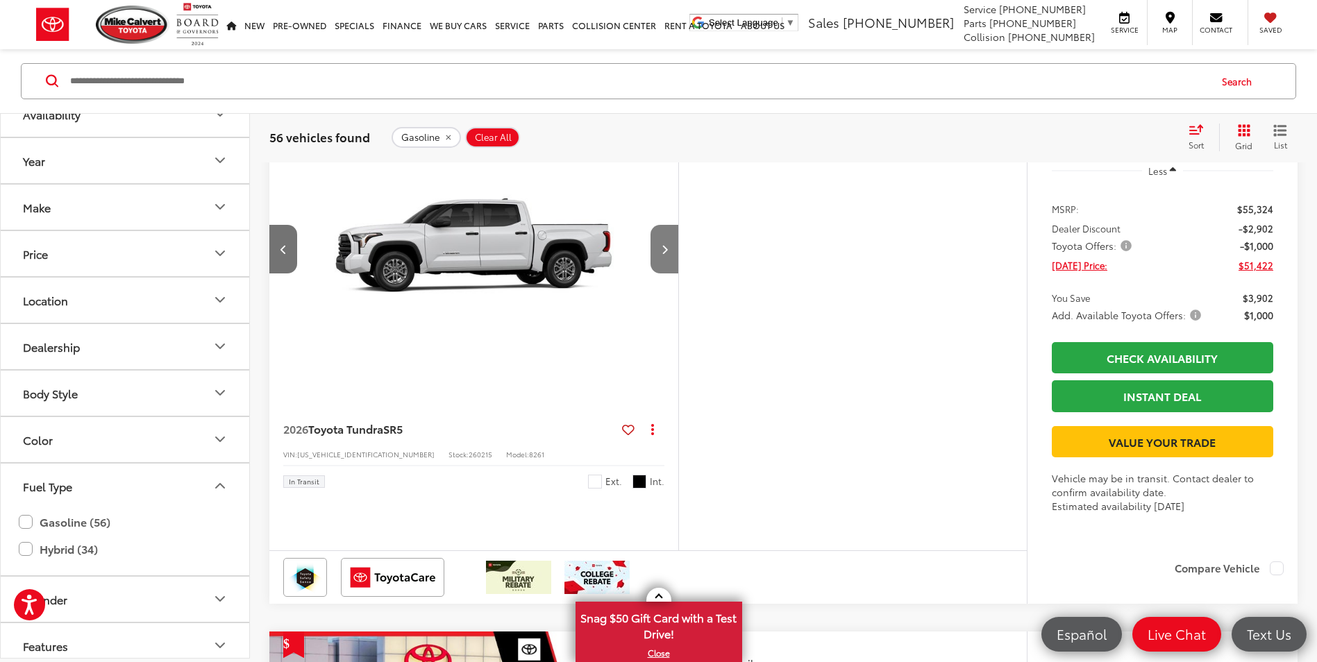
click at [662, 254] on icon "Next image" at bounding box center [665, 249] width 6 height 10
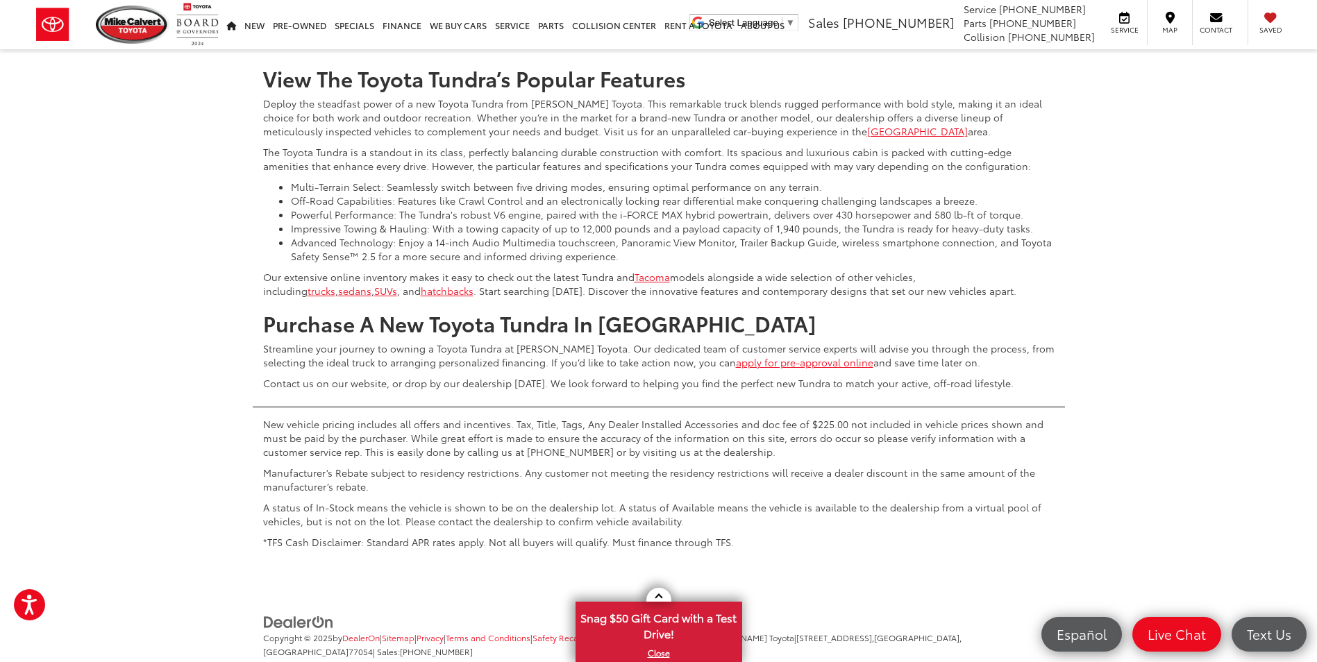
scroll to position [6678, 0]
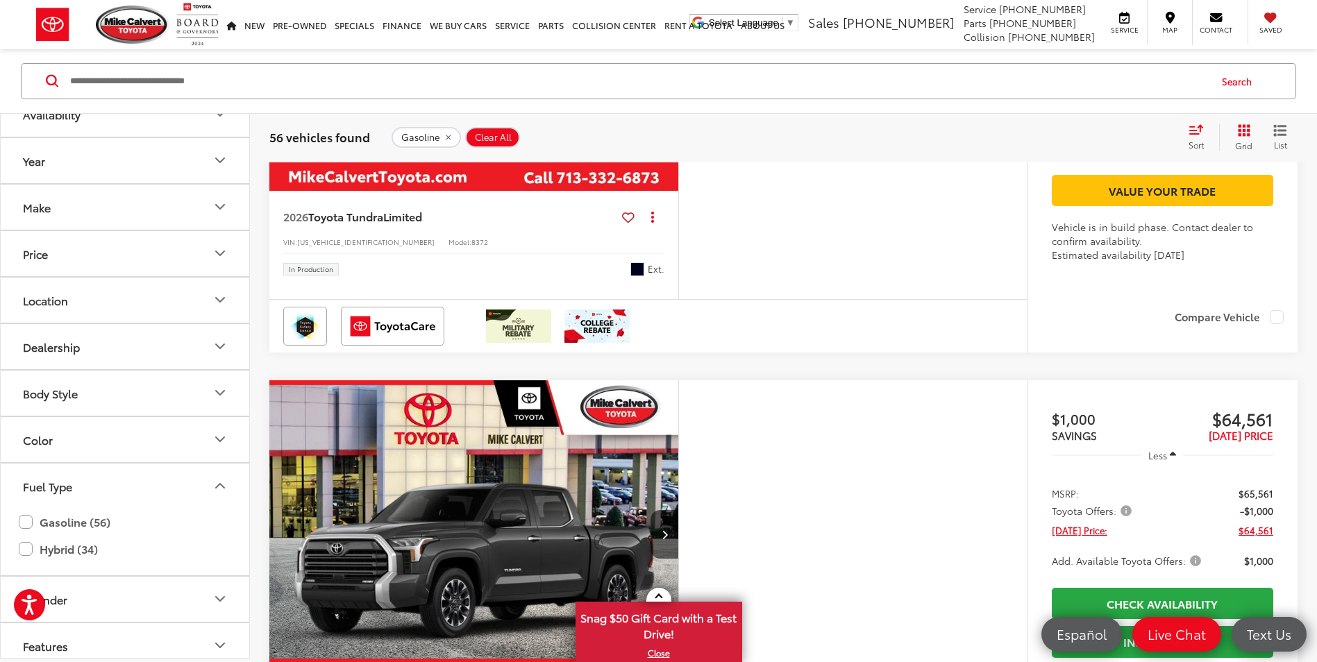
scroll to position [2999, 0]
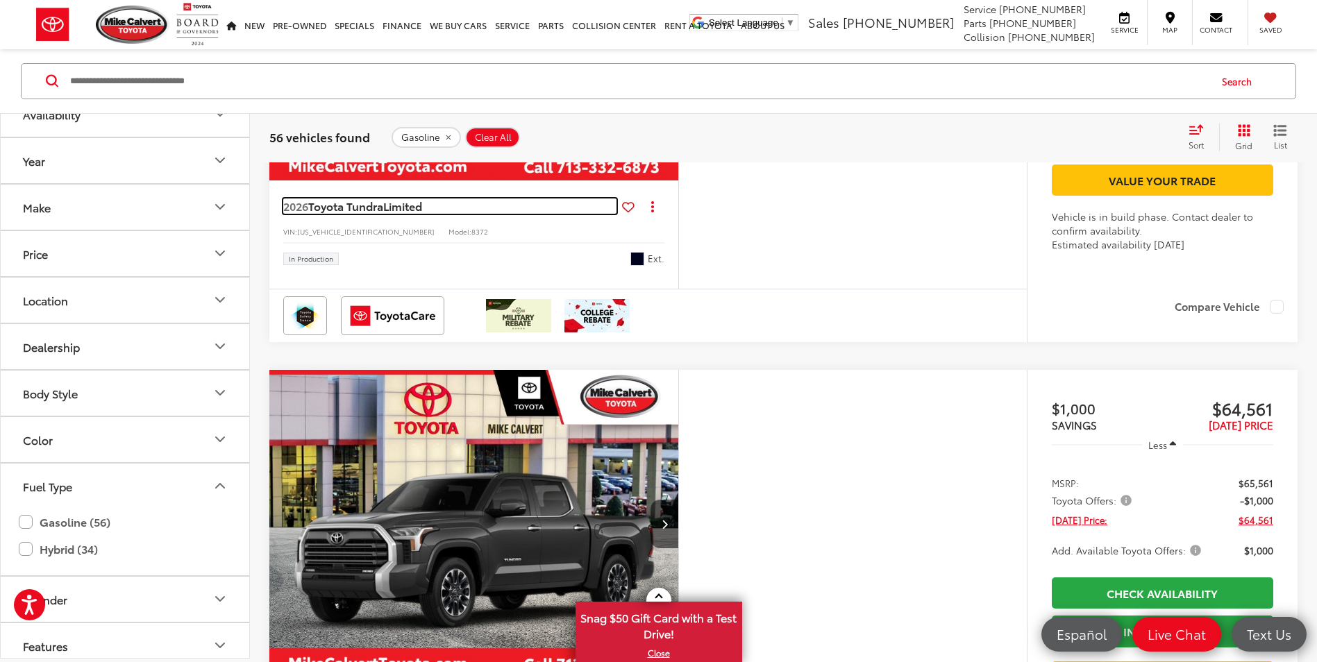
click at [403, 214] on span "Limited" at bounding box center [402, 206] width 39 height 16
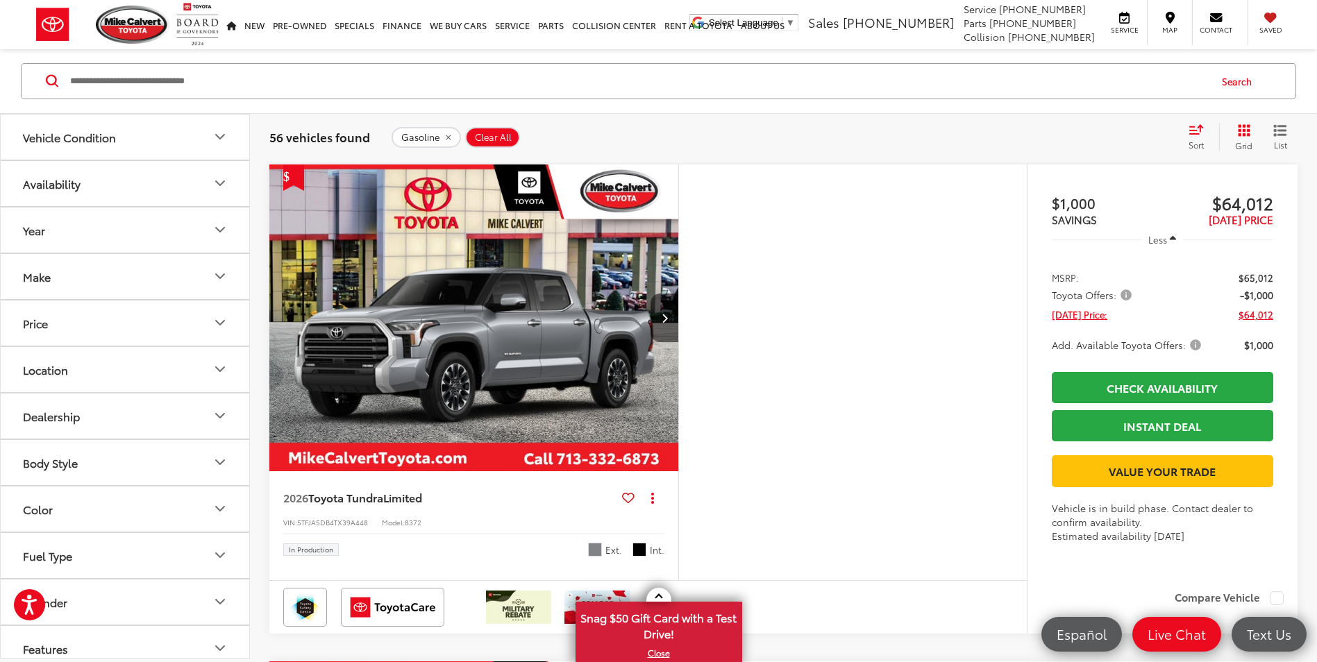
click at [244, 76] on input "Search by Make, Model, or Keyword" at bounding box center [639, 81] width 1140 height 33
type input "**********"
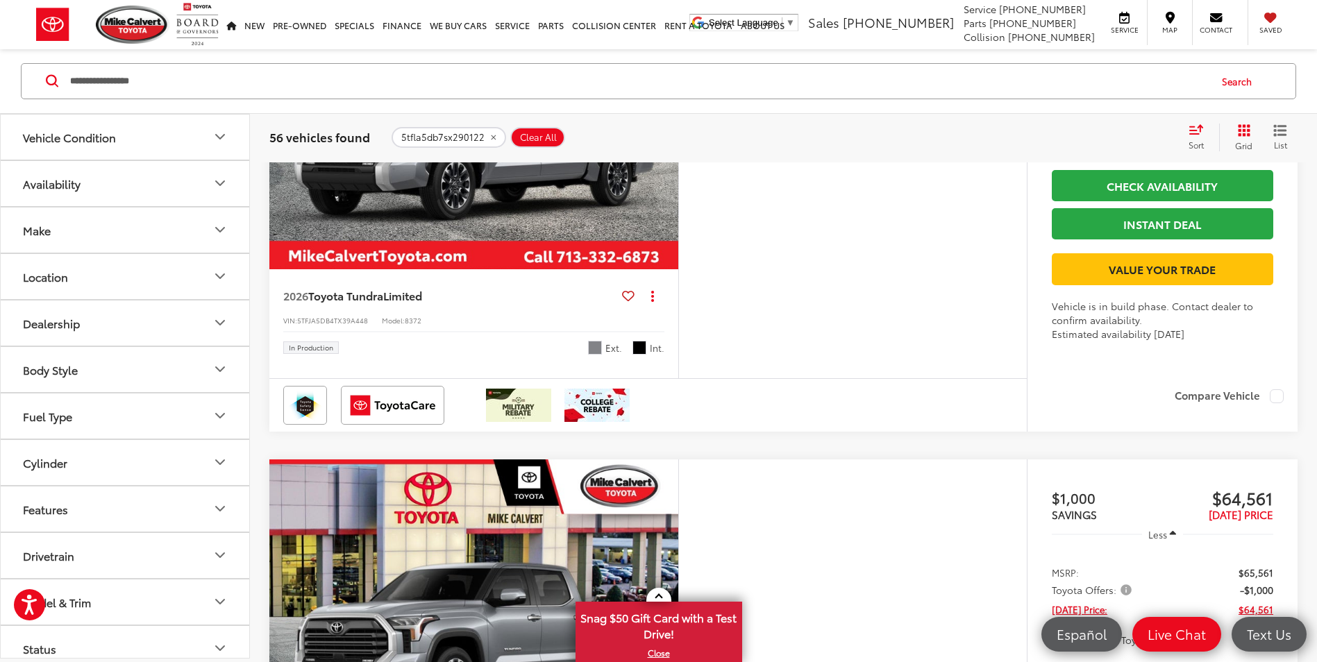
scroll to position [360, 0]
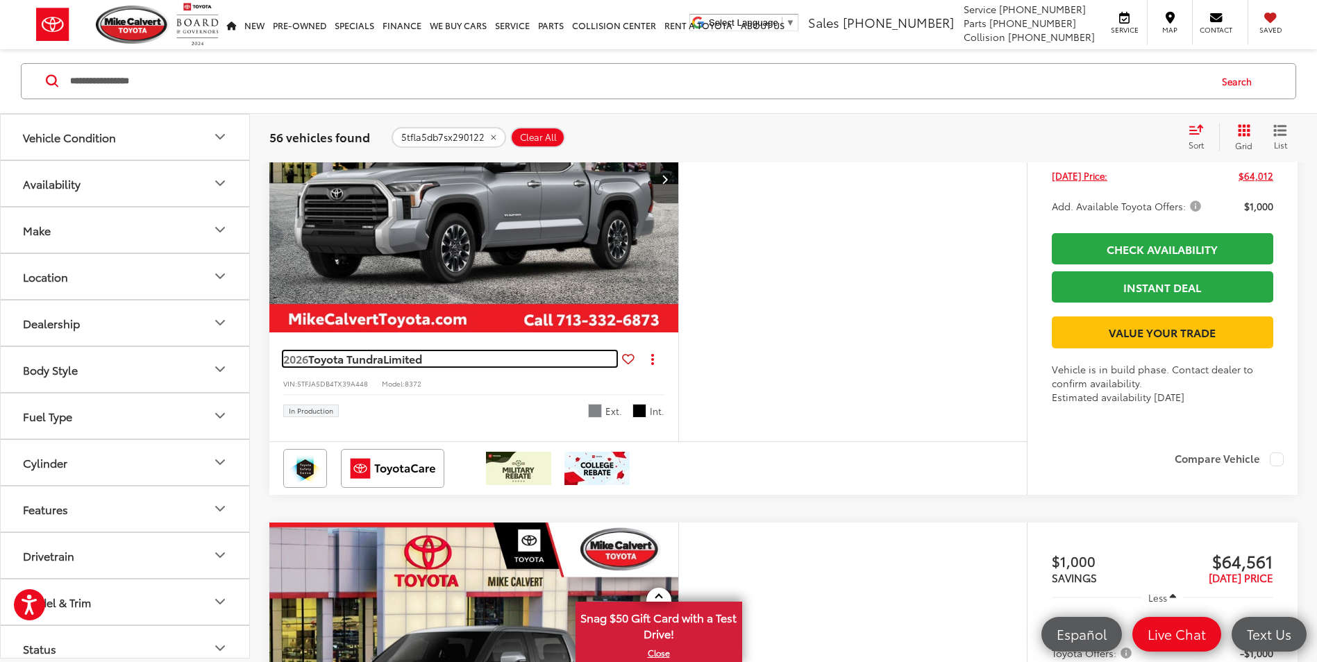
click at [371, 361] on span "Toyota Tundra" at bounding box center [345, 359] width 75 height 16
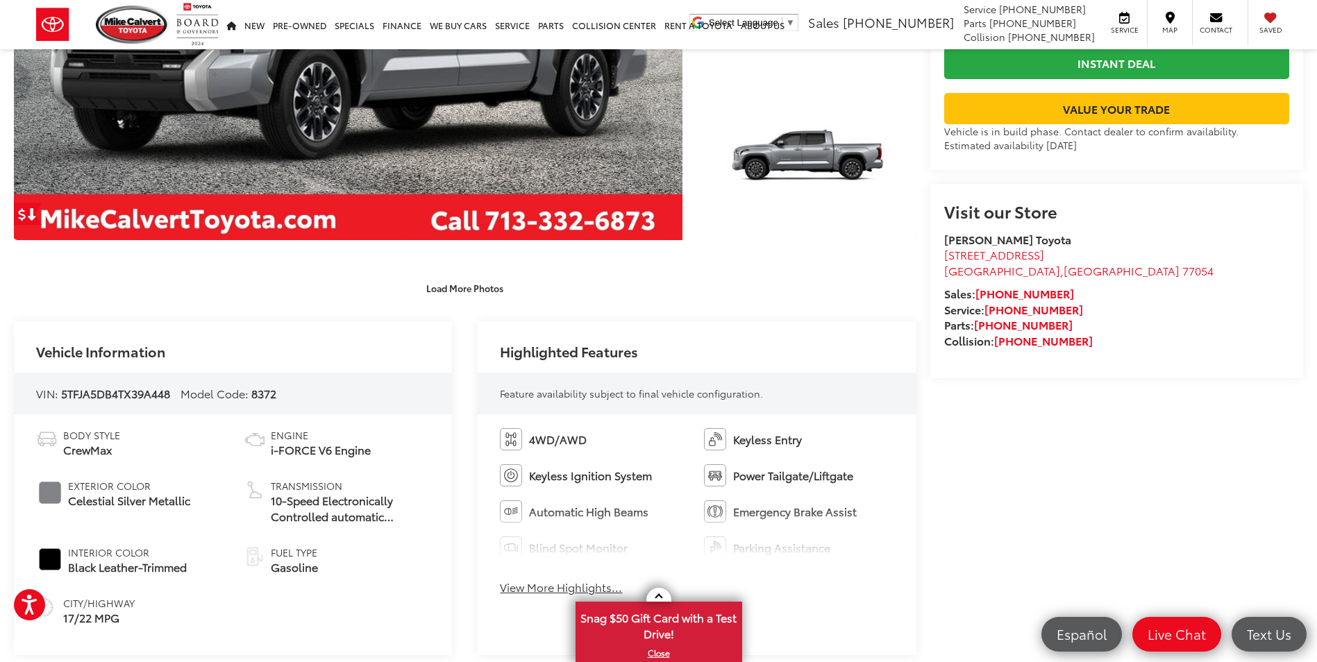
scroll to position [486, 0]
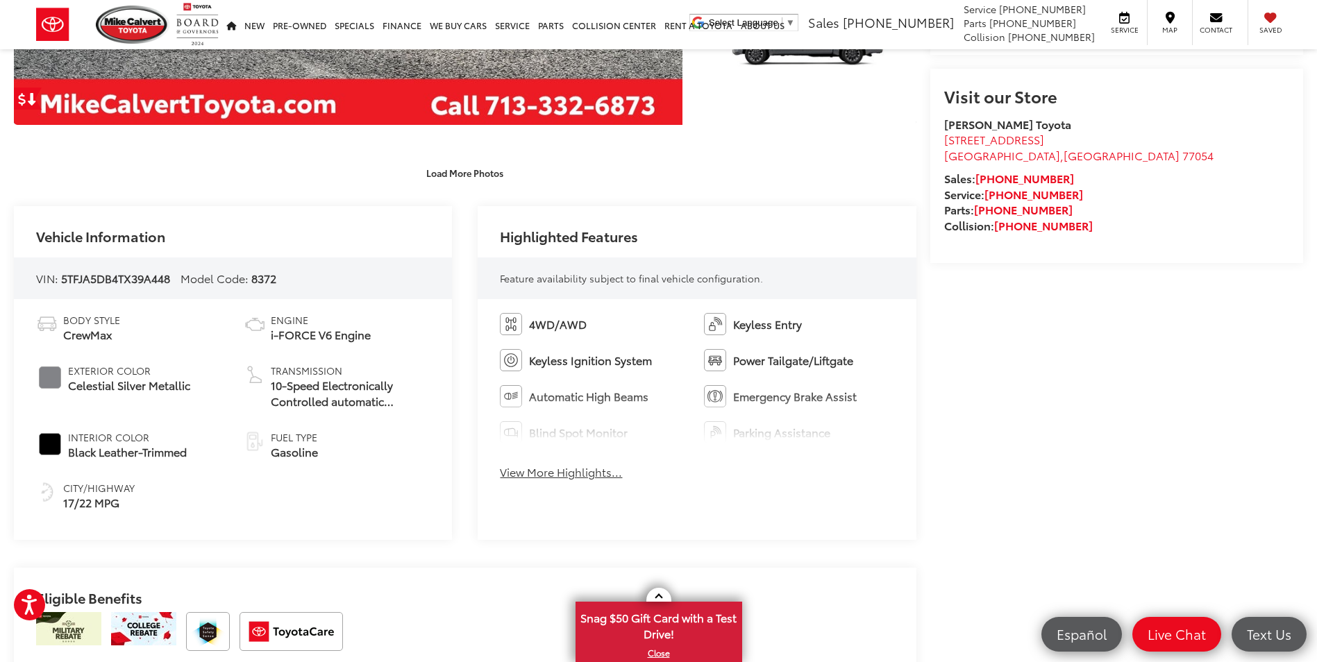
click at [538, 471] on button "View More Highlights..." at bounding box center [561, 472] width 122 height 16
